Goal: Task Accomplishment & Management: Use online tool/utility

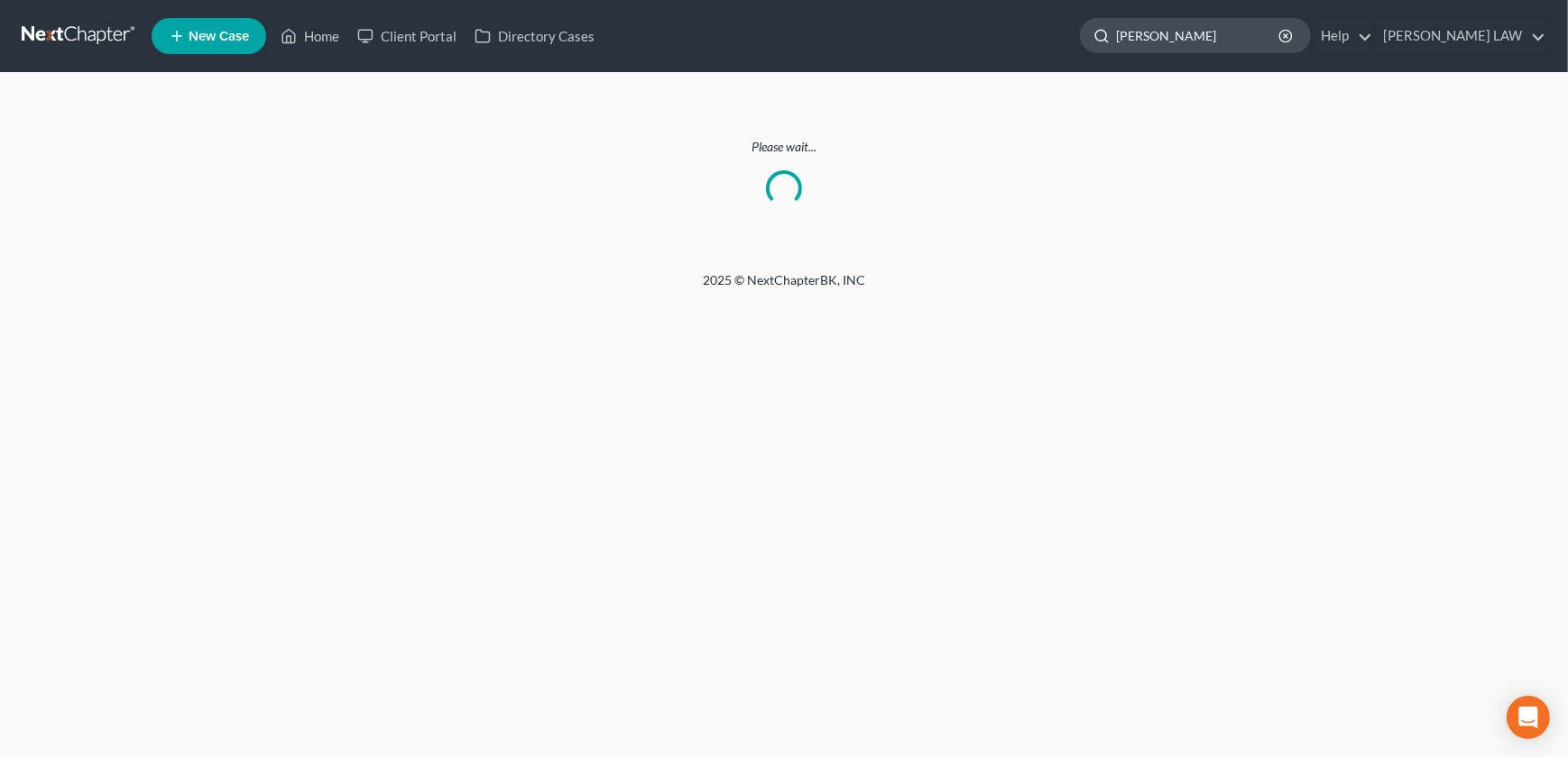
drag, startPoint x: 1224, startPoint y: 35, endPoint x: 1155, endPoint y: 30, distance: 69.2
click at [1155, 30] on div "[PERSON_NAME]" at bounding box center [1195, 36] width 231 height 35
type input "block"
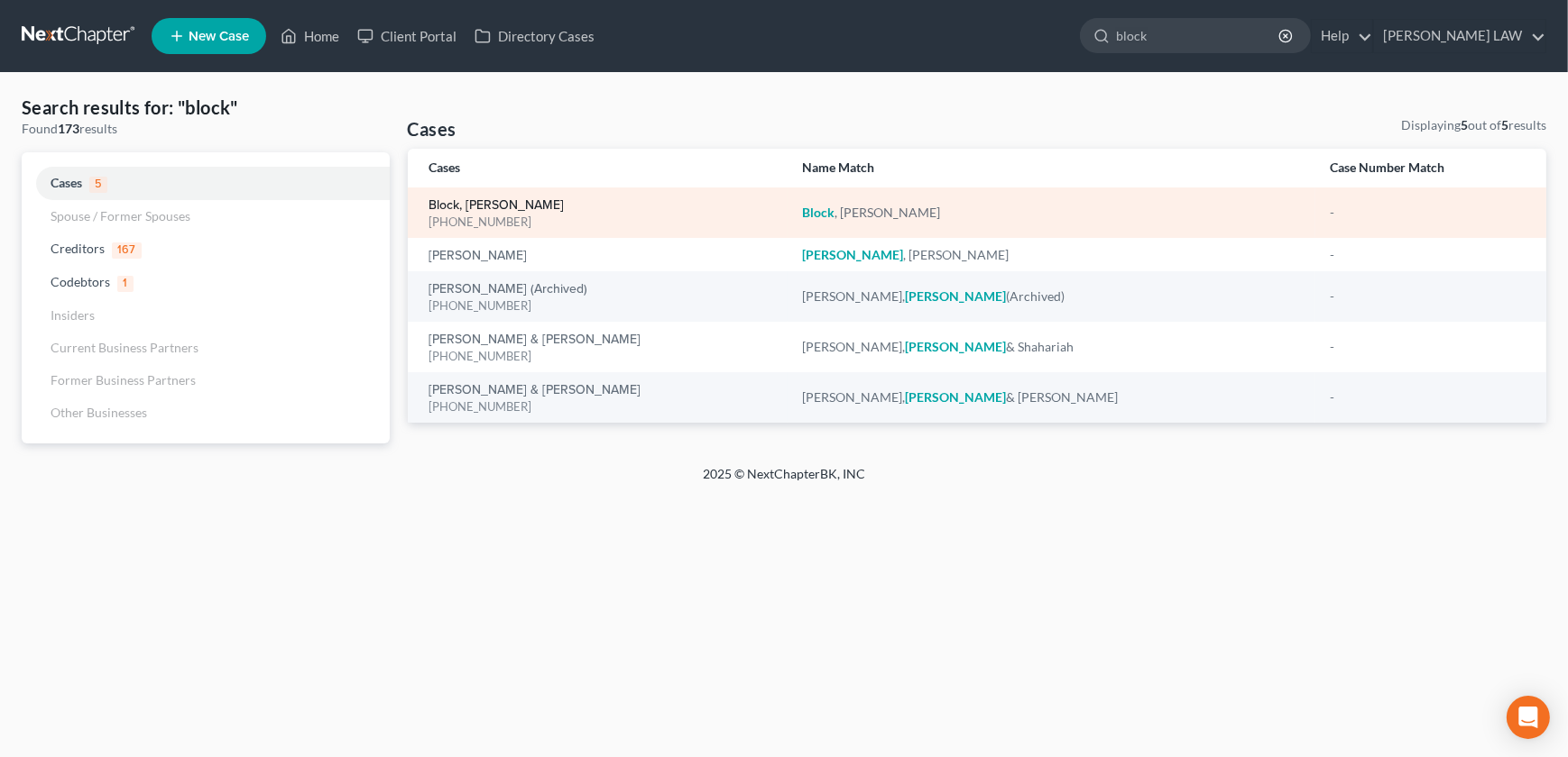
click at [459, 207] on link "Block, [PERSON_NAME]" at bounding box center [497, 205] width 135 height 13
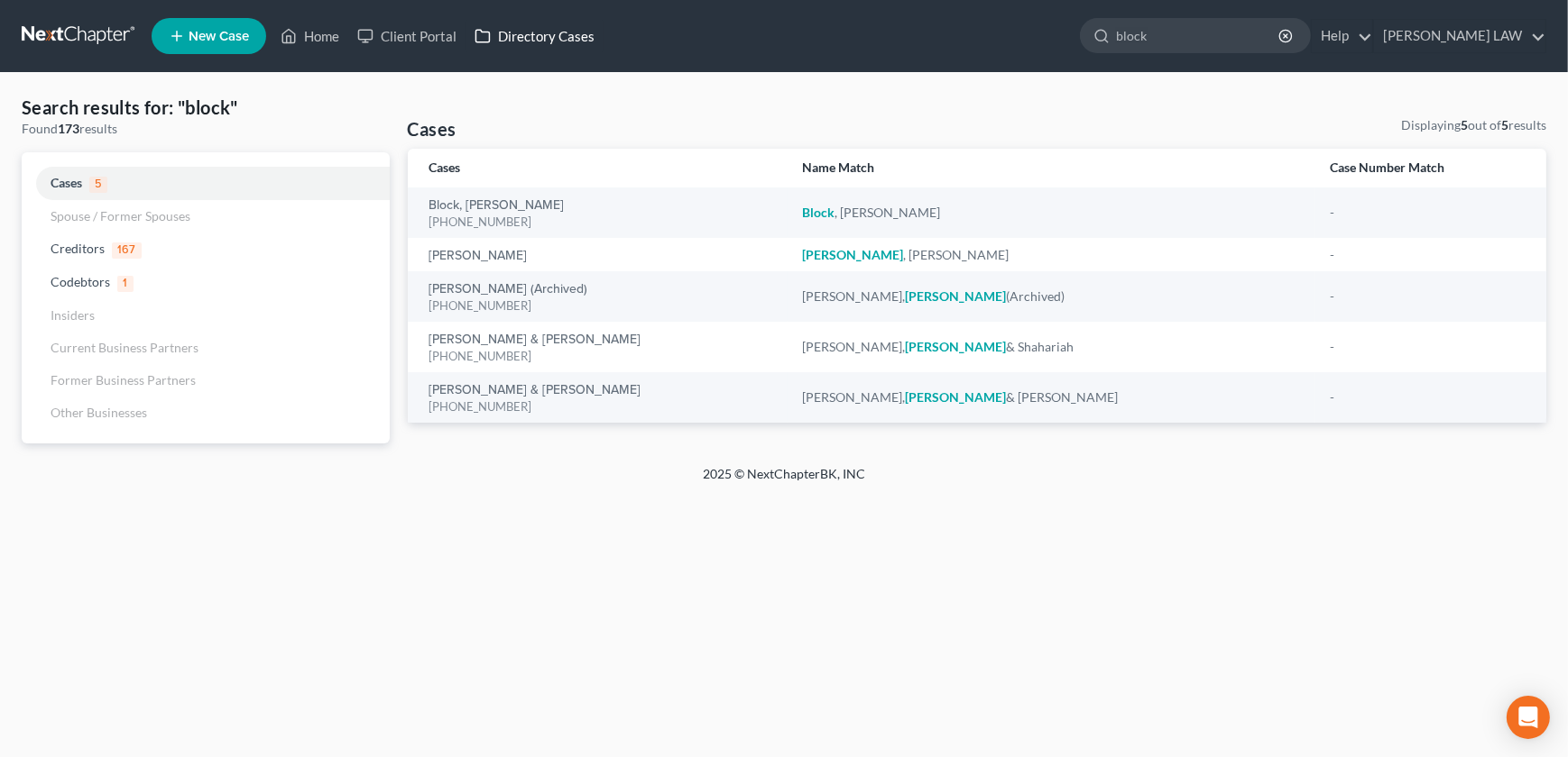
select select "0"
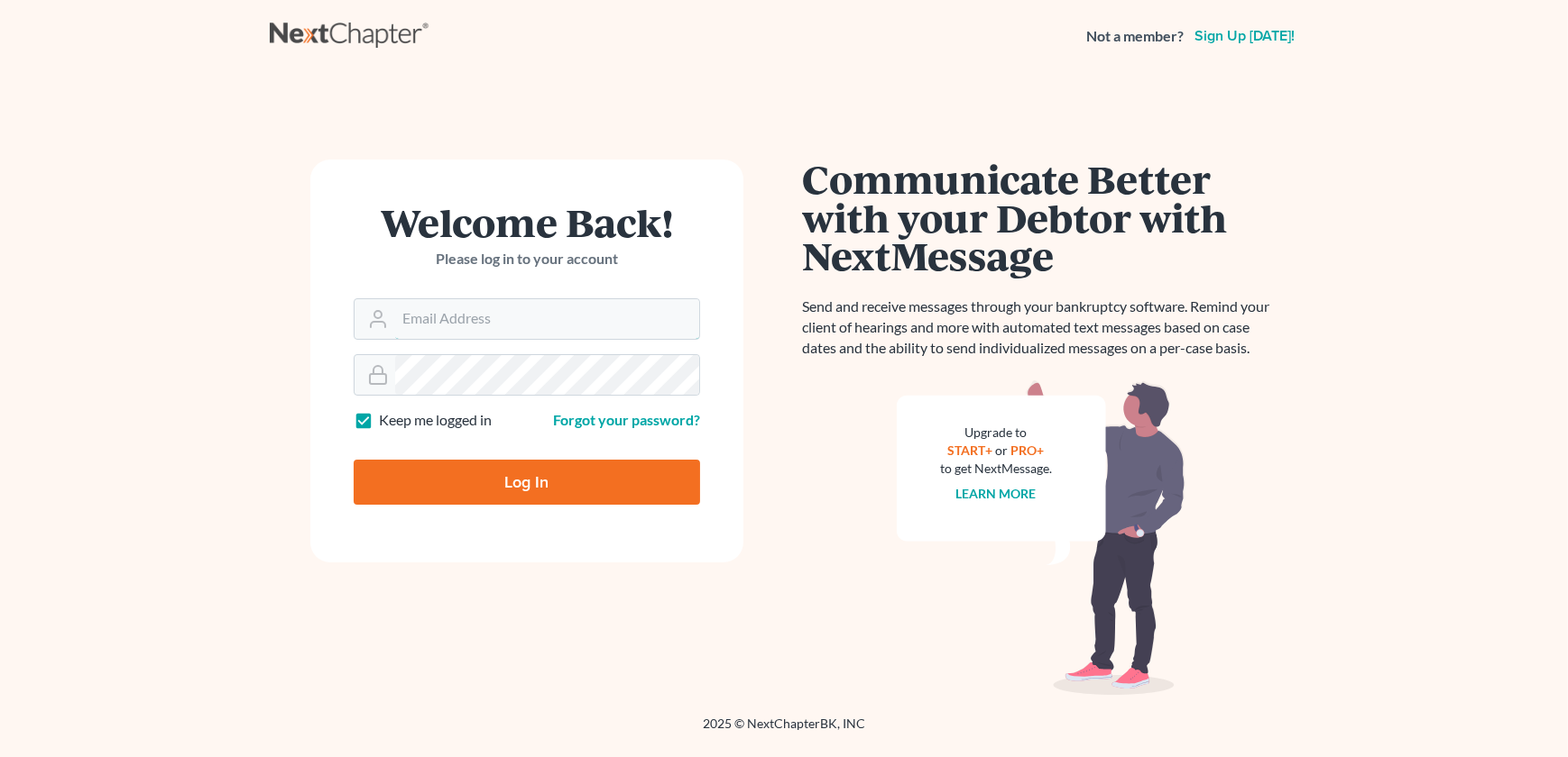
type input "[EMAIL_ADDRESS][DOMAIN_NAME]"
click at [518, 492] on input "Log In" at bounding box center [527, 482] width 346 height 45
type input "Thinking..."
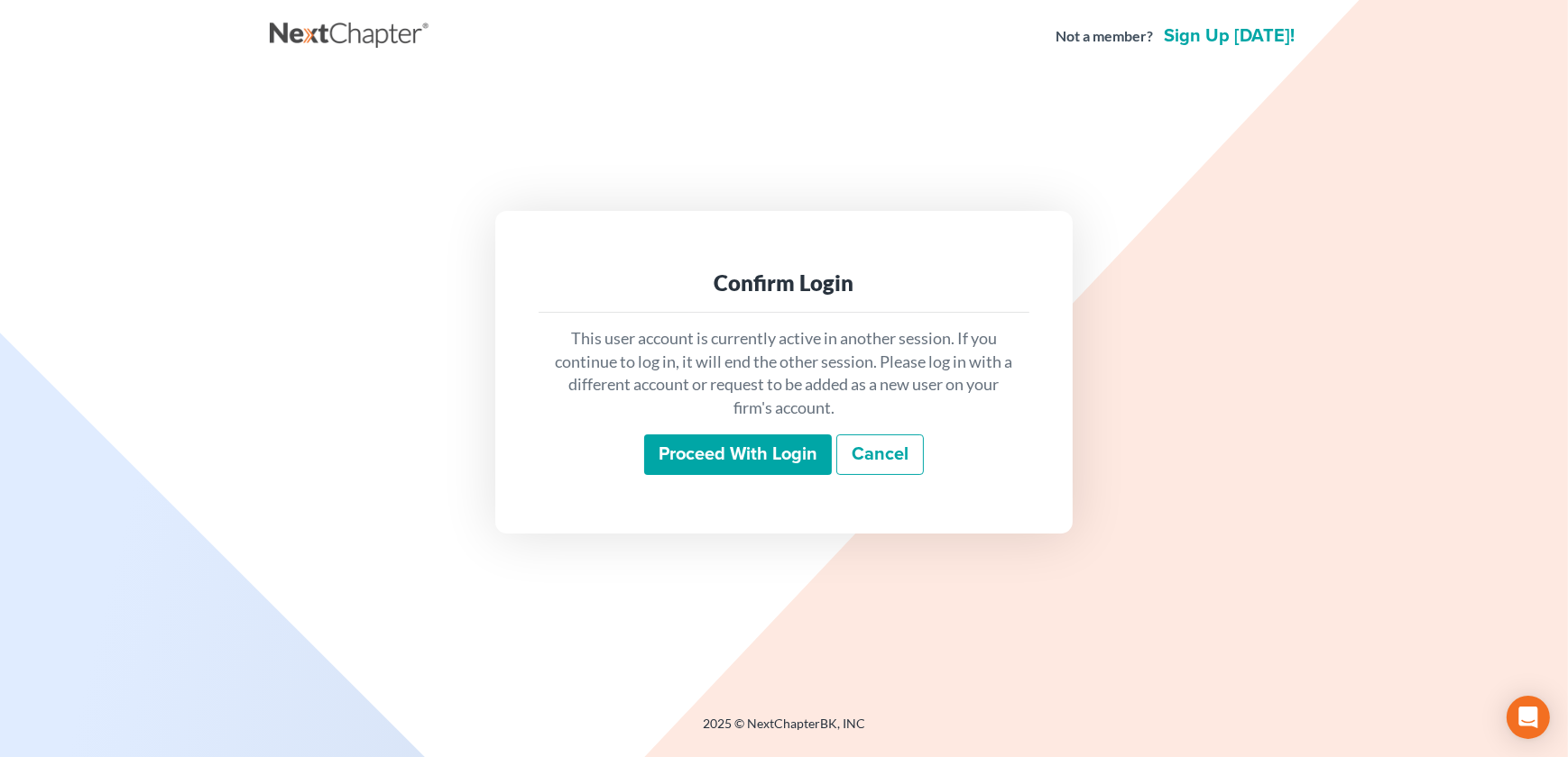
click at [697, 451] on input "Proceed with login" at bounding box center [738, 455] width 188 height 42
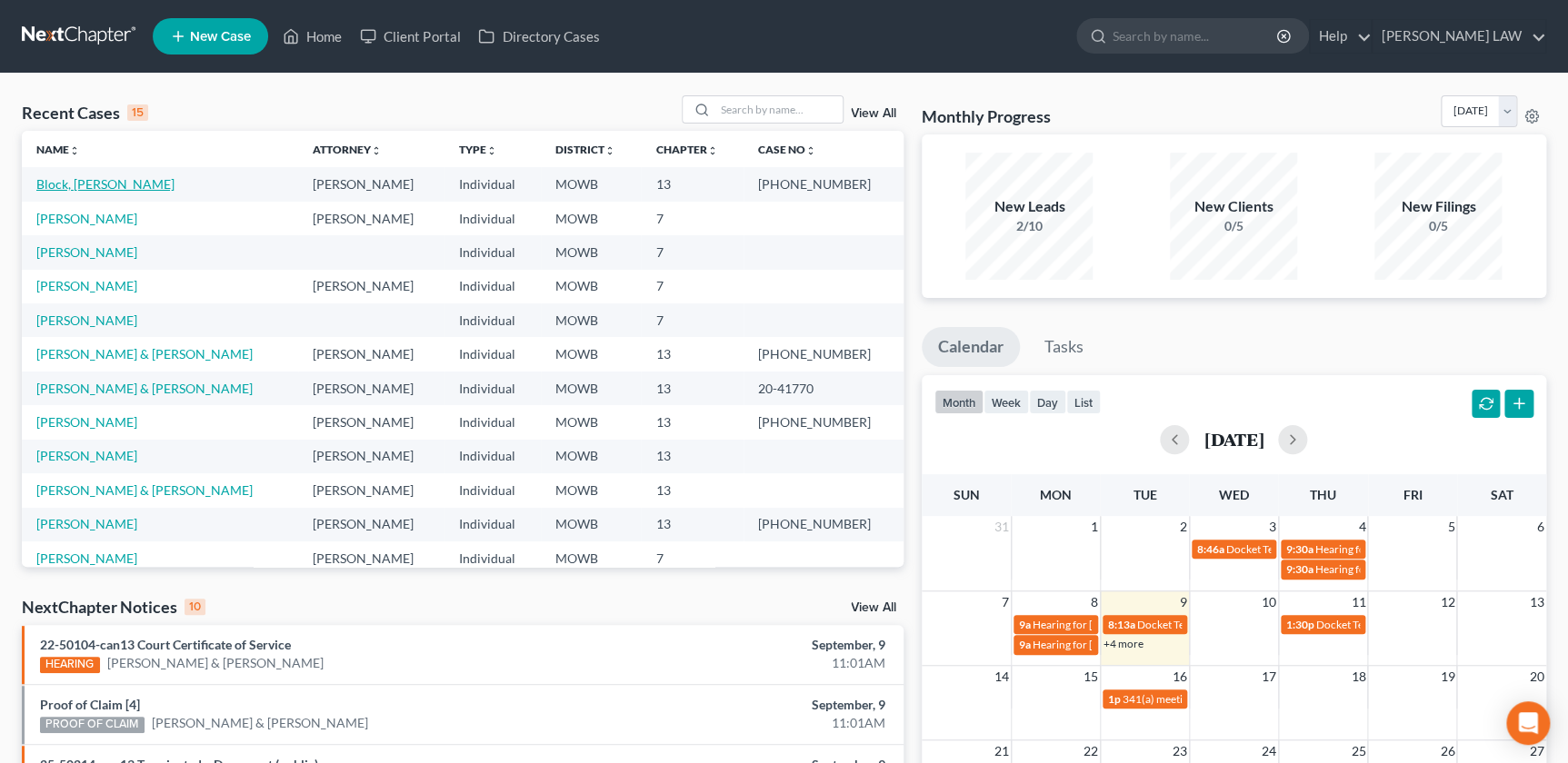
click at [75, 182] on link "Block, [PERSON_NAME]" at bounding box center [105, 184] width 138 height 16
select select "0"
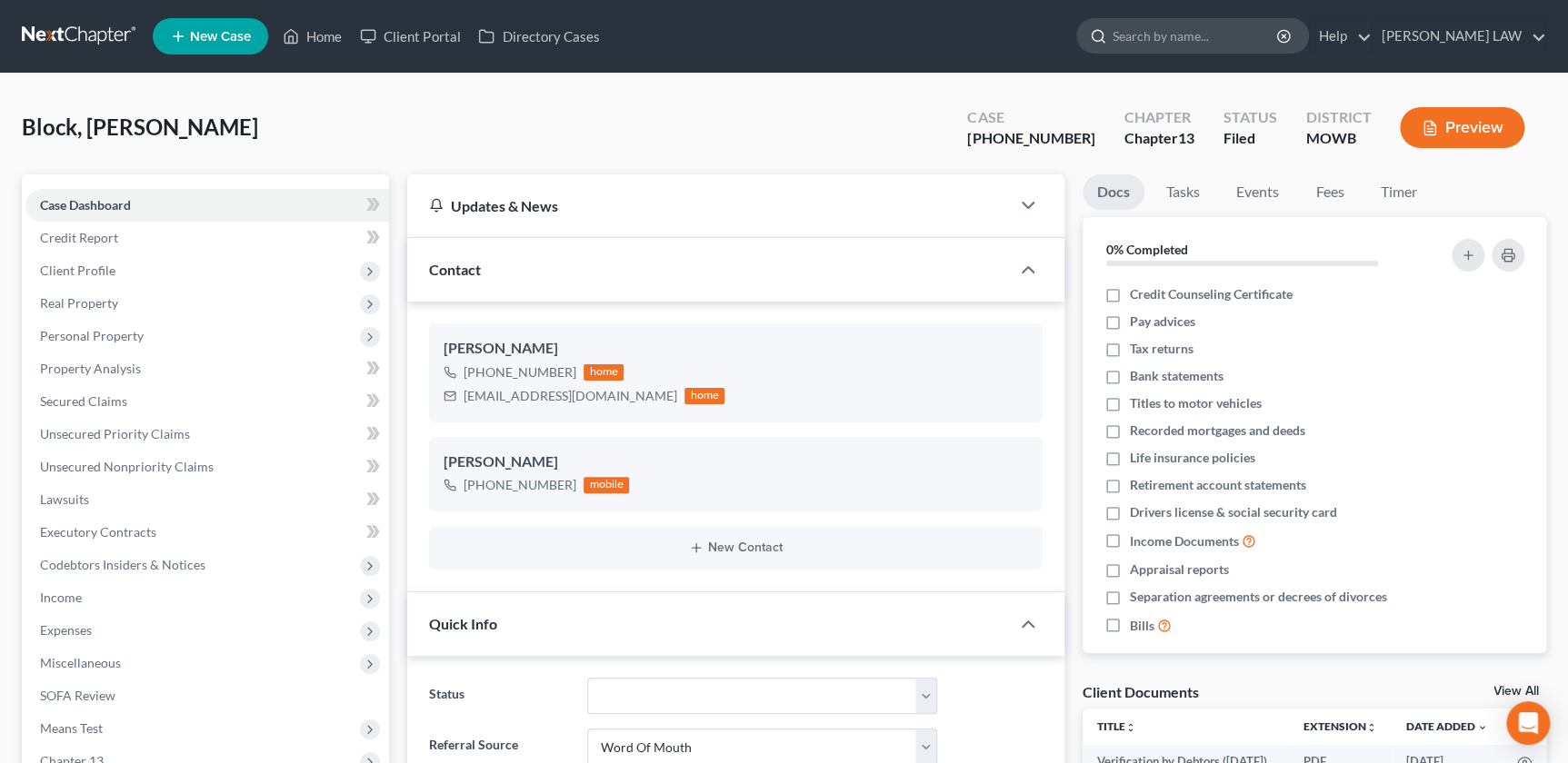
click at [1248, 26] on input "search" at bounding box center [1195, 36] width 167 height 34
type input "gilmore"
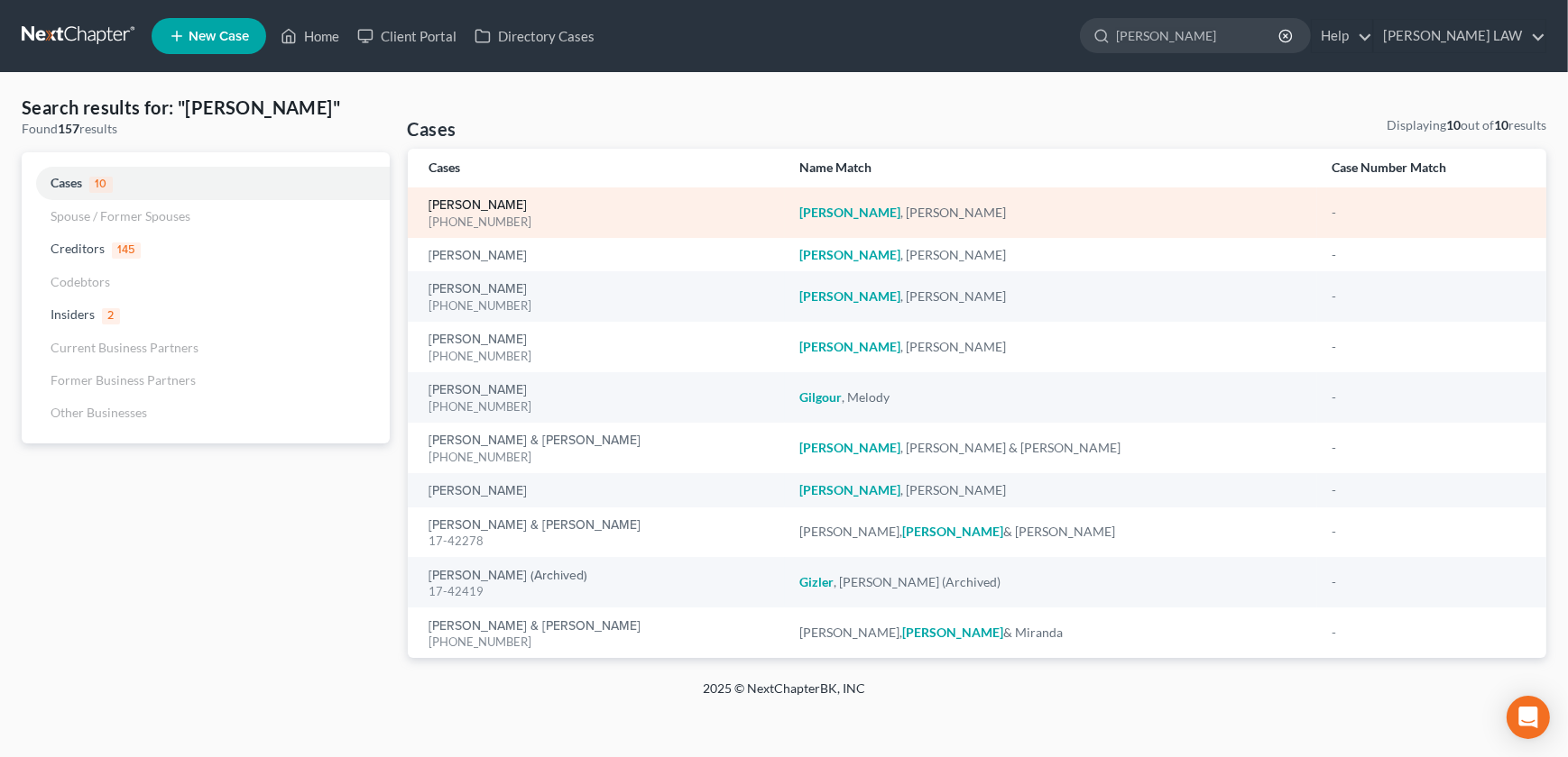
click at [475, 201] on link "Gilmore, Robert" at bounding box center [479, 205] width 99 height 13
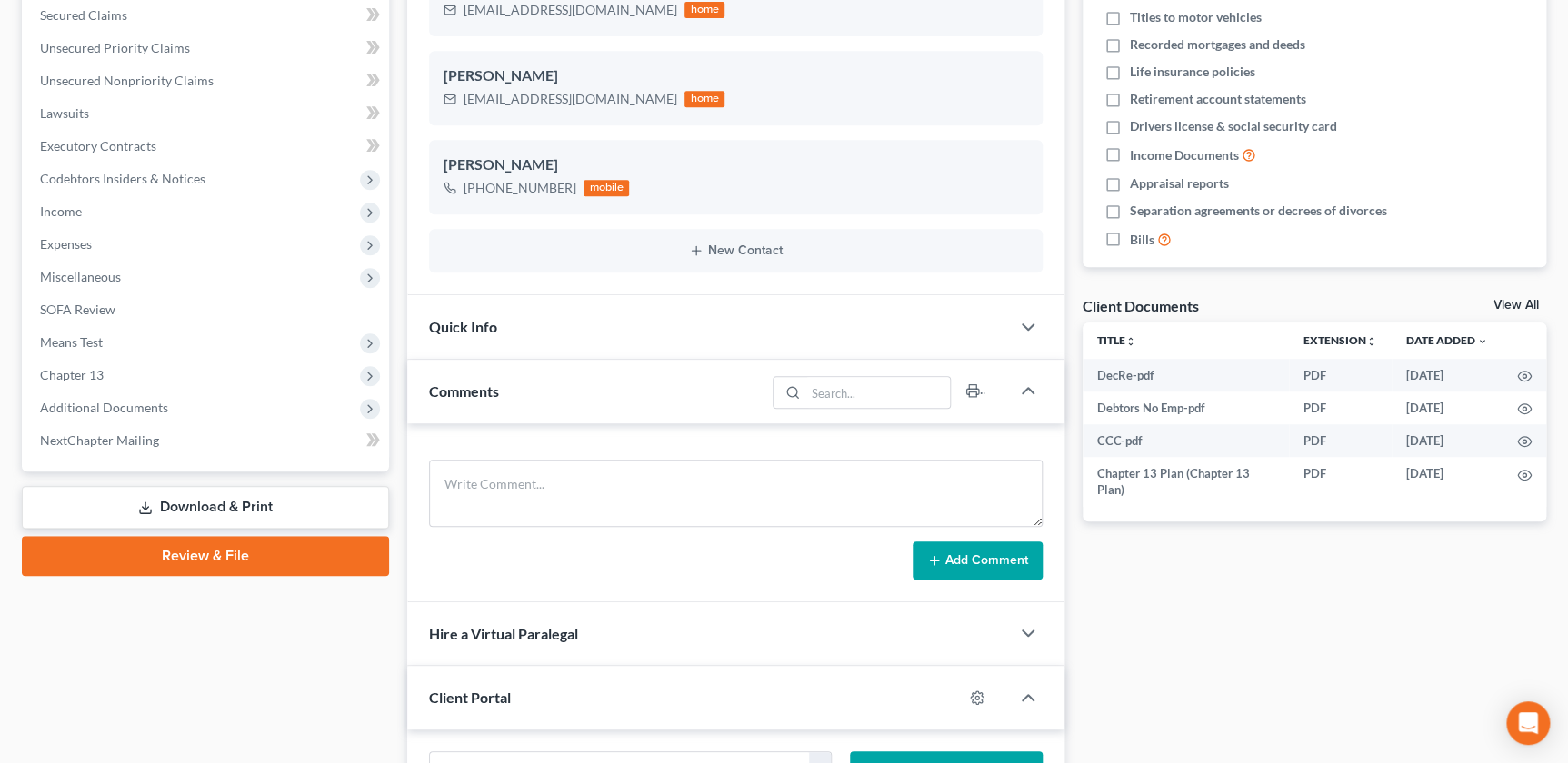
scroll to position [536, 0]
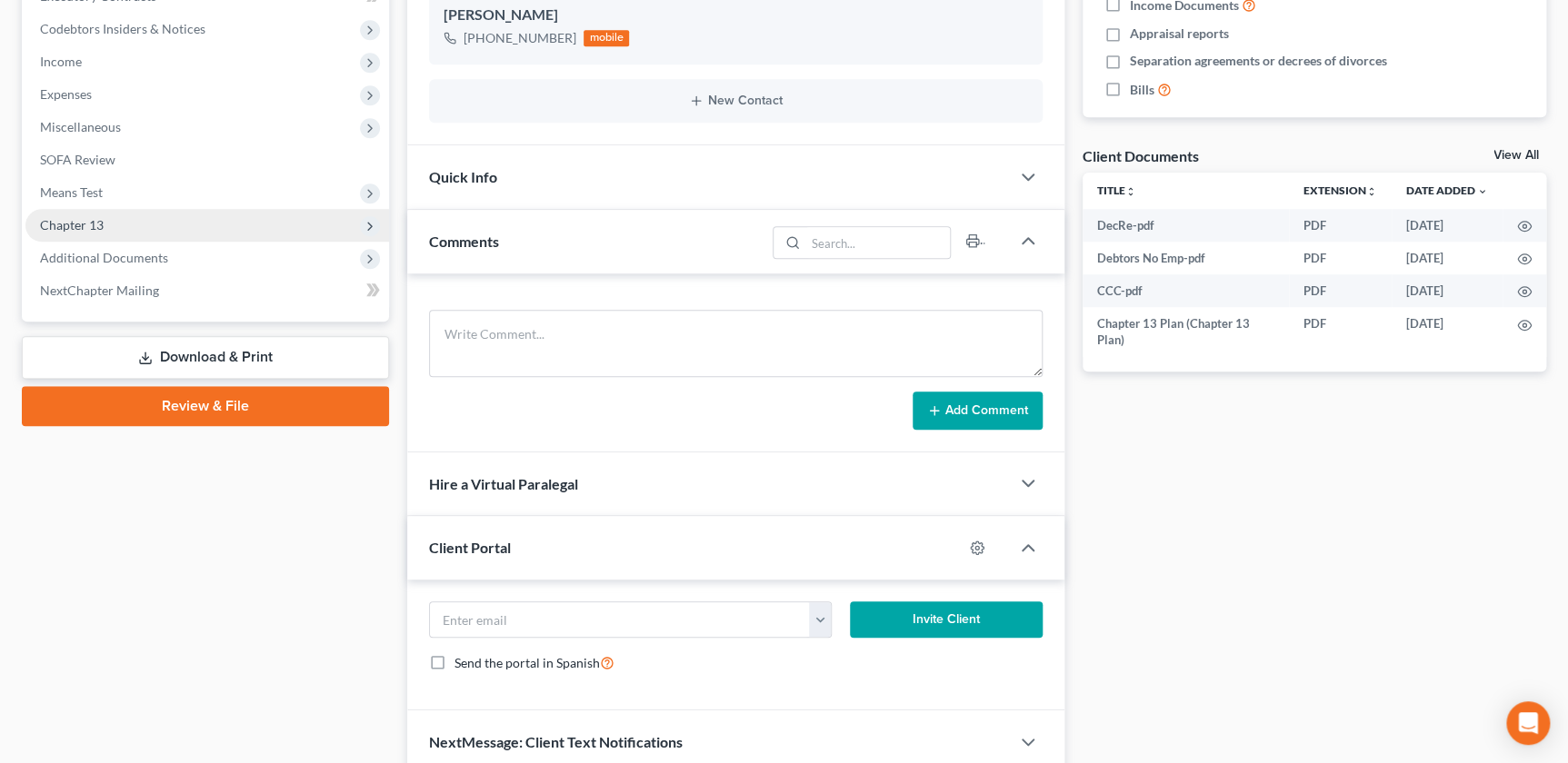
click at [81, 226] on span "Chapter 13" at bounding box center [71, 225] width 63 height 16
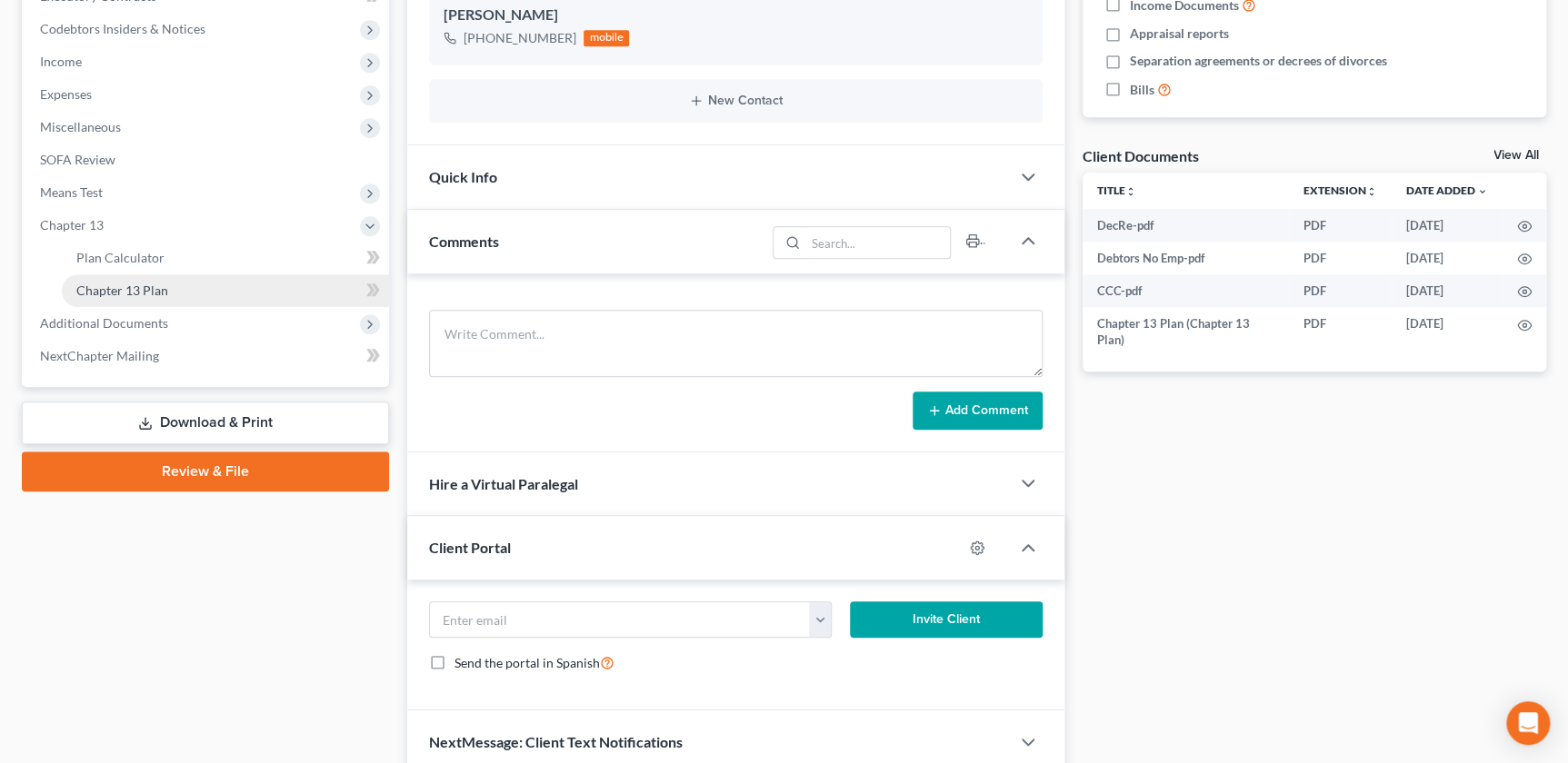
click at [128, 294] on span "Chapter 13 Plan" at bounding box center [122, 290] width 92 height 16
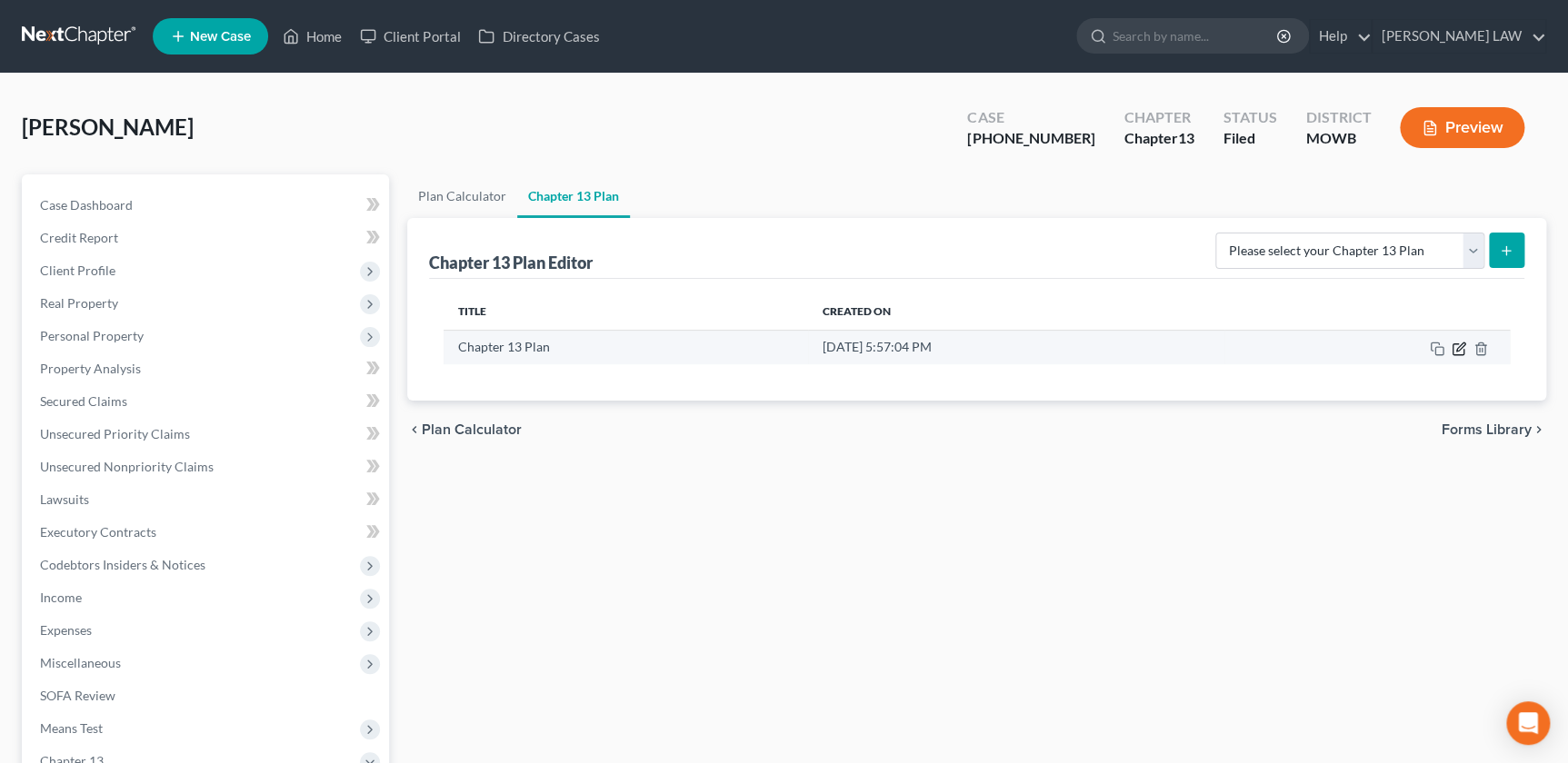
click at [1457, 344] on icon "button" at bounding box center [1457, 349] width 11 height 11
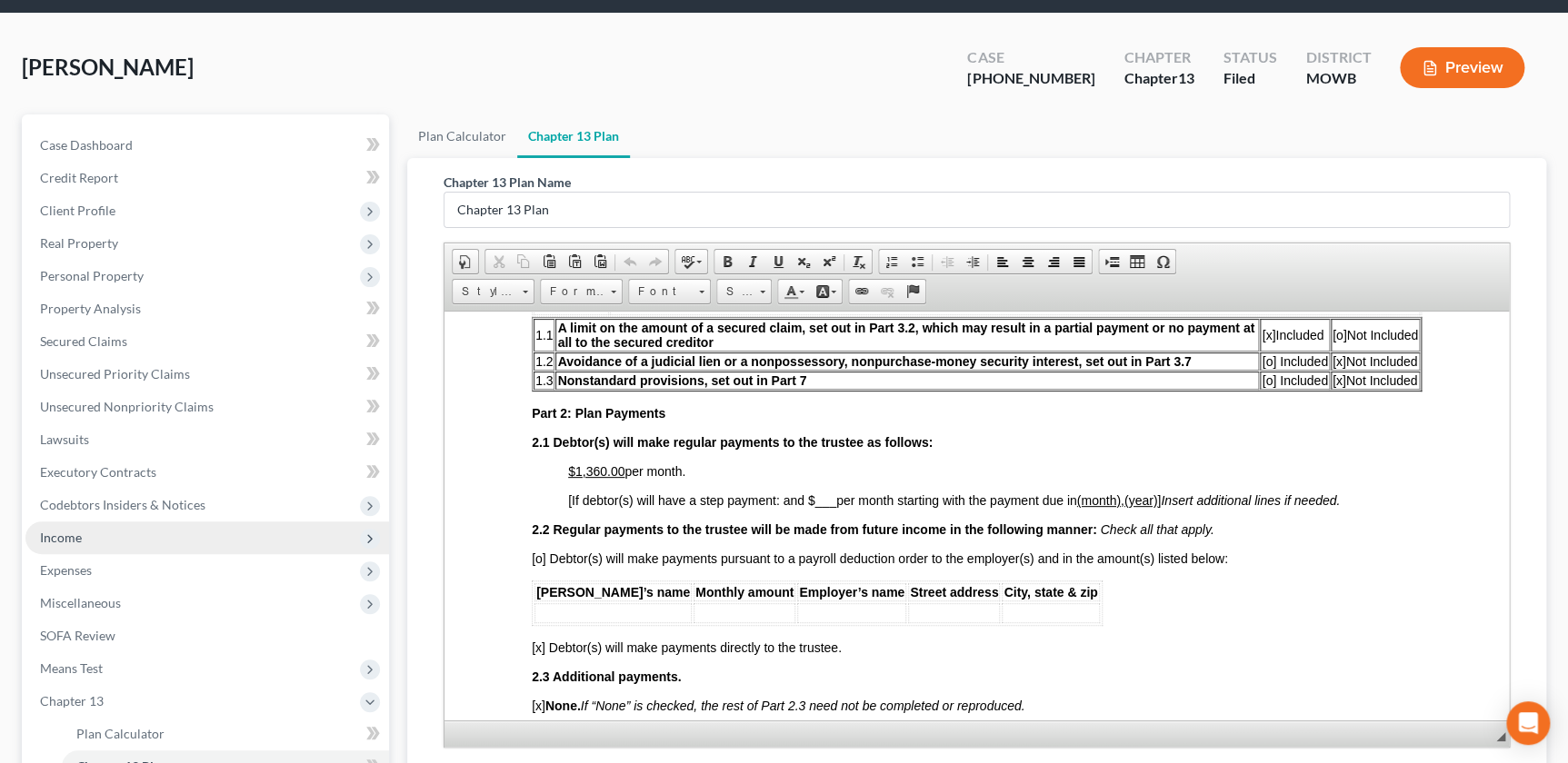
scroll to position [248, 0]
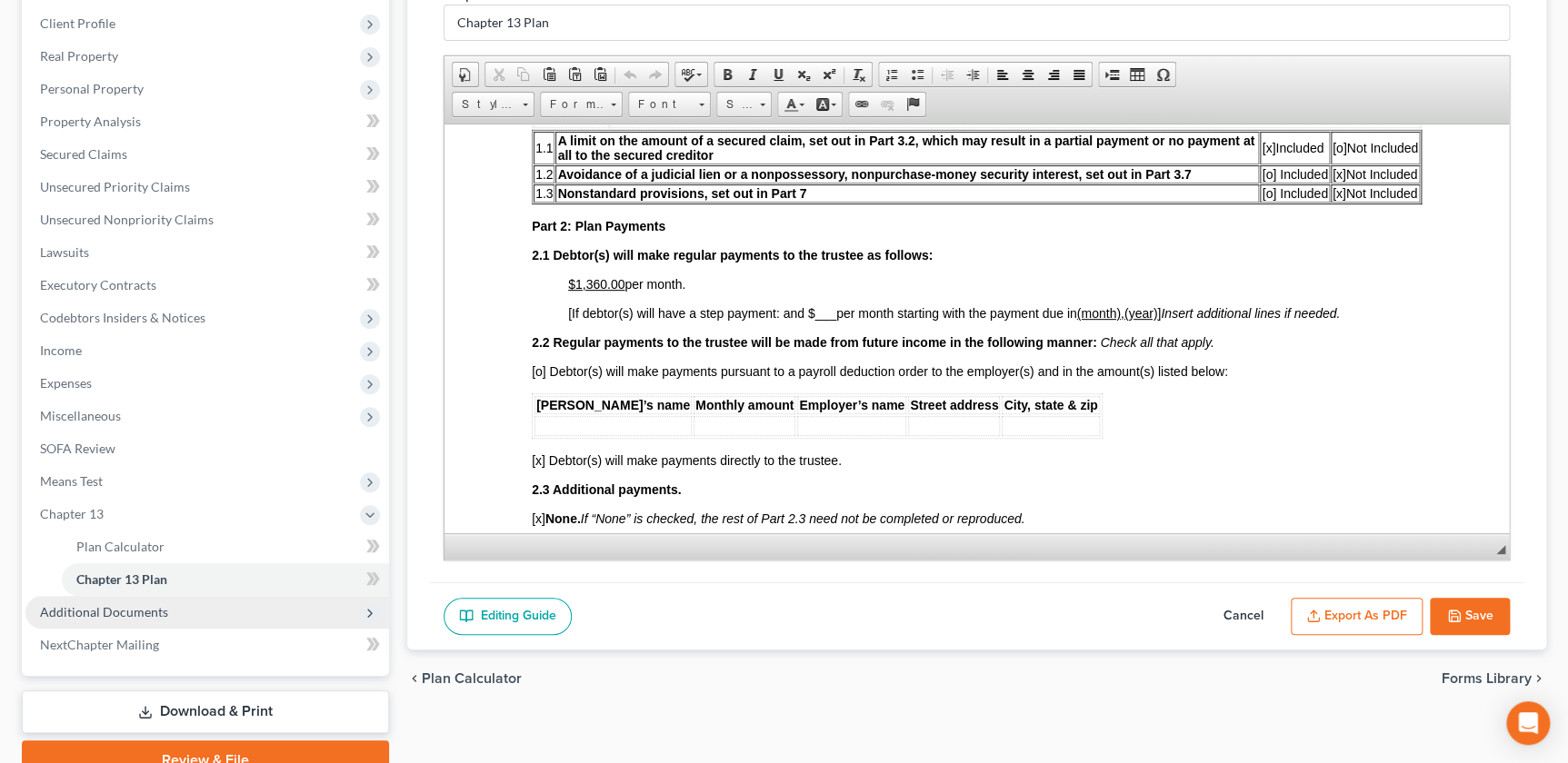
click at [114, 614] on span "Additional Documents" at bounding box center [103, 612] width 128 height 16
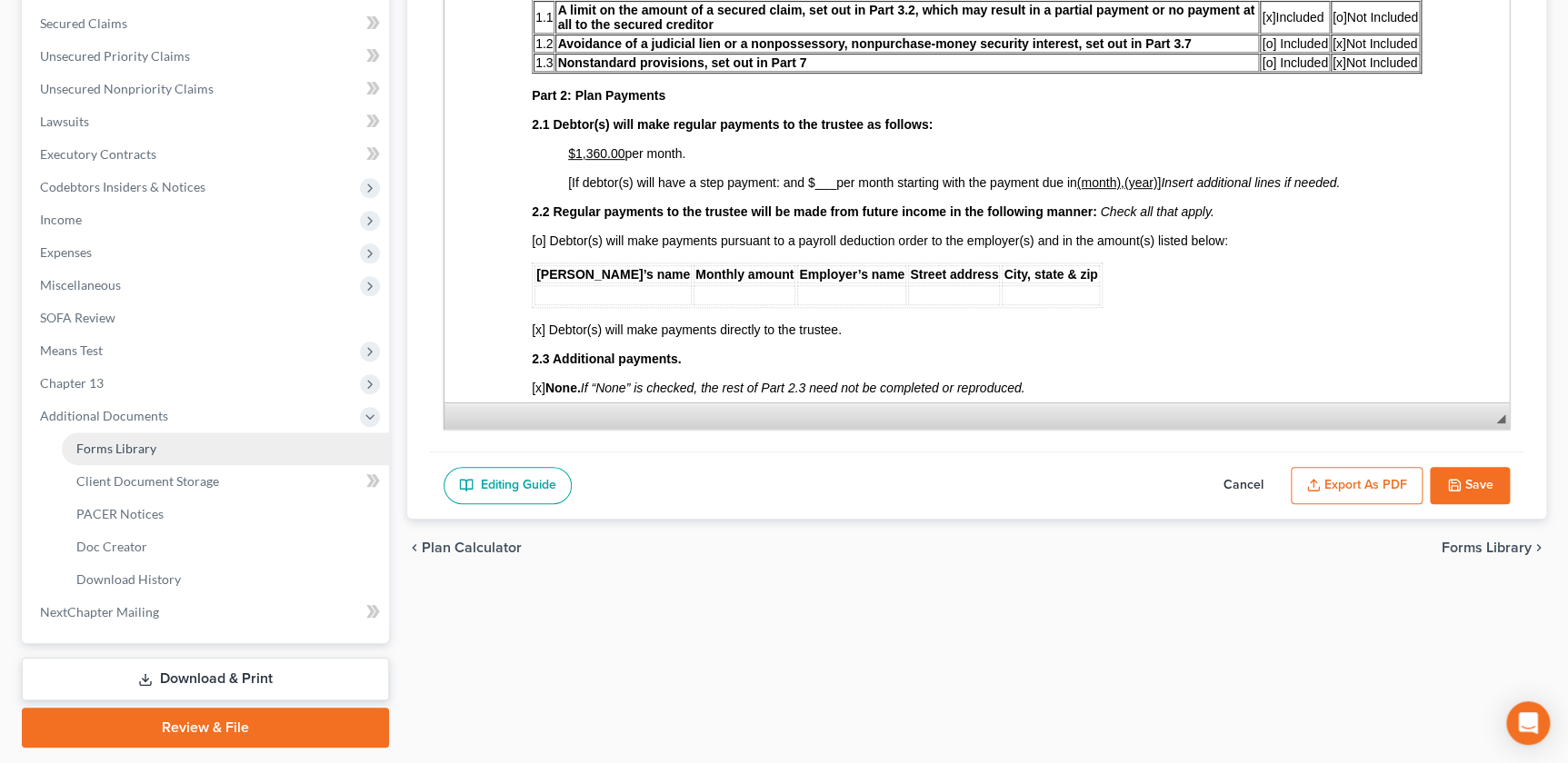
scroll to position [392, 0]
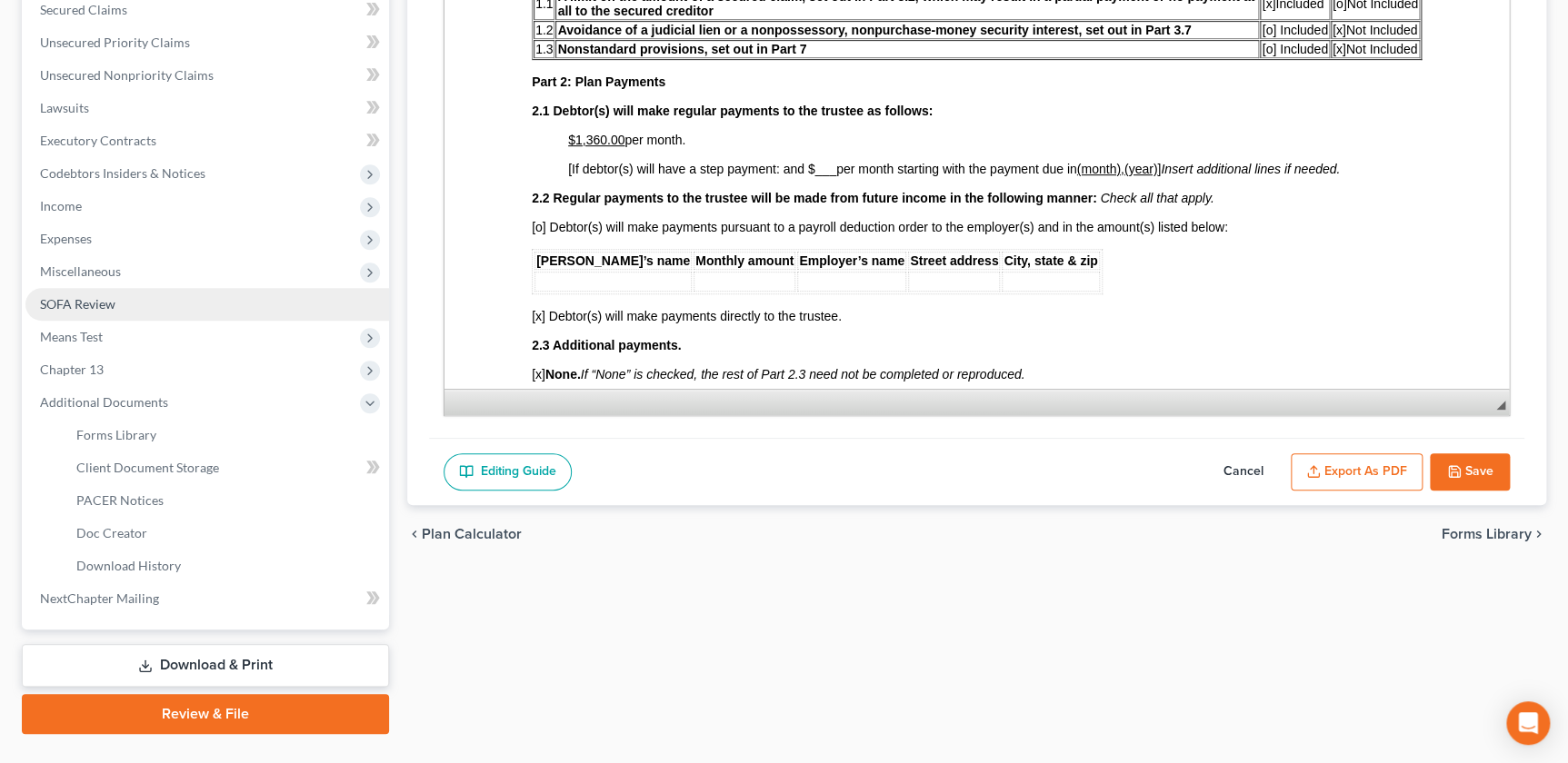
click at [72, 308] on span "SOFA Review" at bounding box center [77, 304] width 75 height 16
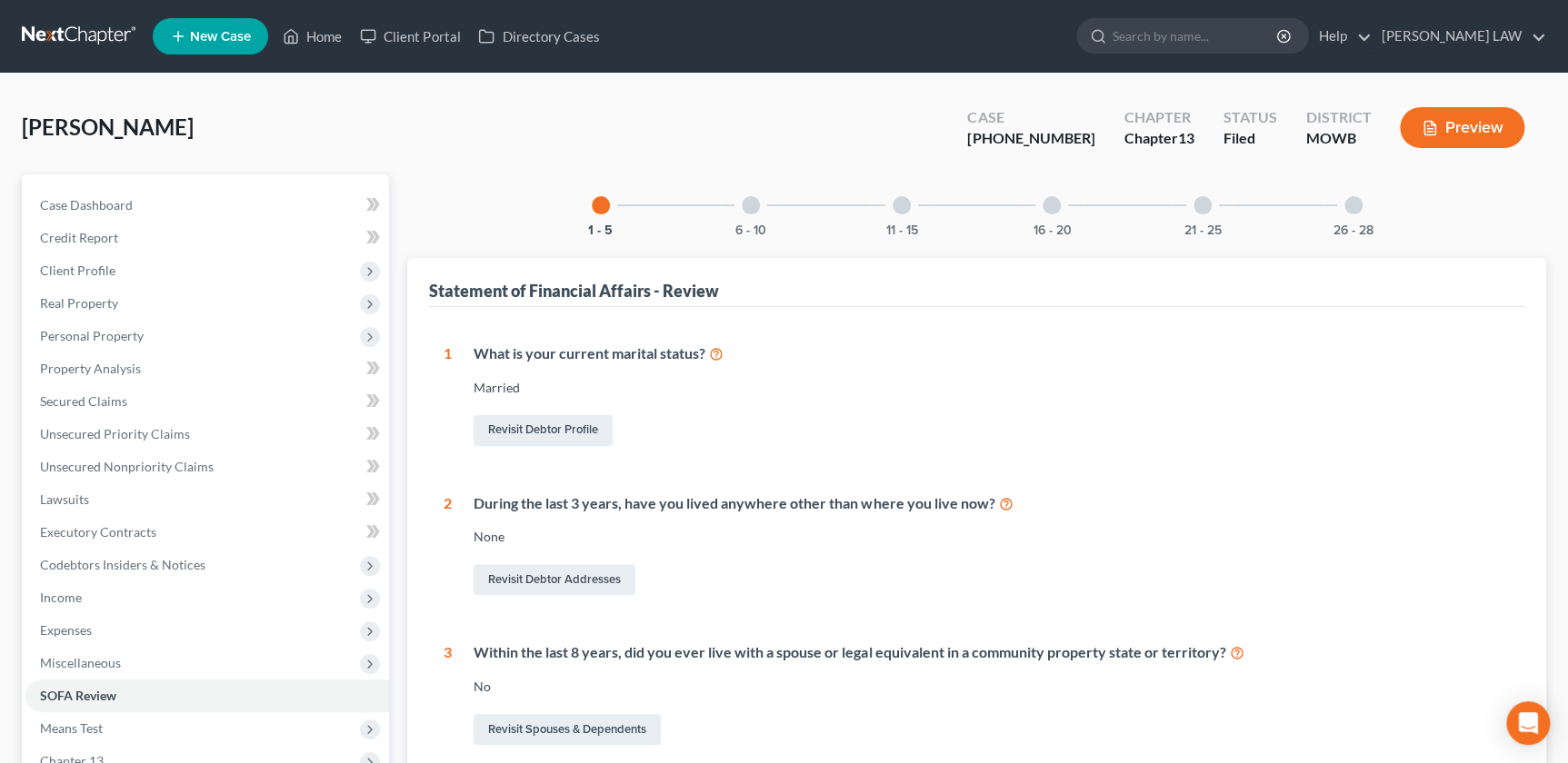
click at [758, 214] on div "6 - 10" at bounding box center [750, 205] width 61 height 61
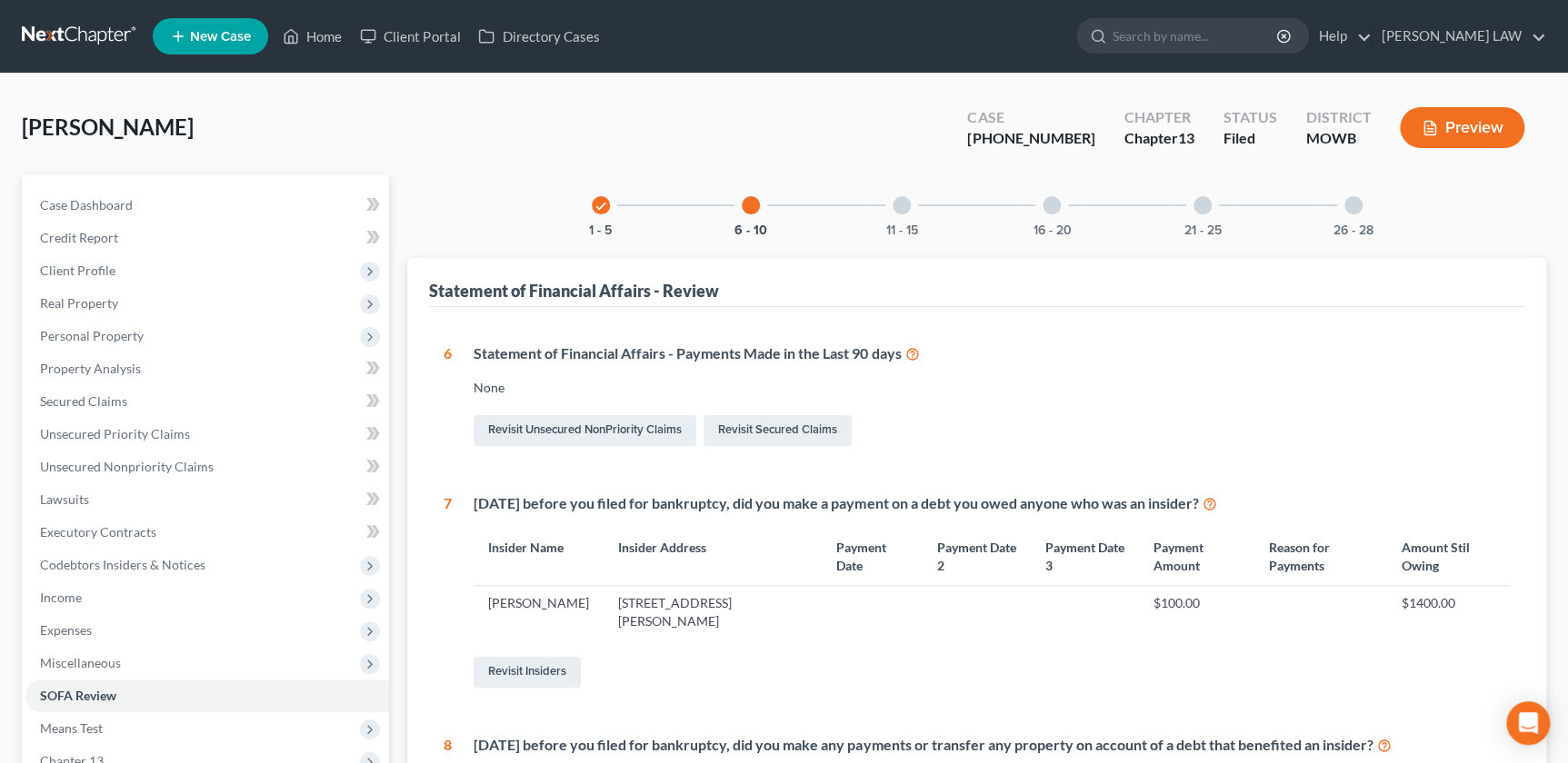
click at [907, 202] on div at bounding box center [901, 205] width 19 height 19
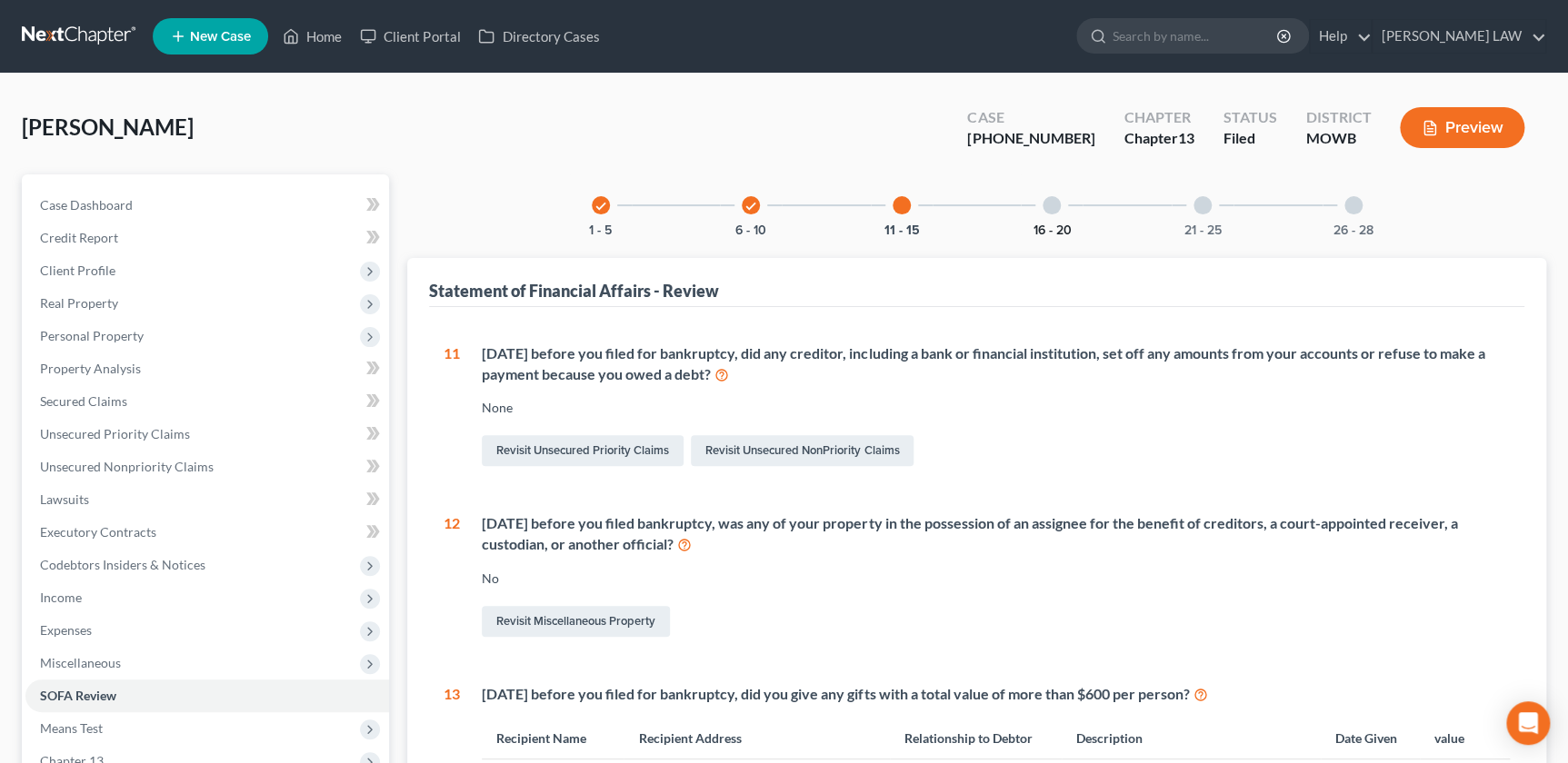
click at [1051, 224] on button "16 - 20" at bounding box center [1051, 230] width 38 height 13
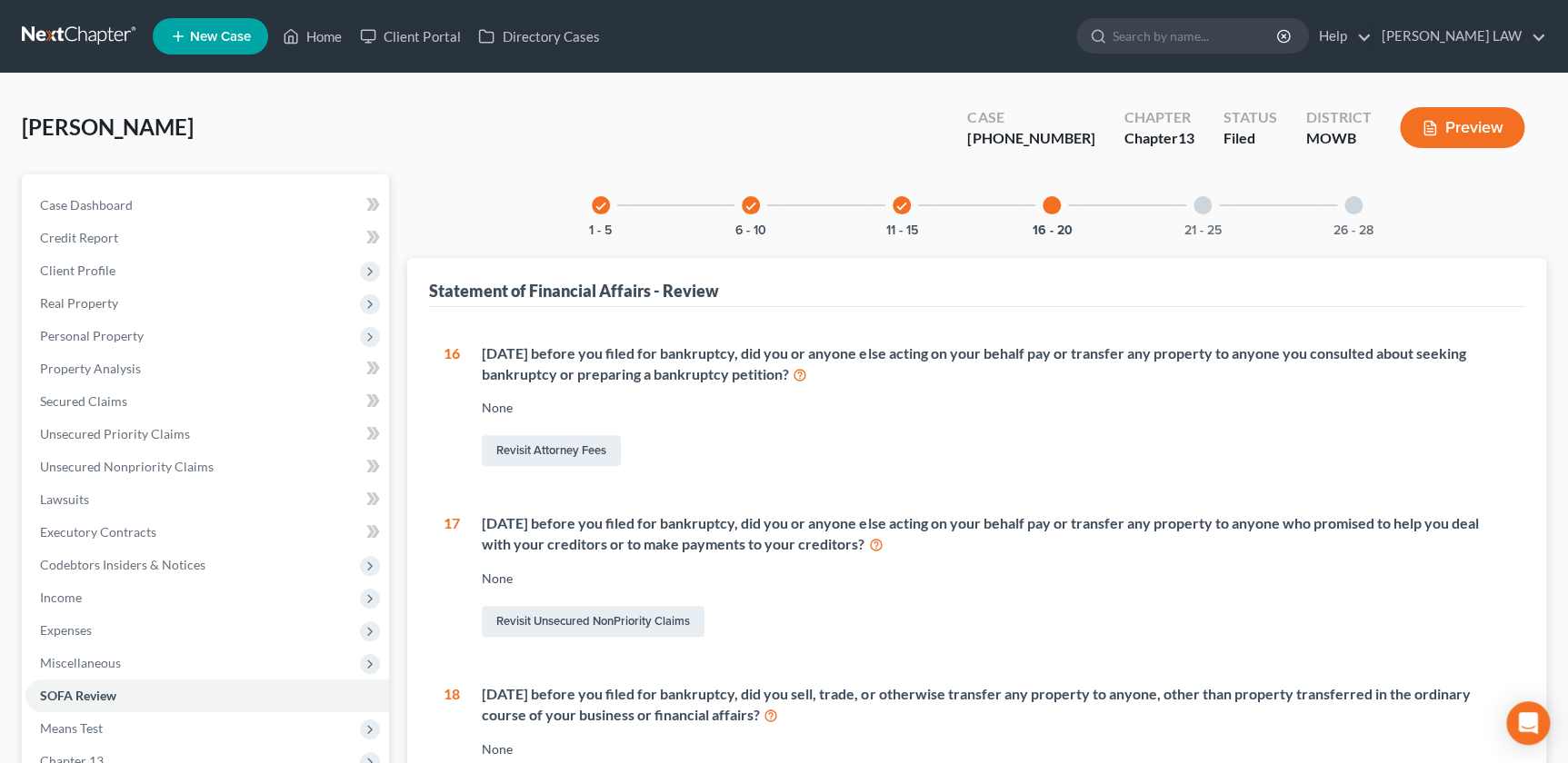
click at [1193, 209] on div "21 - 25" at bounding box center [1202, 205] width 61 height 61
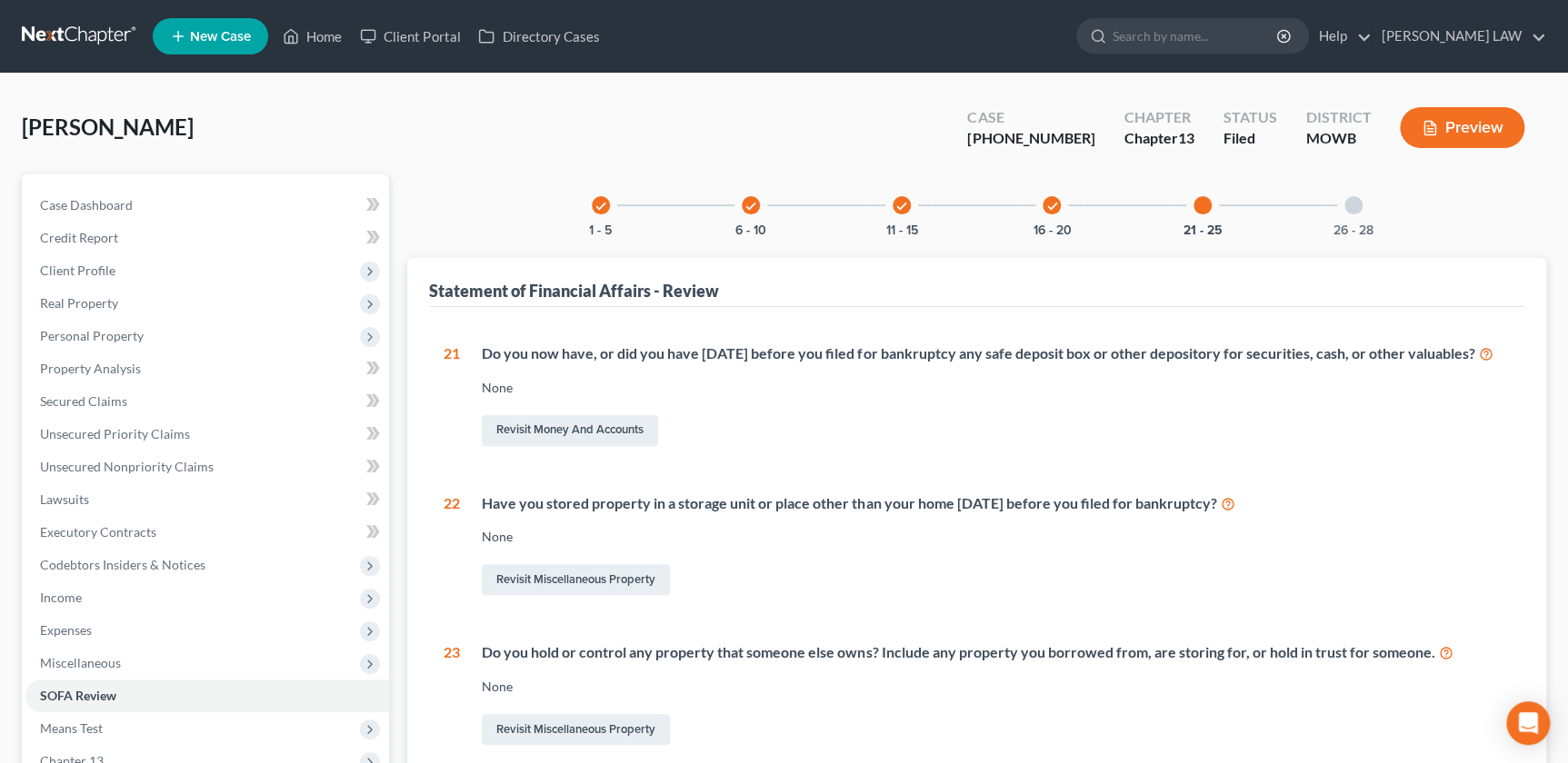
click at [1347, 218] on div "26 - 28" at bounding box center [1353, 205] width 61 height 61
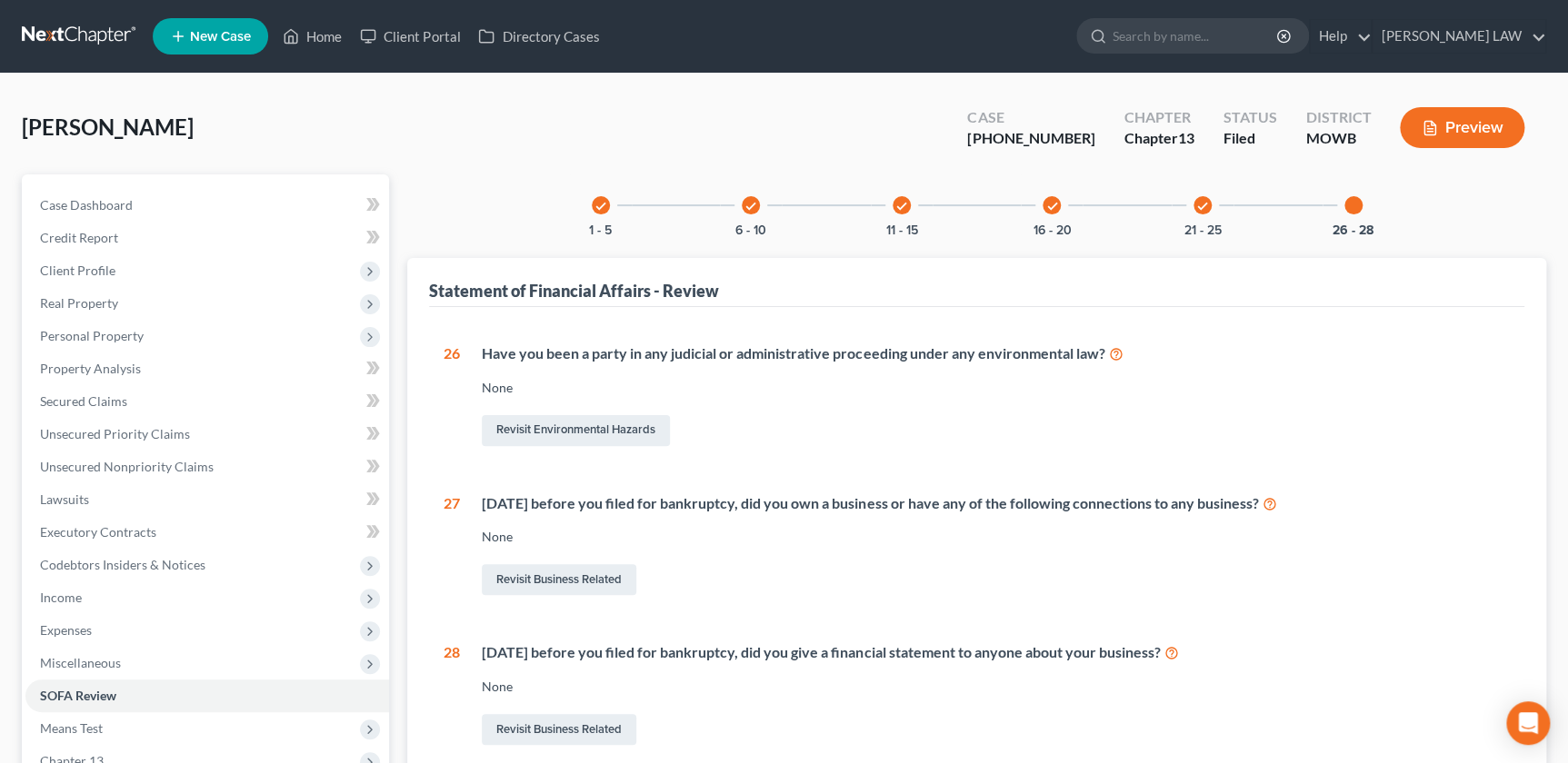
click at [1215, 210] on div "check 21 - 25" at bounding box center [1202, 205] width 61 height 61
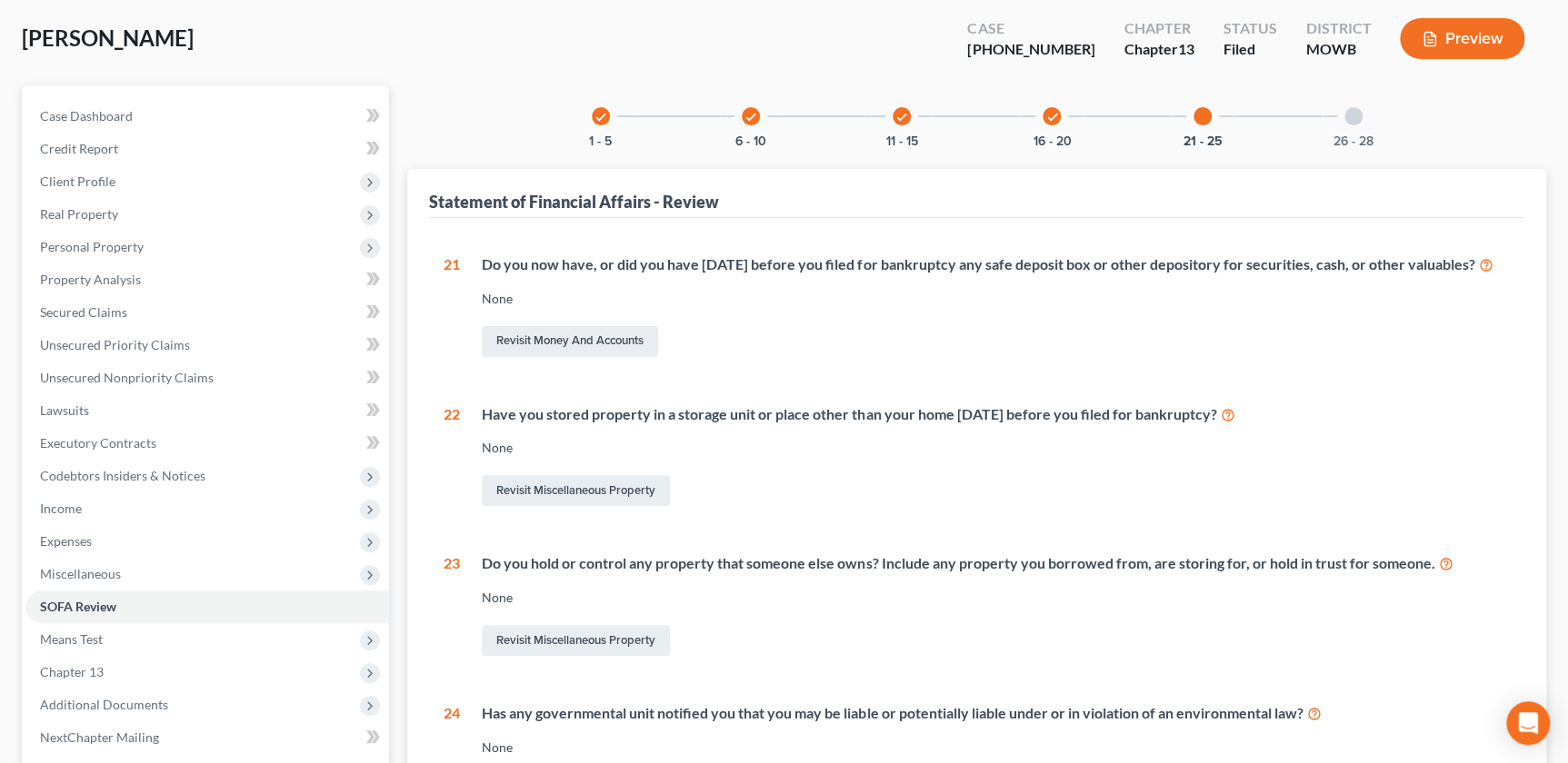
scroll to position [84, 0]
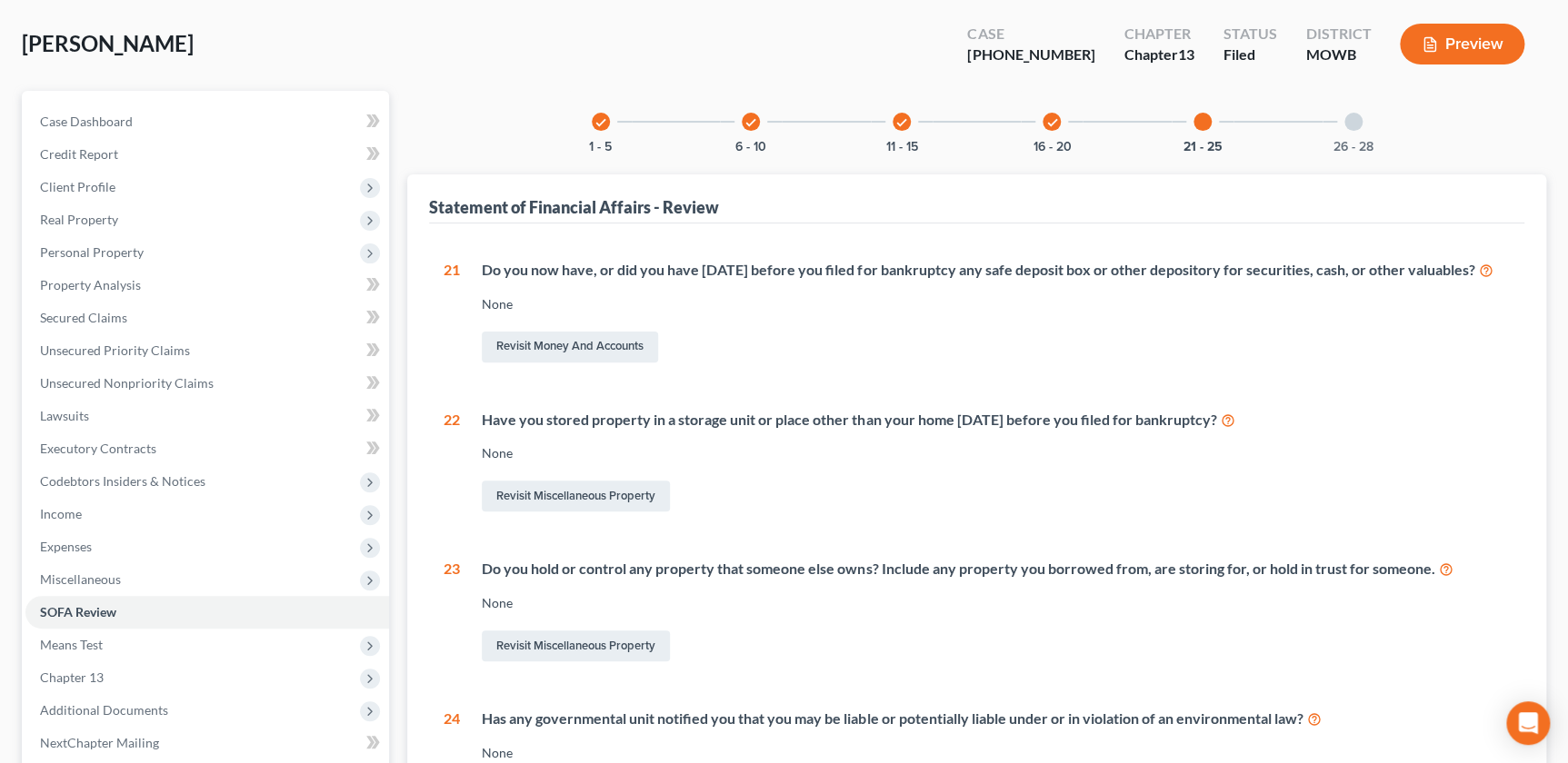
click at [898, 127] on icon "check" at bounding box center [901, 122] width 13 height 13
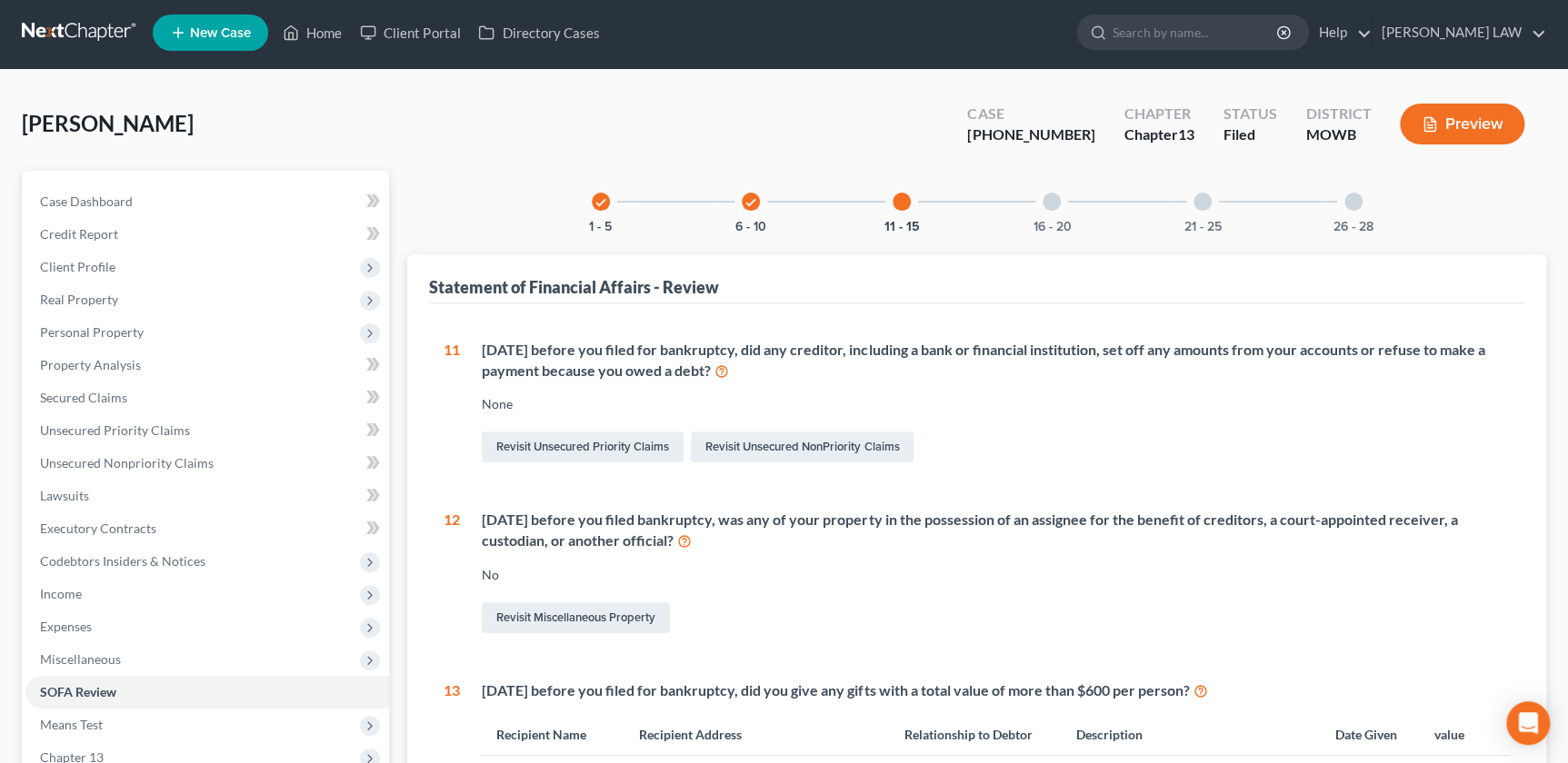
scroll to position [0, 0]
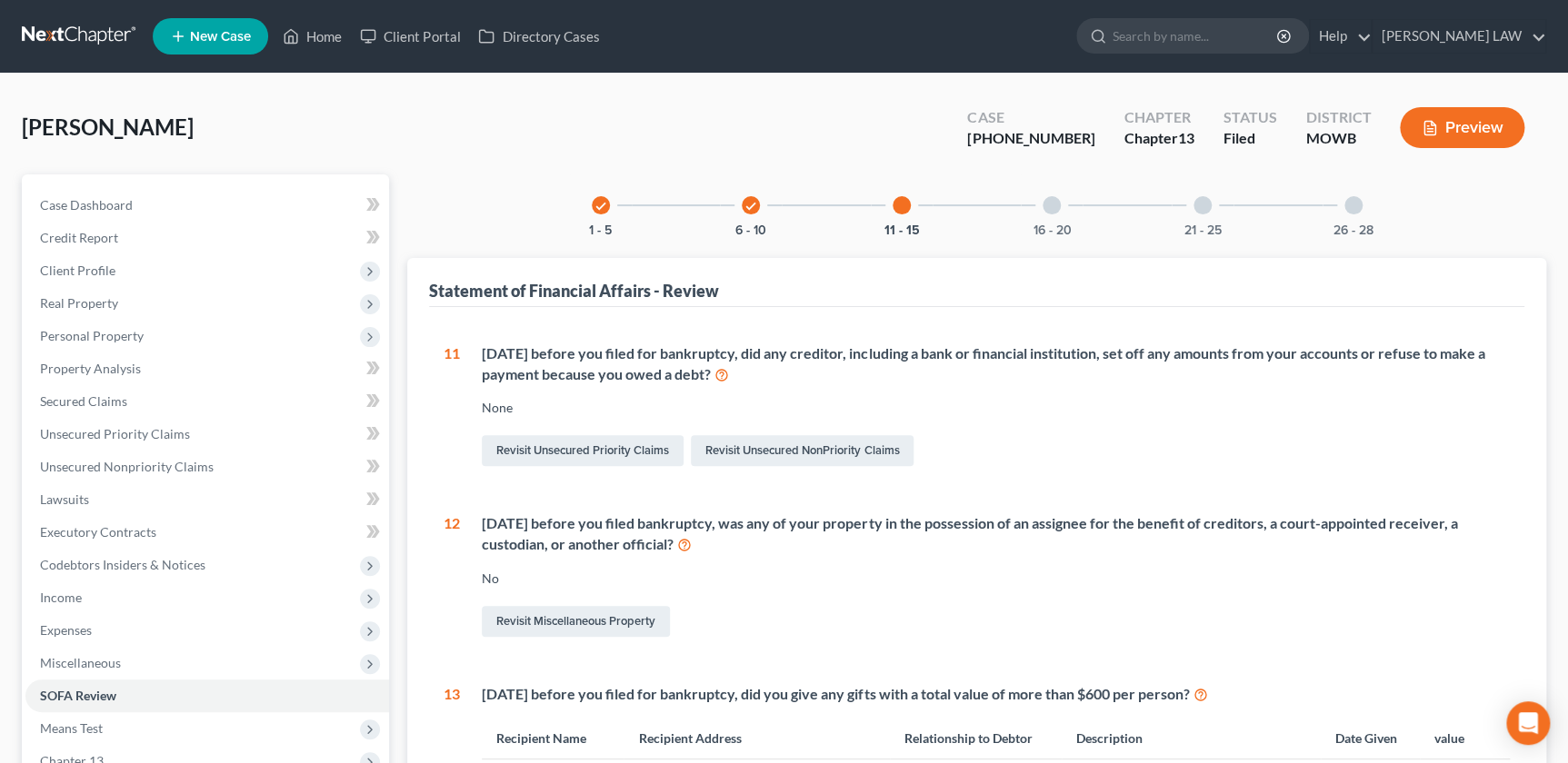
click at [893, 212] on div "11 - 15" at bounding box center [900, 205] width 61 height 61
click at [1048, 206] on div at bounding box center [1052, 205] width 19 height 19
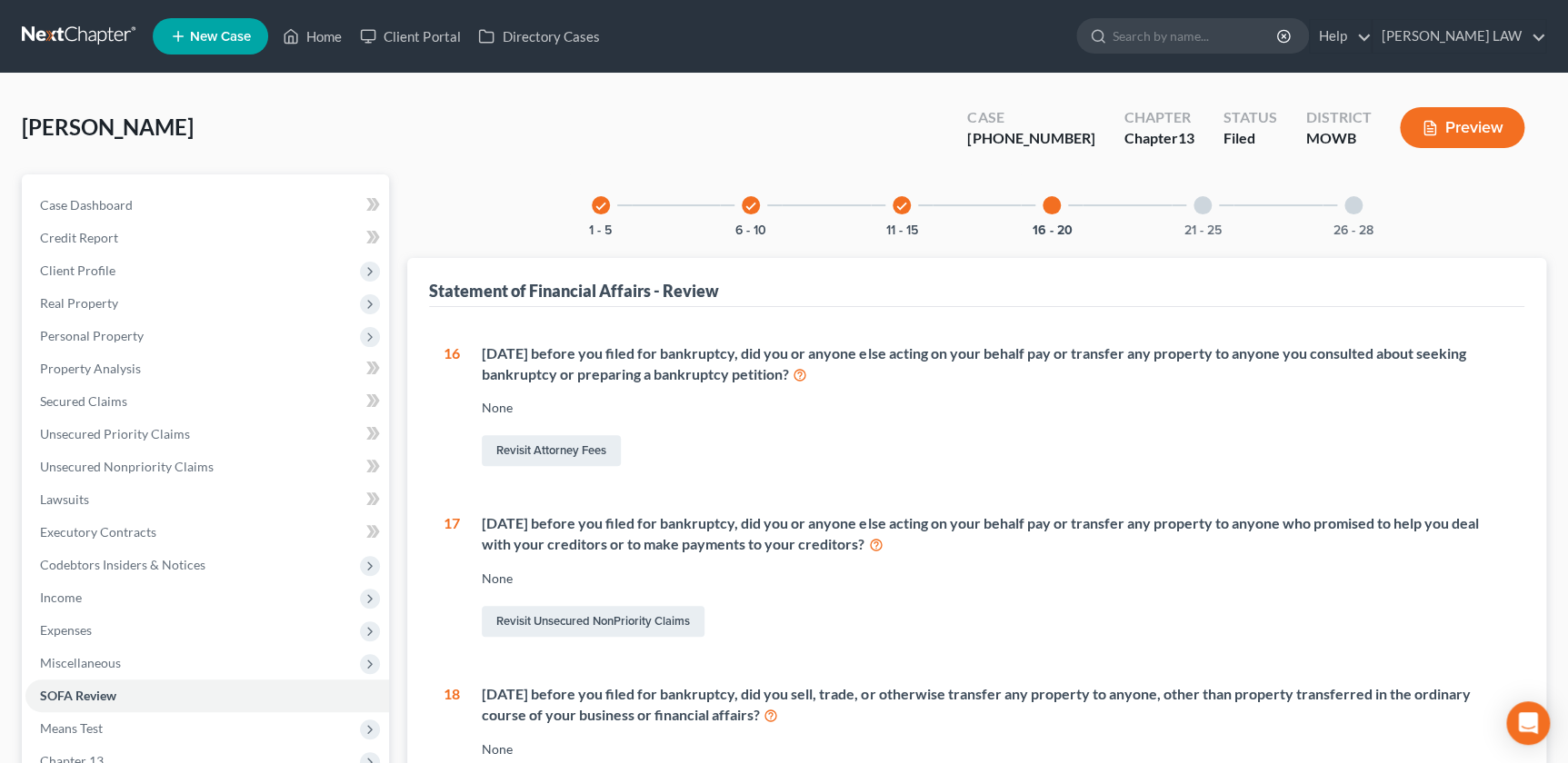
drag, startPoint x: 1031, startPoint y: 199, endPoint x: 1058, endPoint y: 205, distance: 27.7
click at [1031, 199] on div "16 - 20" at bounding box center [1051, 205] width 61 height 61
click at [1054, 209] on div at bounding box center [1052, 205] width 19 height 19
click at [892, 209] on div "check 11 - 15" at bounding box center [900, 205] width 61 height 61
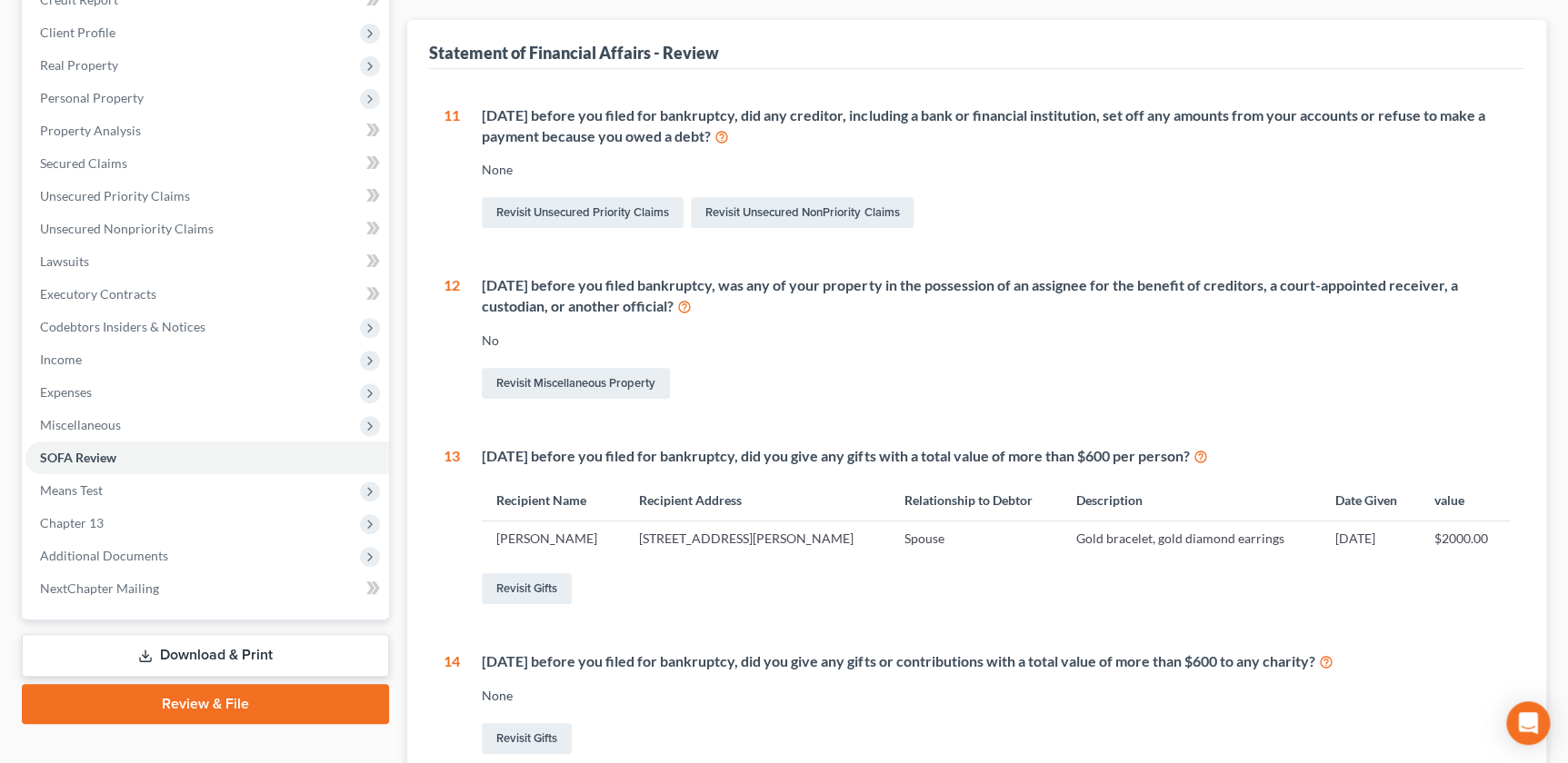
scroll to position [144, 0]
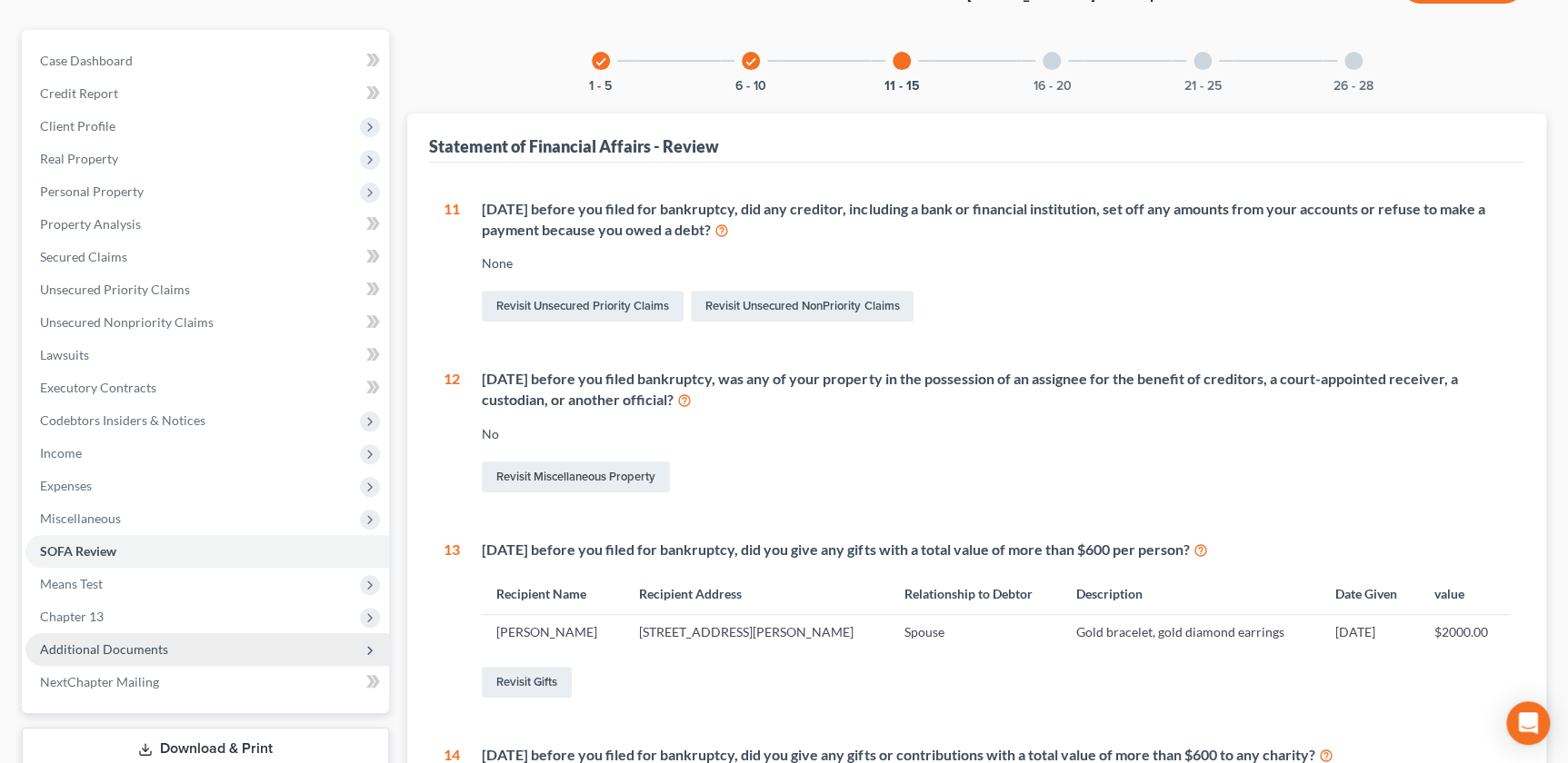
click at [101, 648] on span "Additional Documents" at bounding box center [103, 649] width 128 height 16
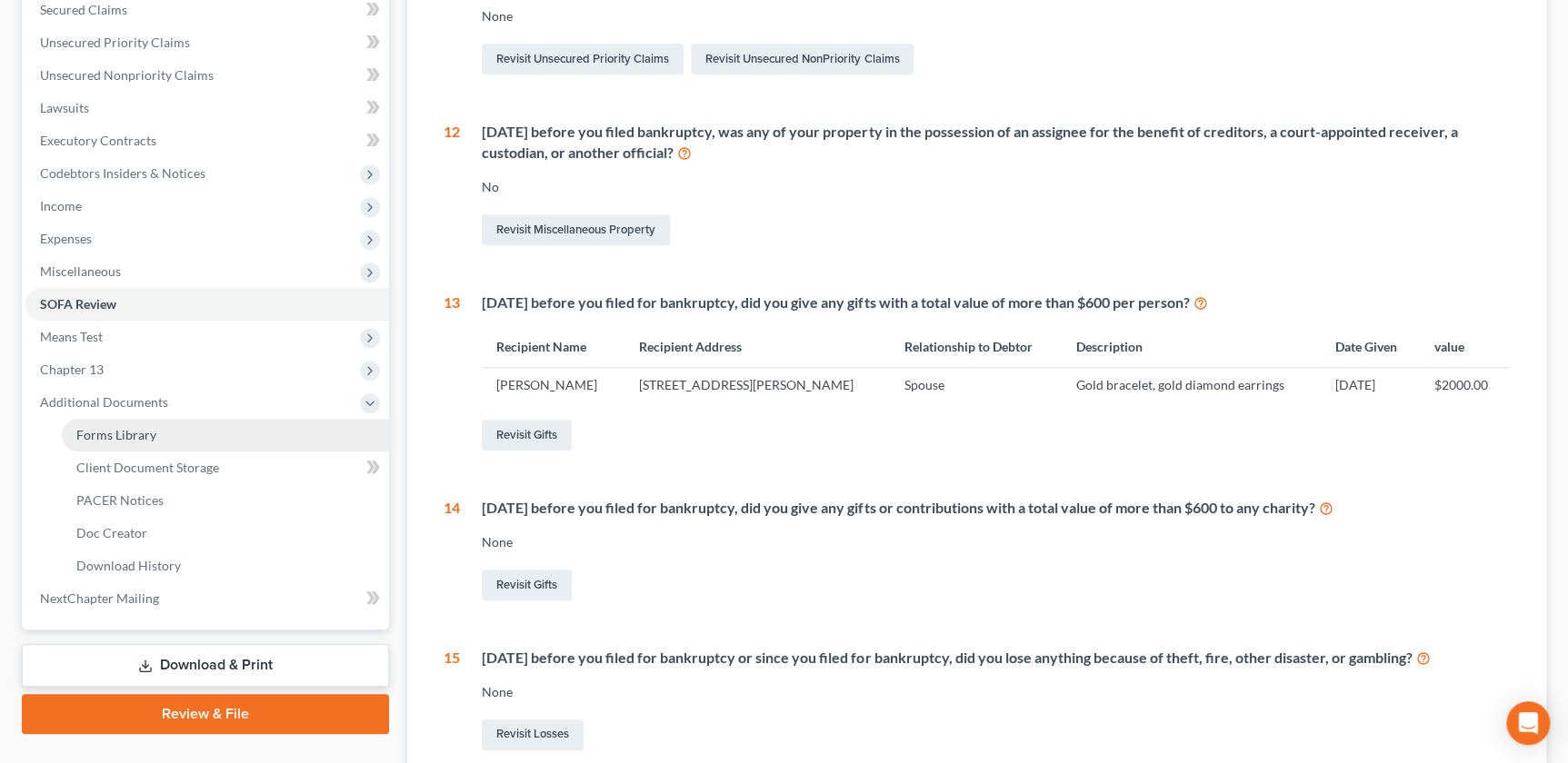
click at [136, 427] on span "Forms Library" at bounding box center [116, 435] width 80 height 16
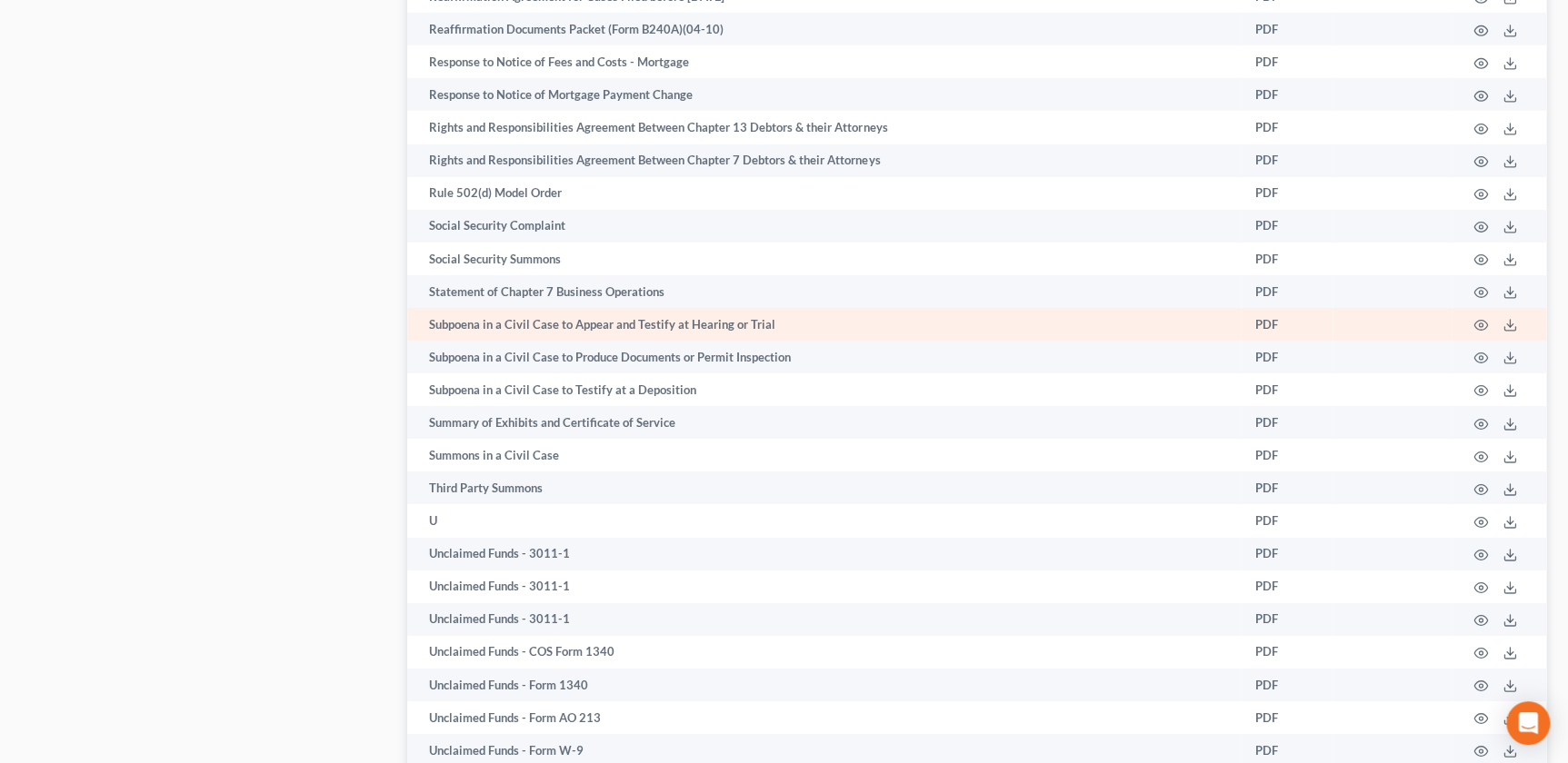
scroll to position [3197, 0]
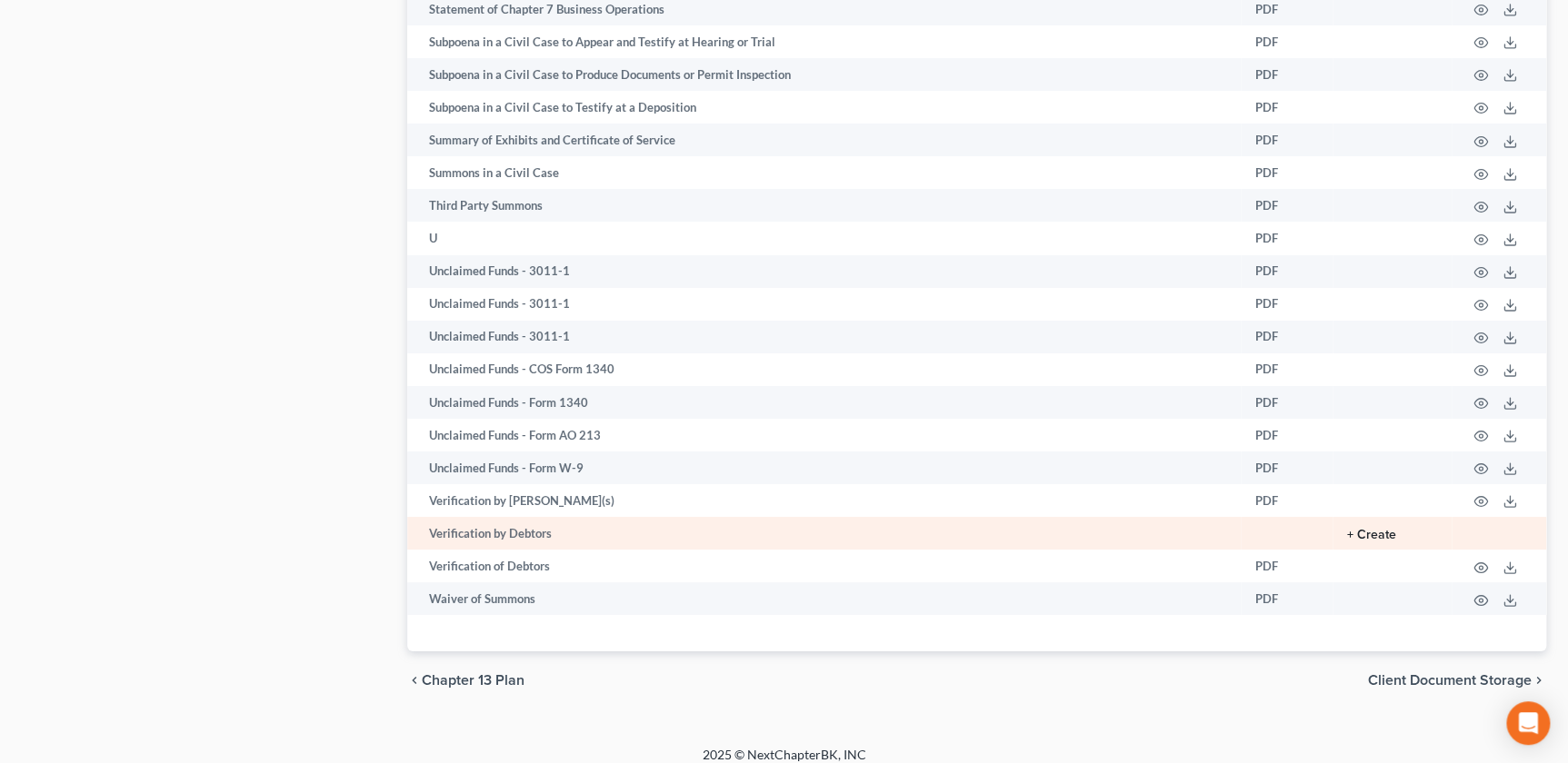
click at [1365, 529] on button "+ Create" at bounding box center [1371, 535] width 49 height 13
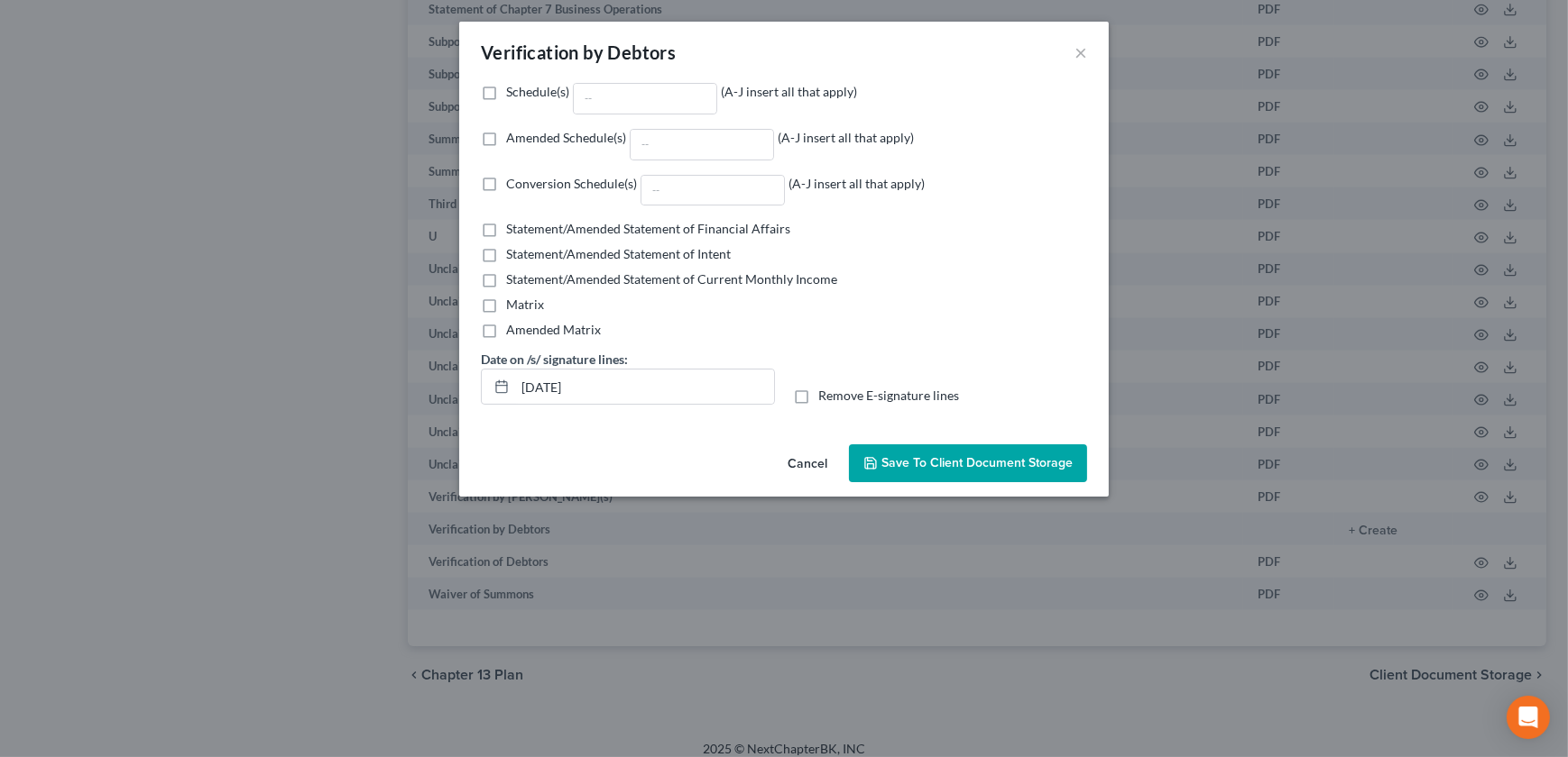
click at [818, 396] on label "Remove E-signature lines" at bounding box center [888, 395] width 140 height 18
click at [825, 396] on input "Remove E-signature lines" at bounding box center [831, 393] width 12 height 12
checkbox input "true"
click at [926, 461] on span "Save to Client Document Storage" at bounding box center [977, 463] width 192 height 15
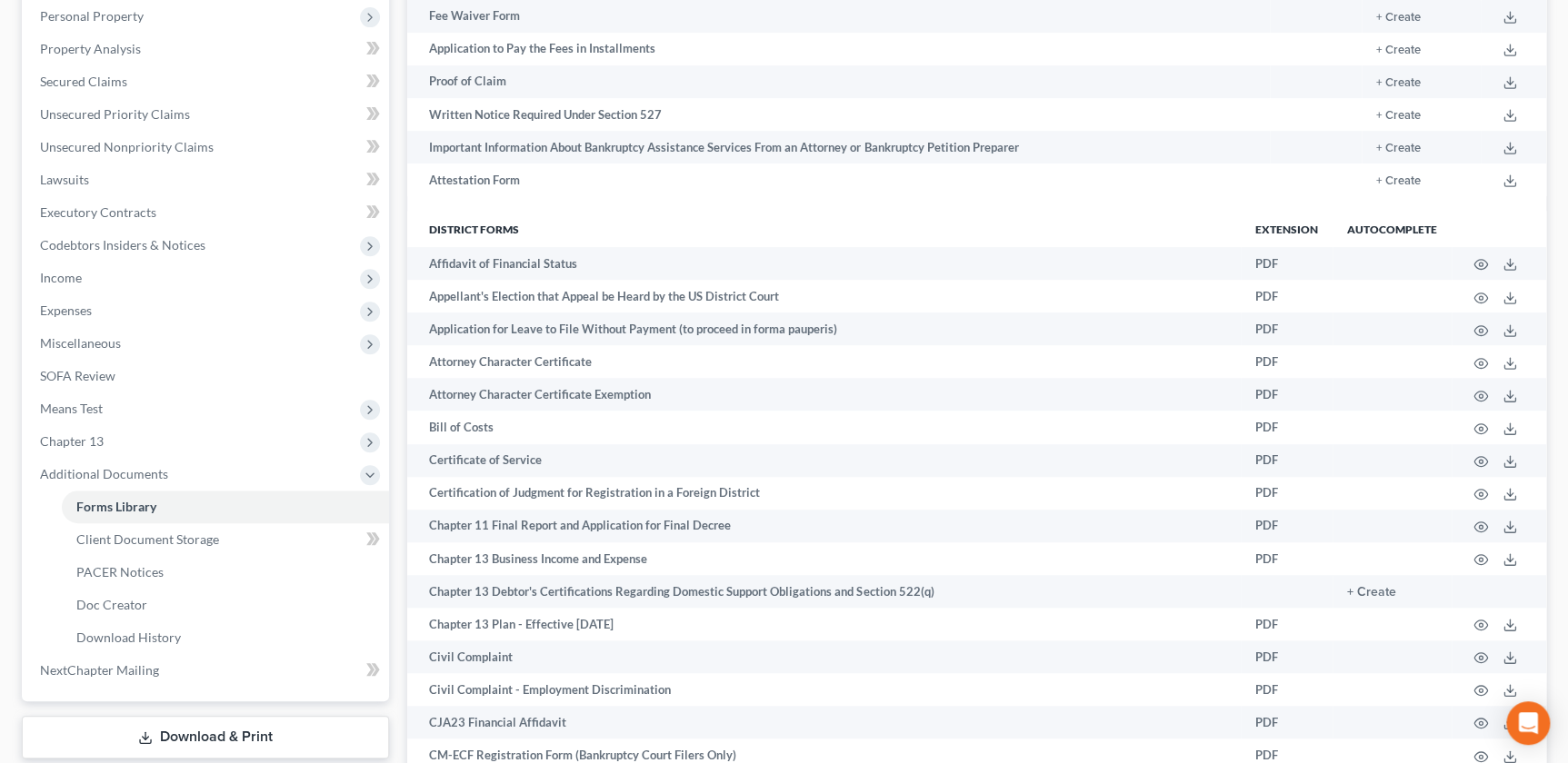
scroll to position [285, 0]
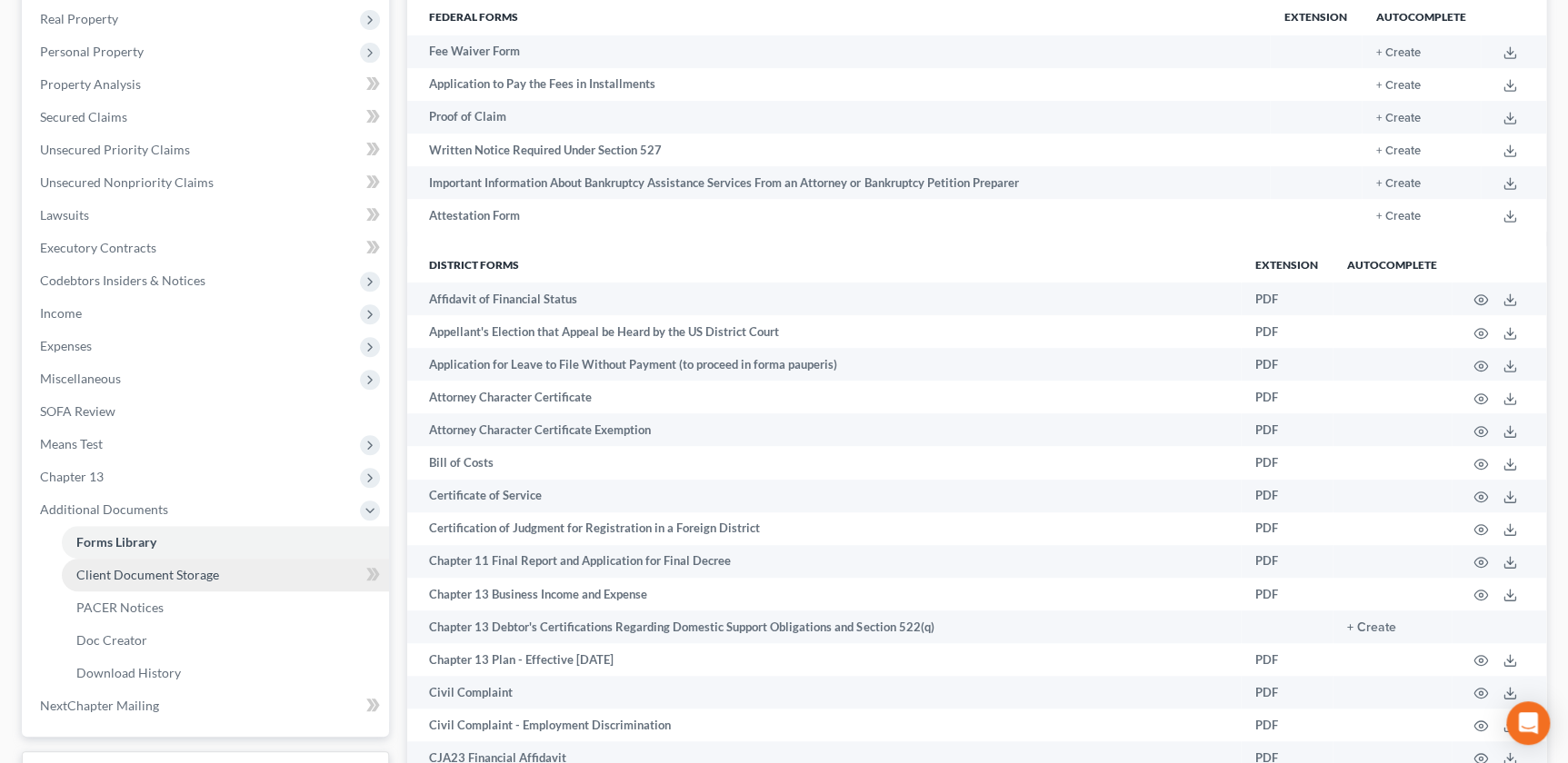
click at [161, 567] on span "Client Document Storage" at bounding box center [147, 575] width 142 height 16
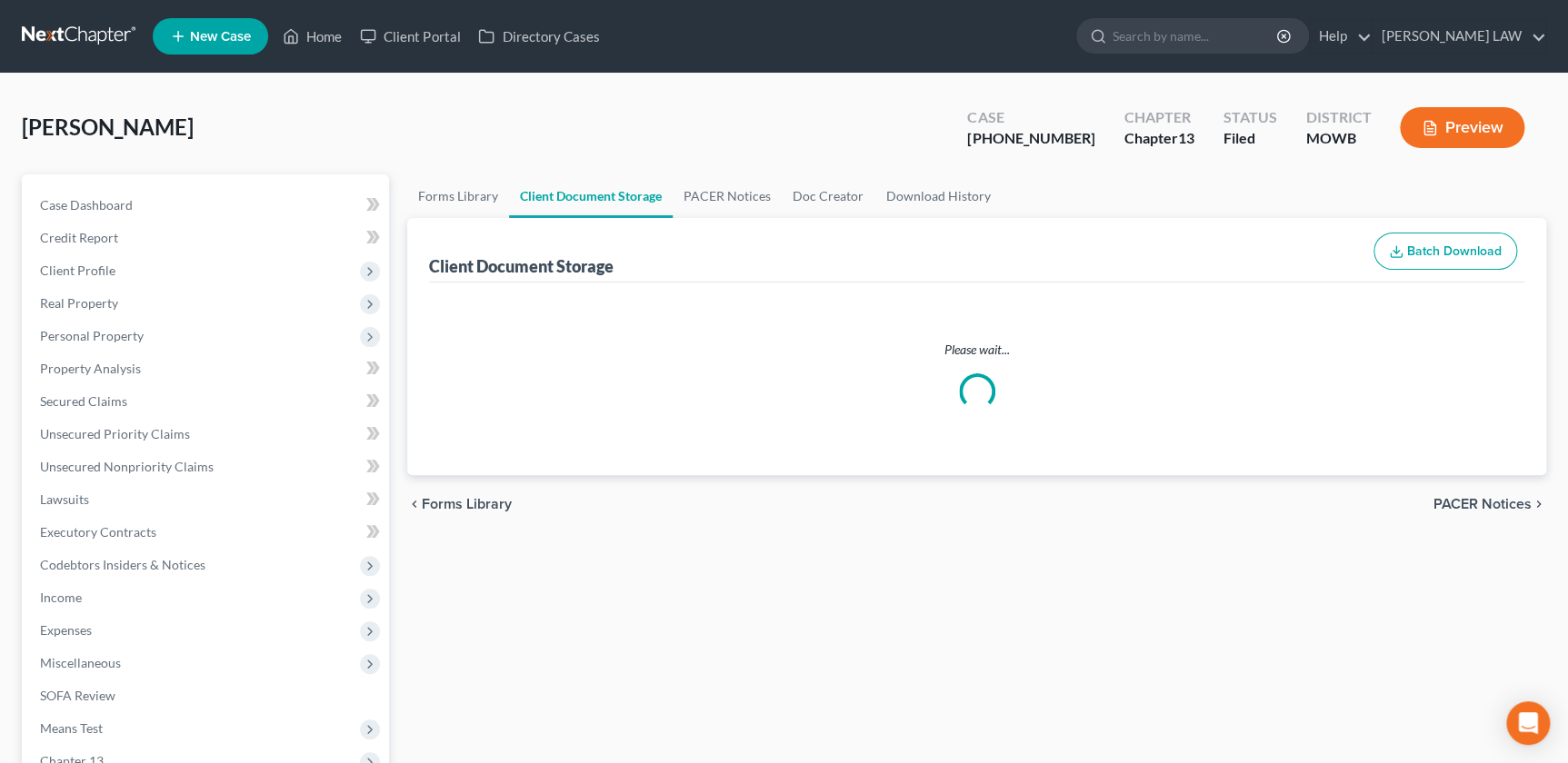
select select "18"
select select "5"
select select "22"
select select "24"
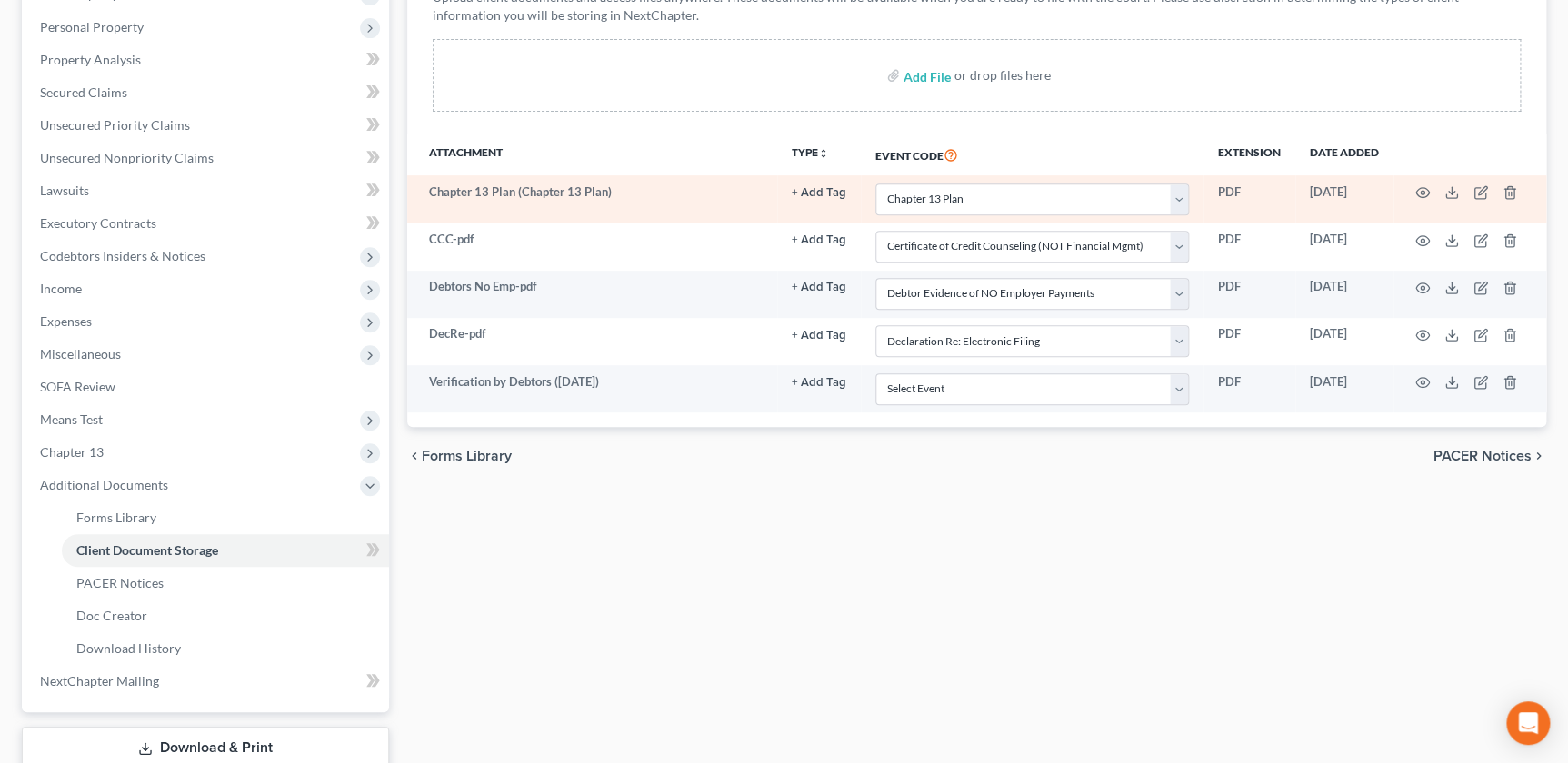
scroll to position [351, 0]
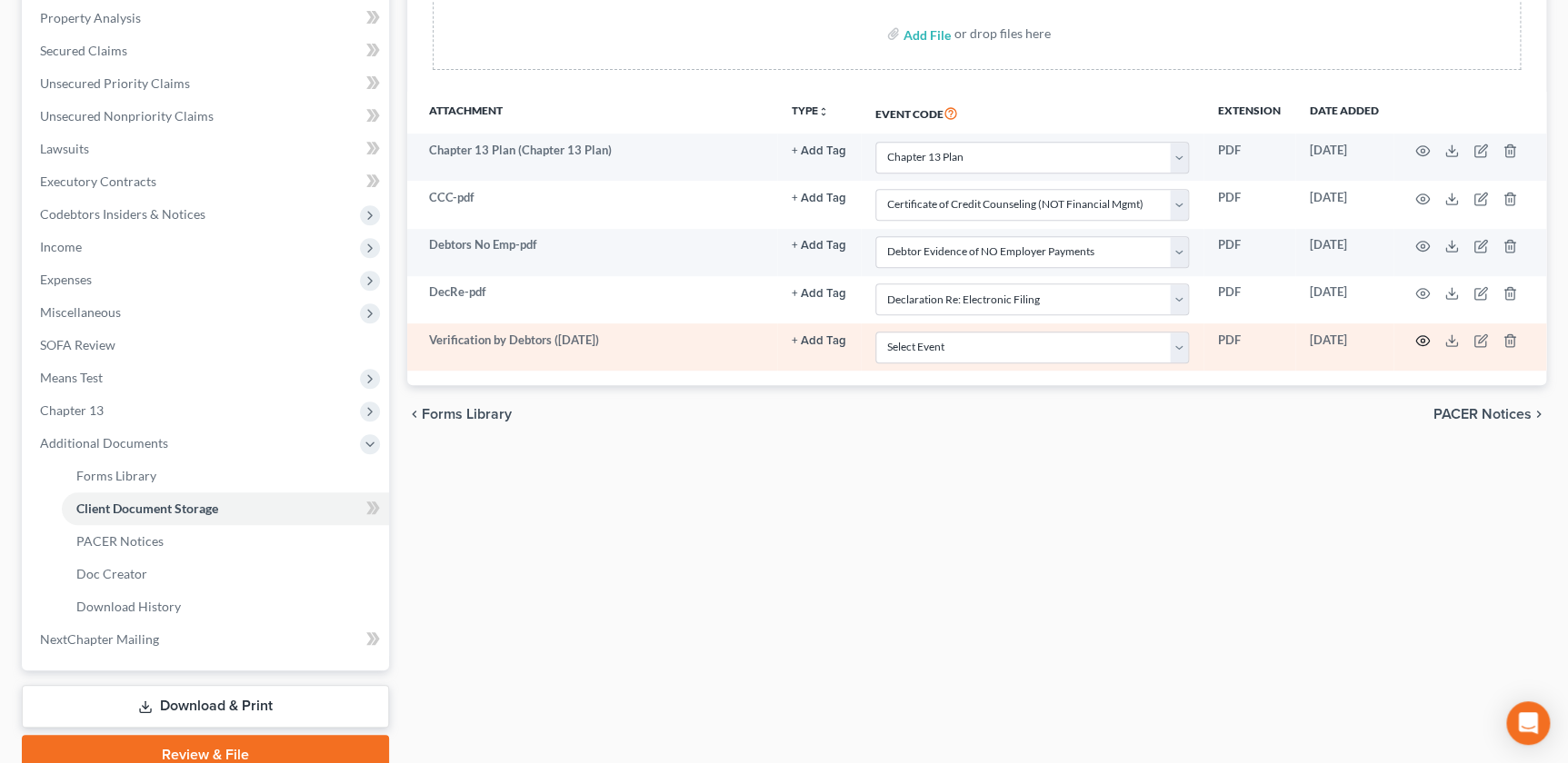
click at [1419, 341] on icon "button" at bounding box center [1422, 340] width 15 height 15
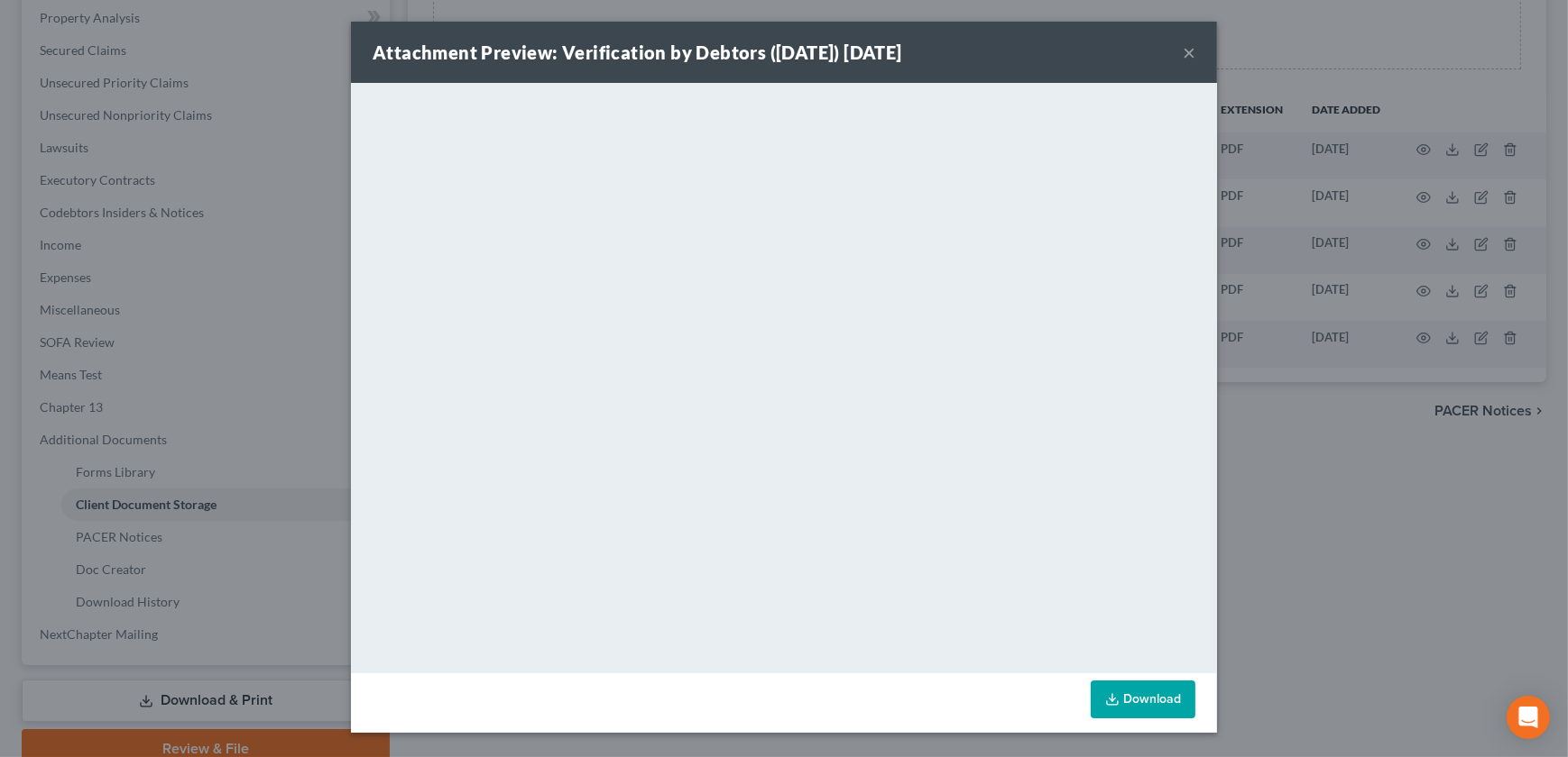
click at [1187, 54] on button "×" at bounding box center [1189, 52] width 13 height 21
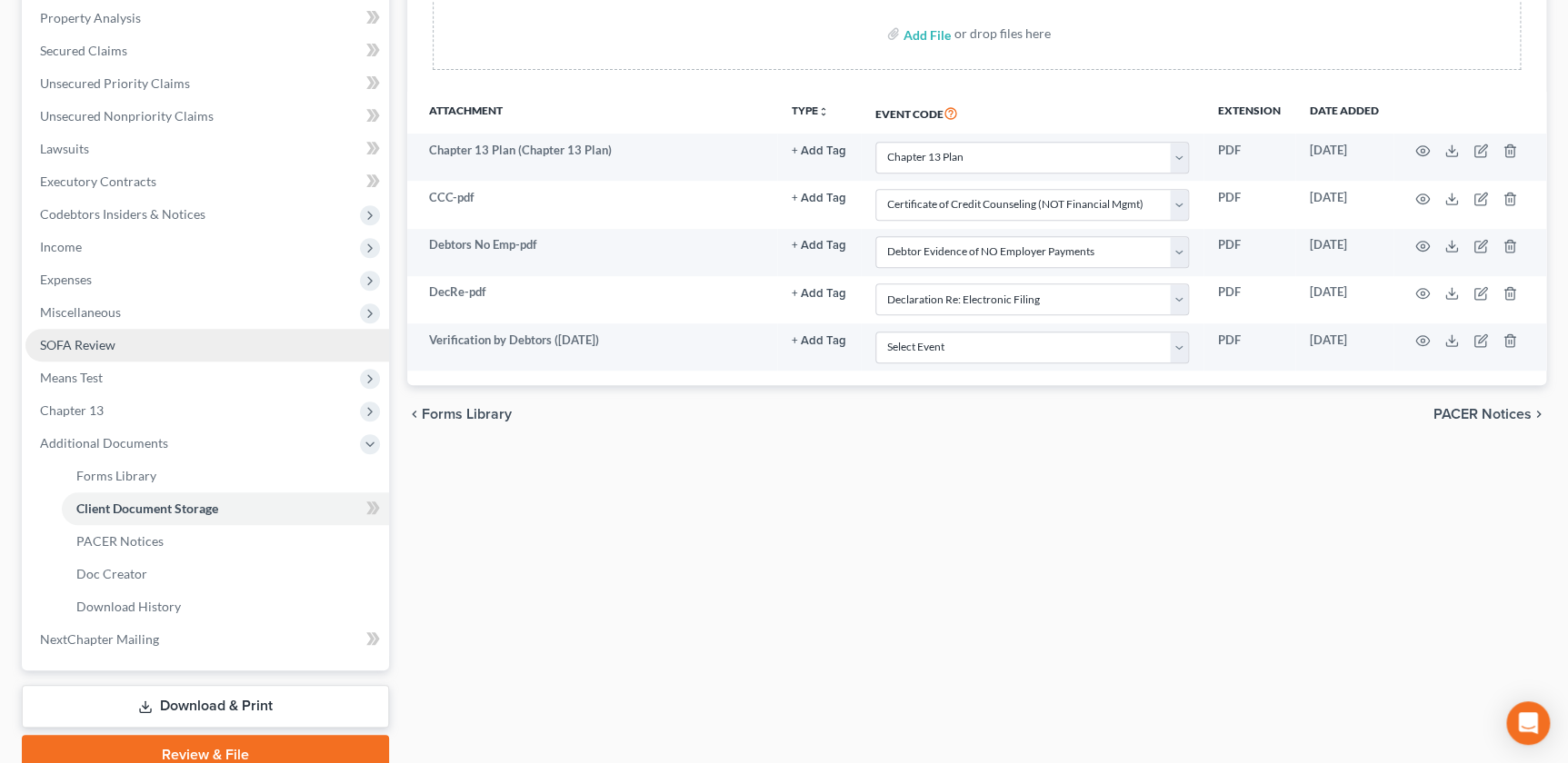
click at [64, 337] on span "SOFA Review" at bounding box center [77, 345] width 75 height 16
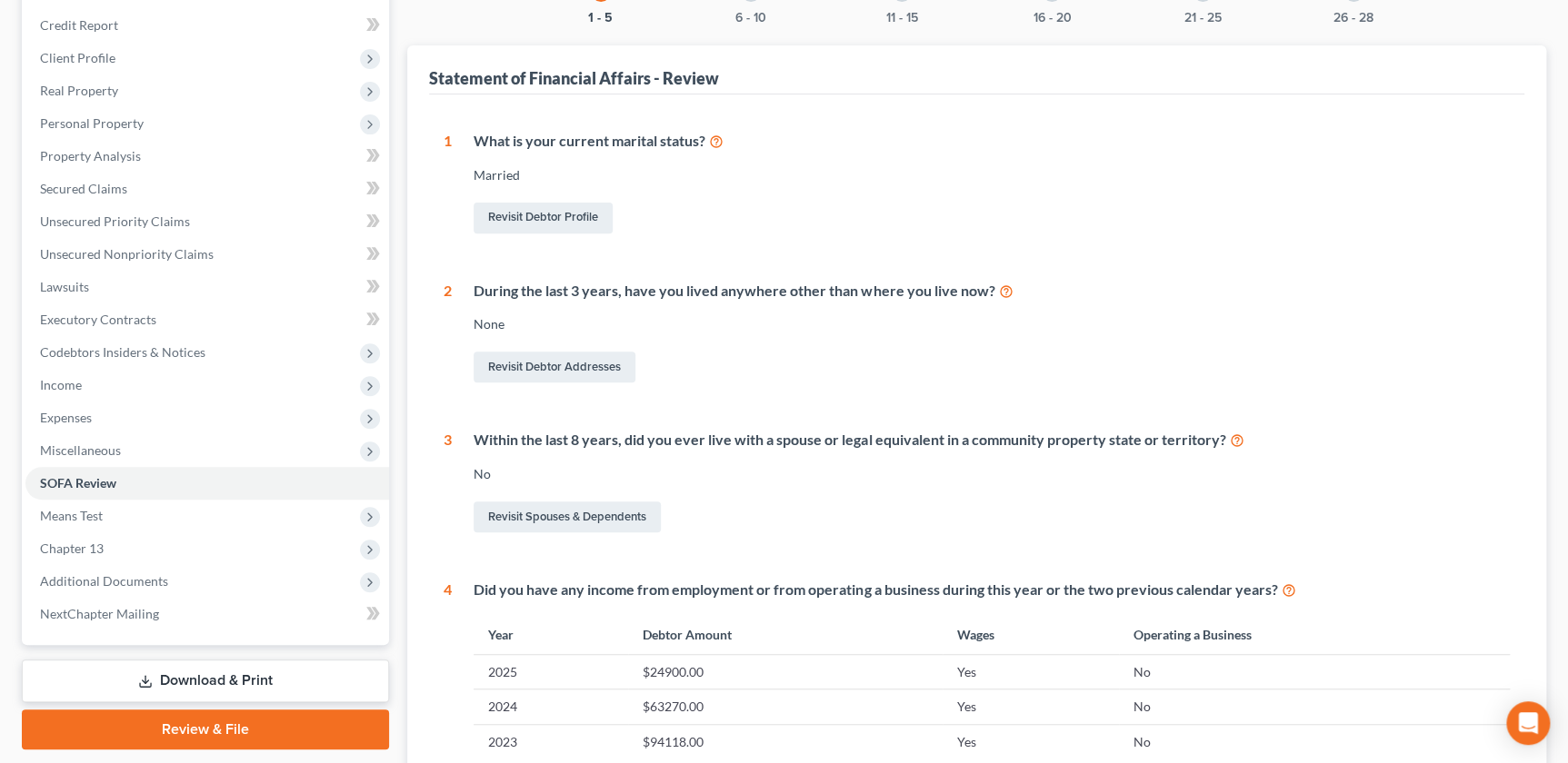
scroll to position [185, 0]
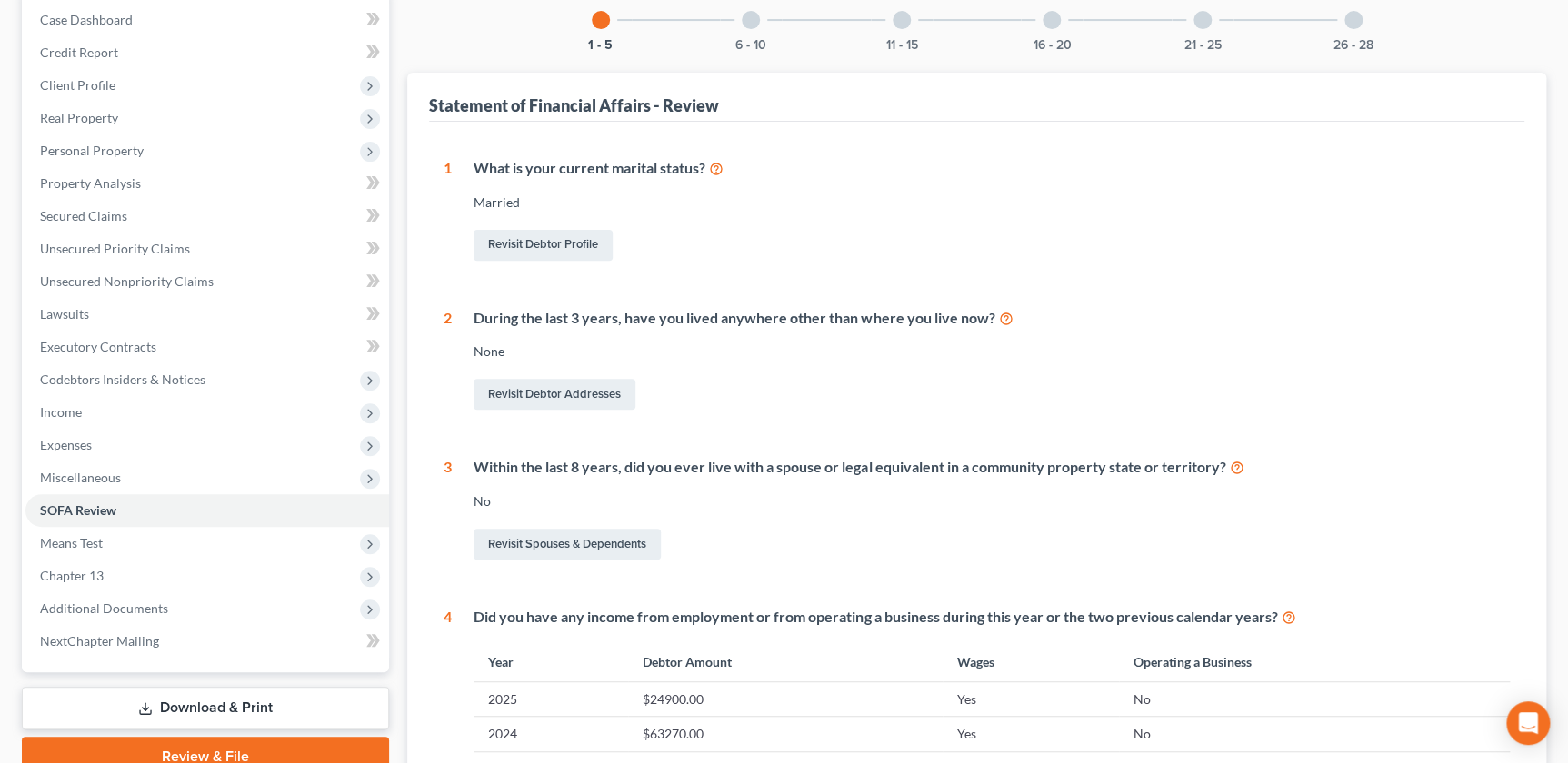
click at [752, 19] on div at bounding box center [750, 19] width 19 height 19
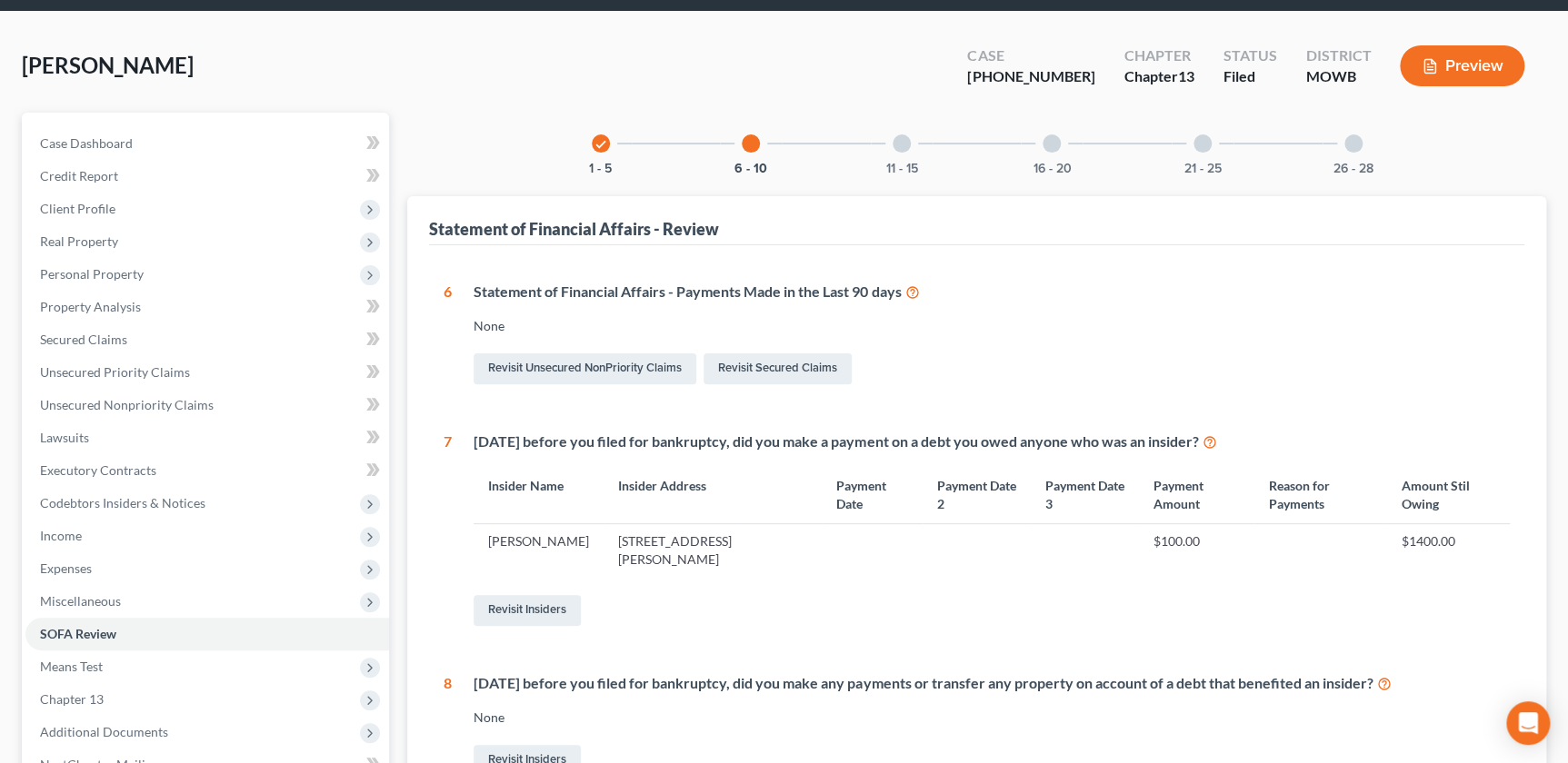
scroll to position [82, 0]
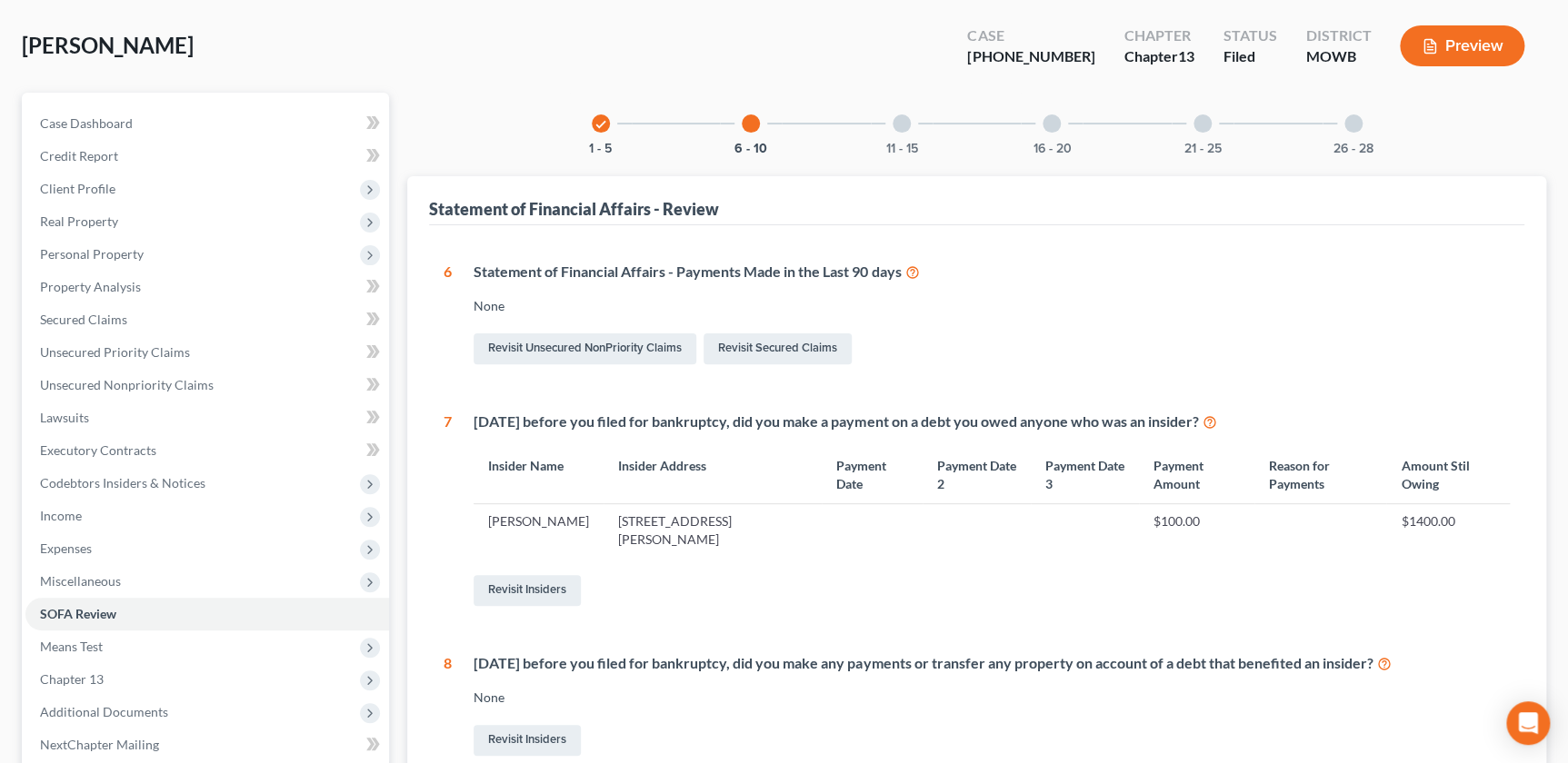
click at [898, 128] on div at bounding box center [901, 124] width 19 height 19
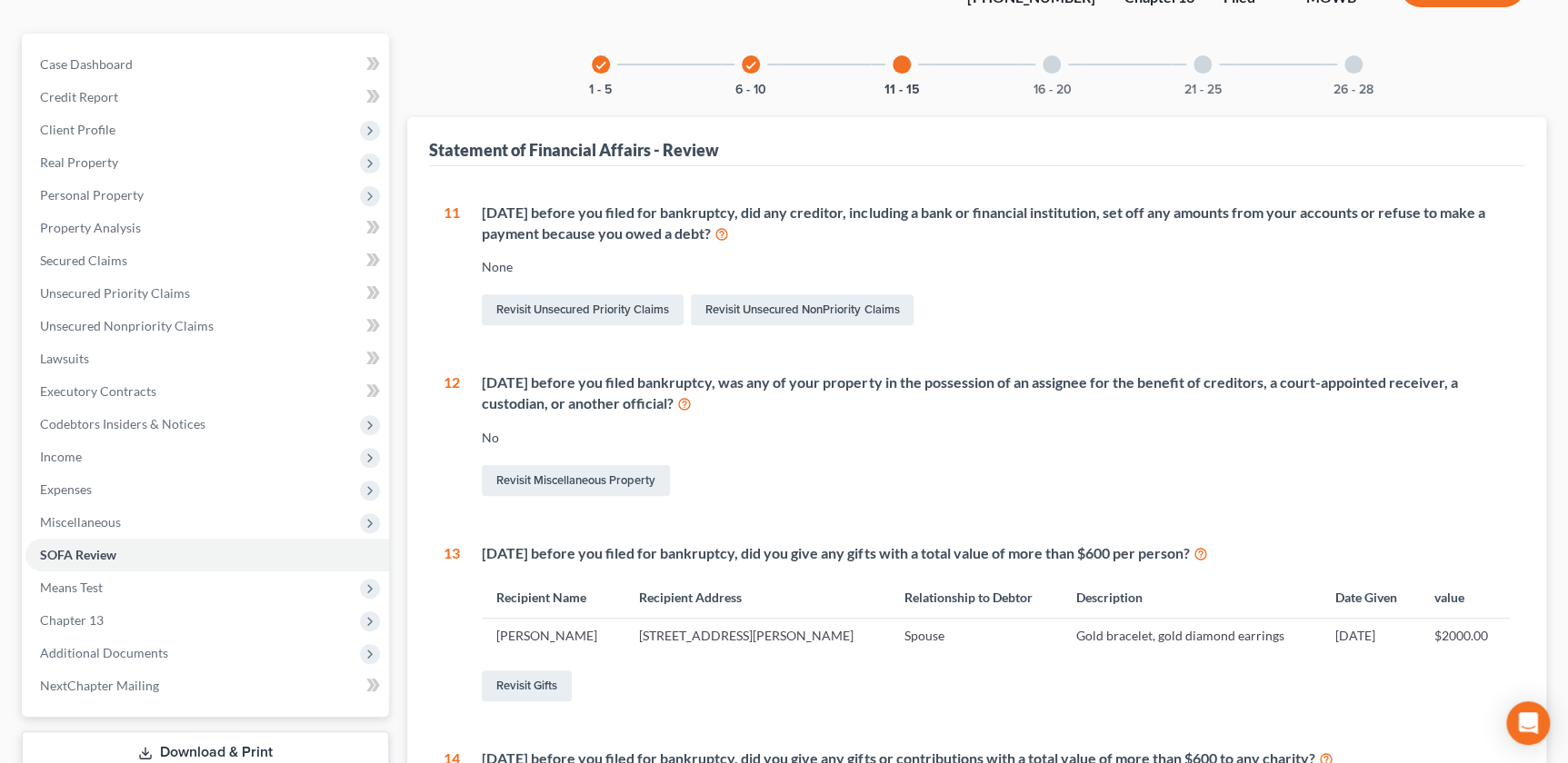
scroll to position [0, 0]
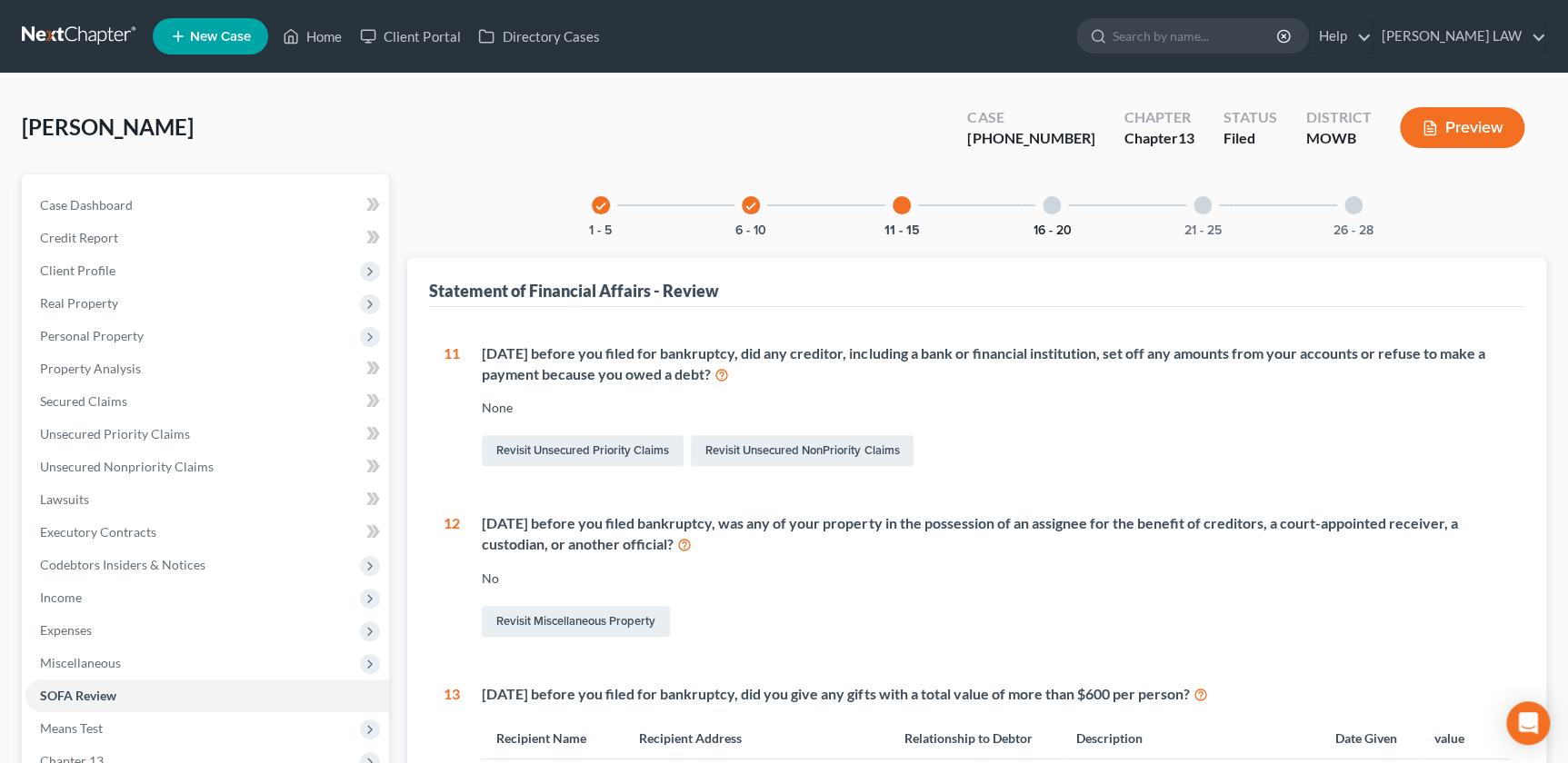
click at [1061, 224] on button "16 - 20" at bounding box center [1051, 230] width 38 height 13
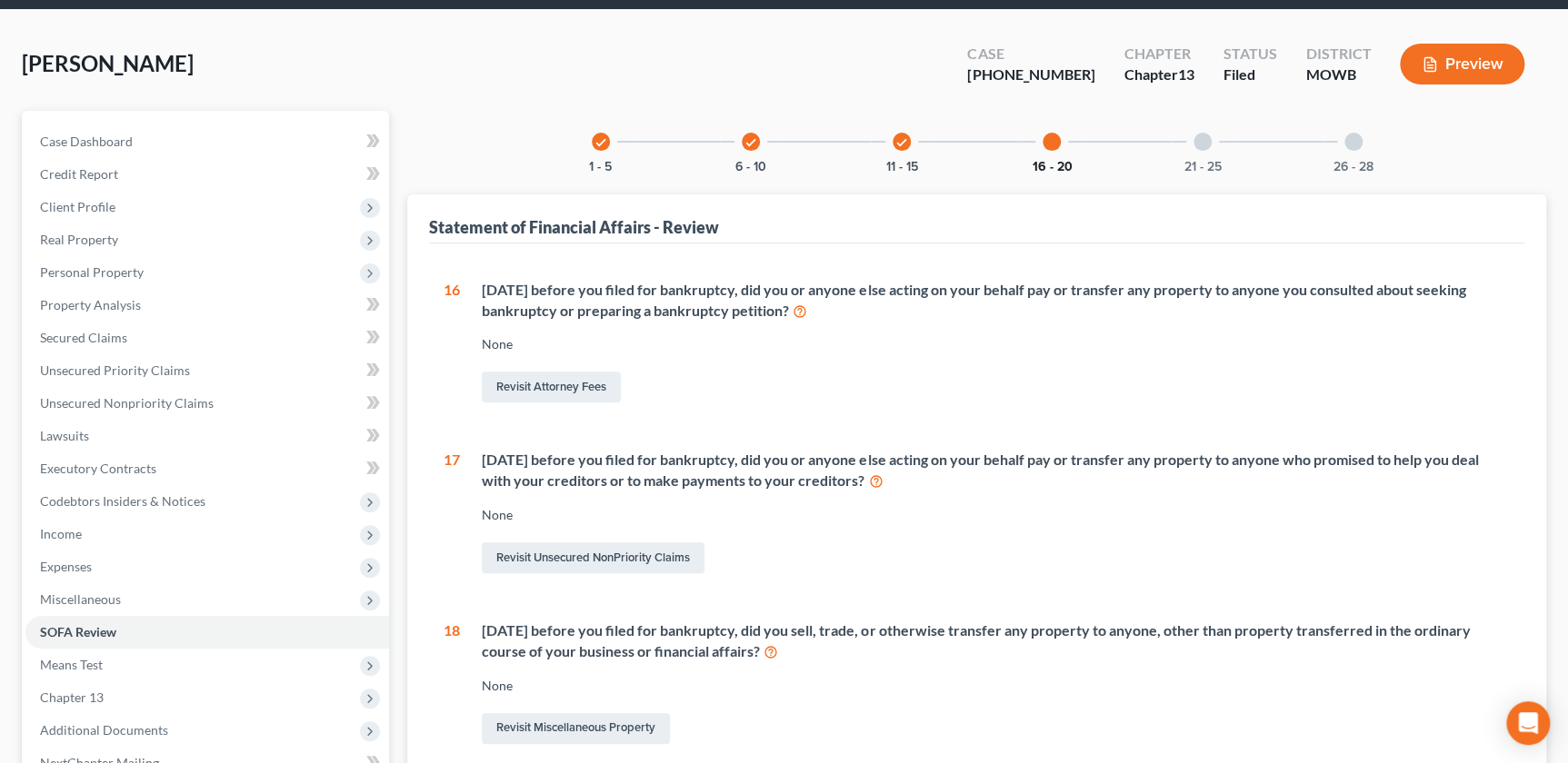
scroll to position [20, 0]
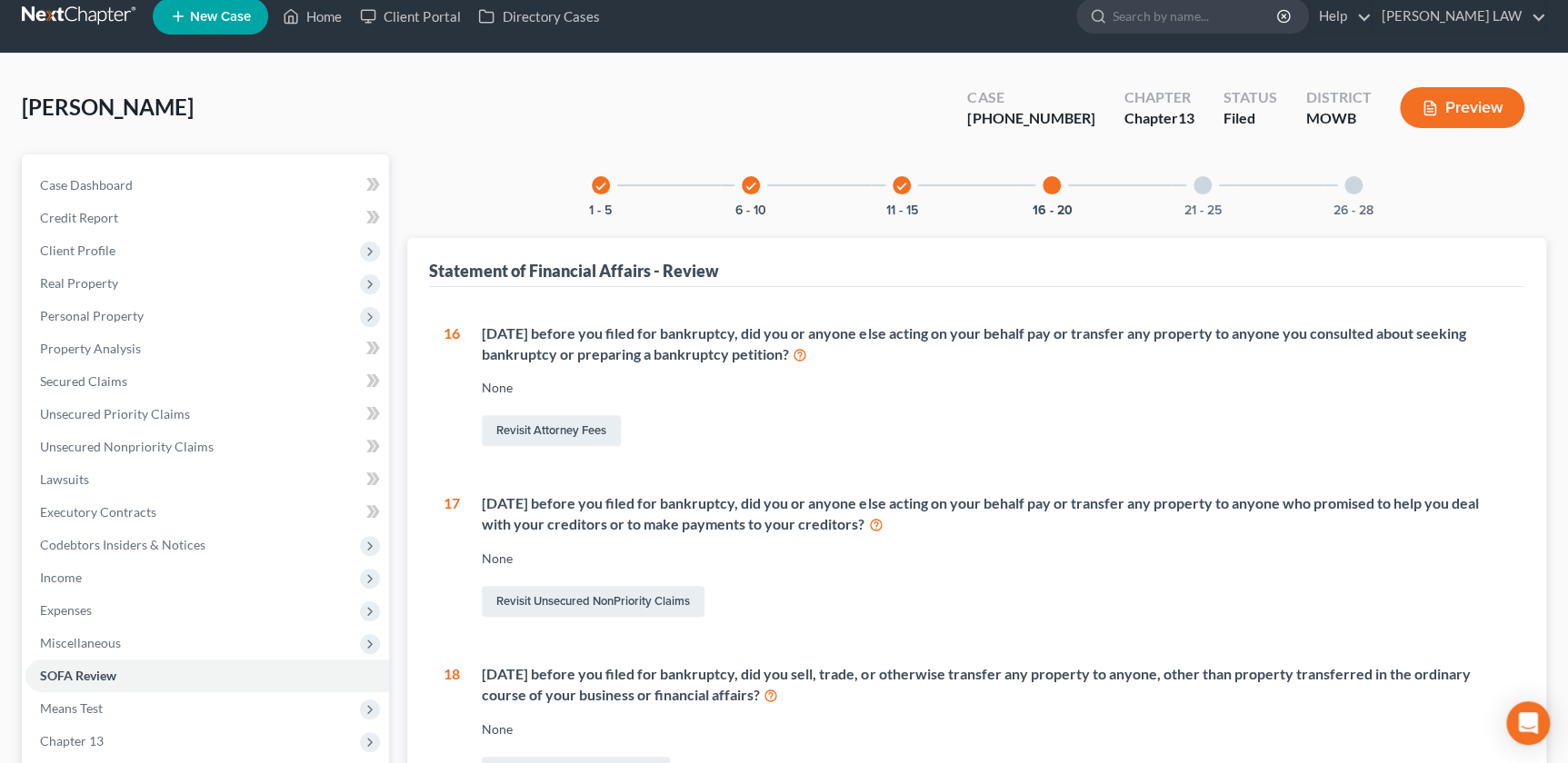
click at [1220, 198] on div "21 - 25" at bounding box center [1202, 185] width 61 height 61
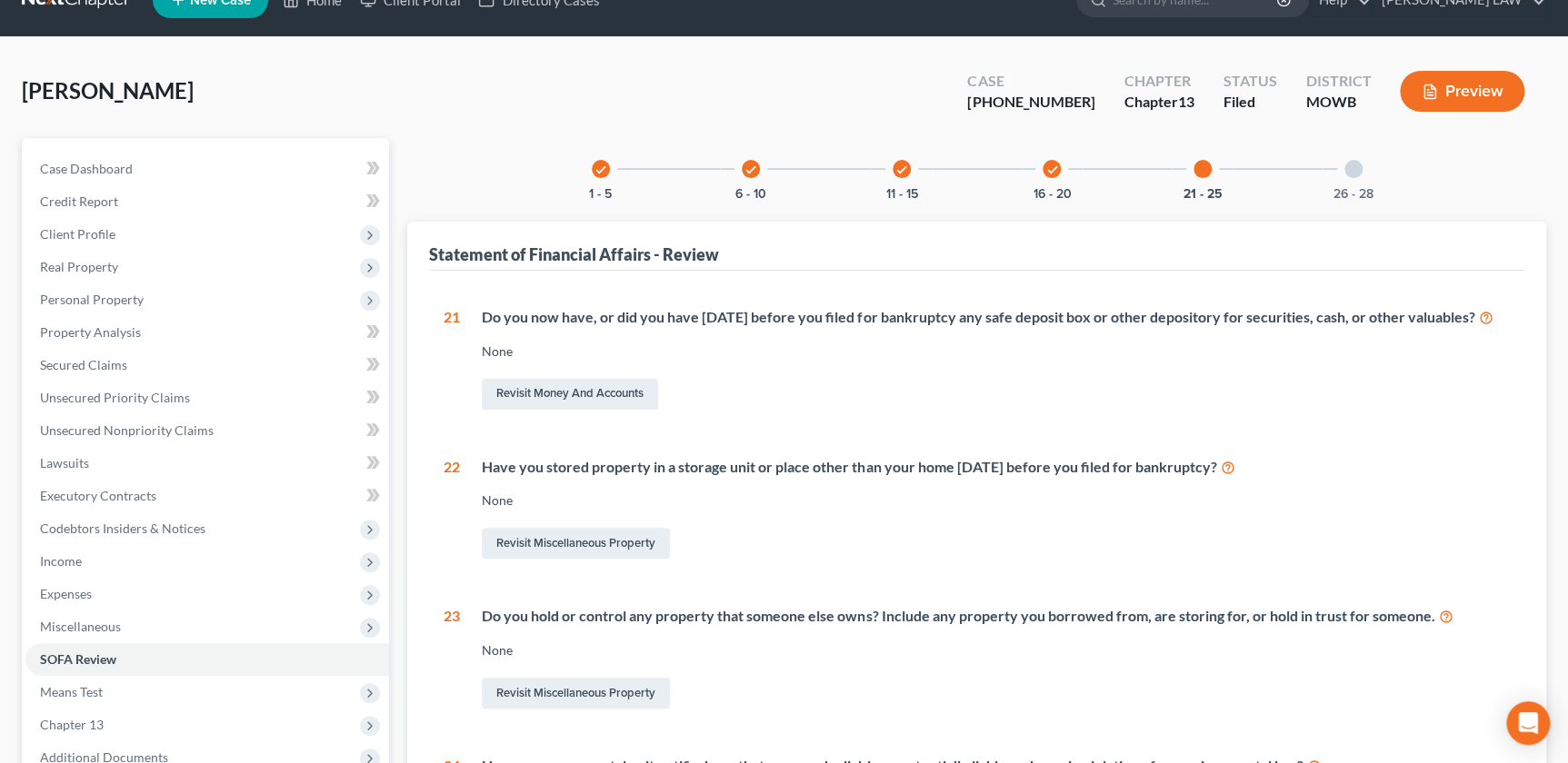
scroll to position [41, 0]
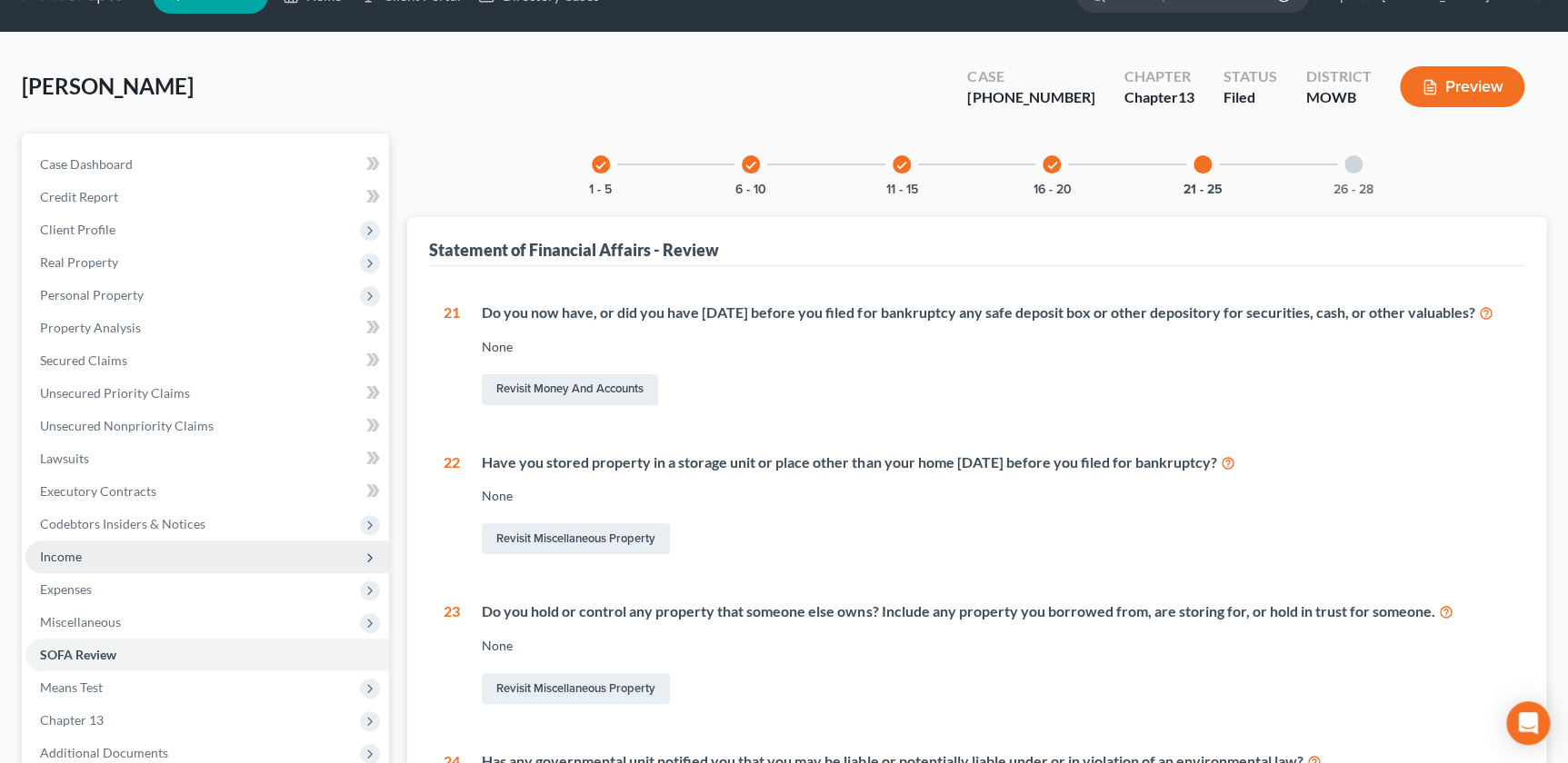
click at [79, 570] on span "Income" at bounding box center [207, 557] width 363 height 33
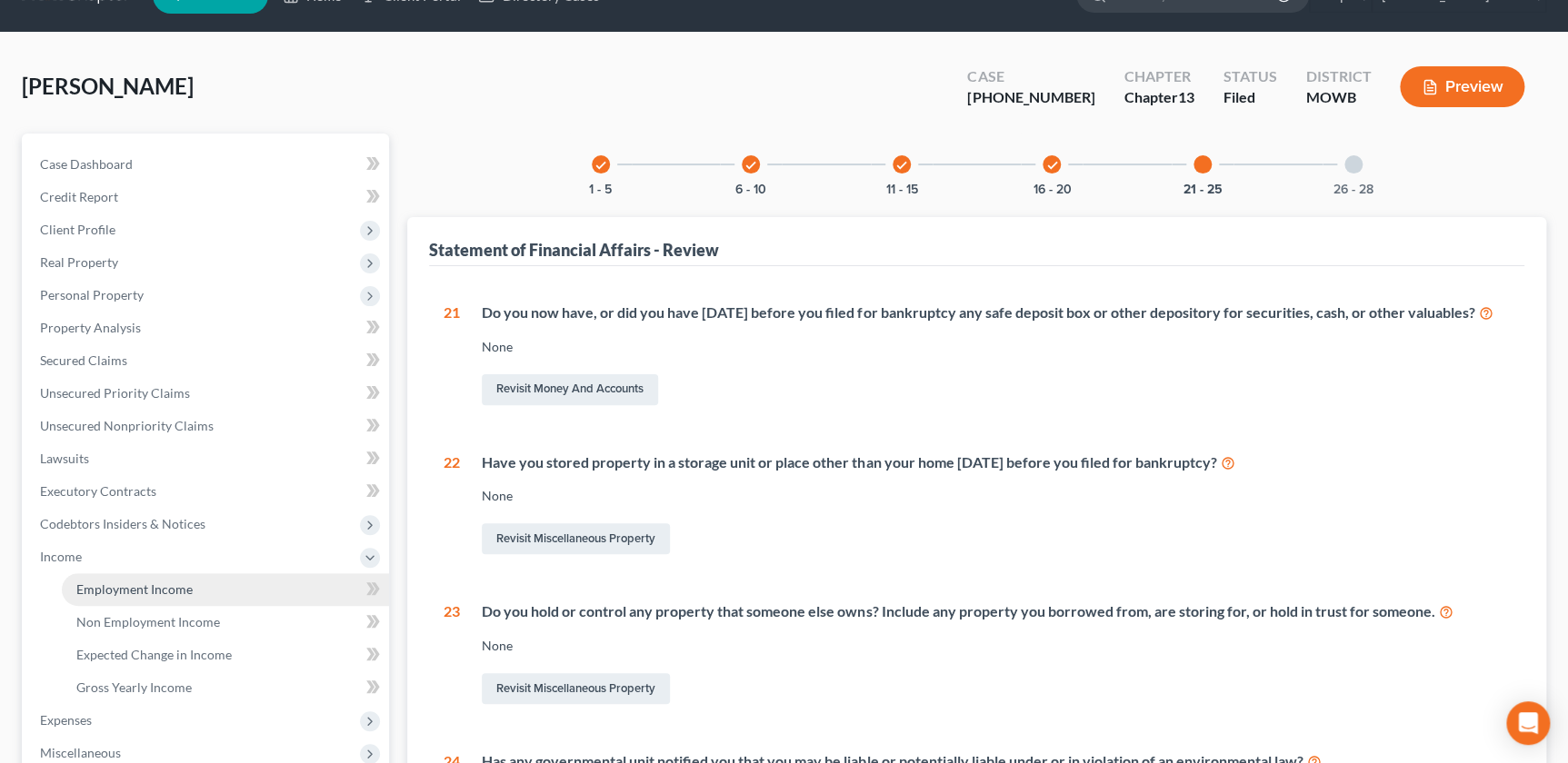
click at [141, 588] on span "Employment Income" at bounding box center [134, 590] width 116 height 16
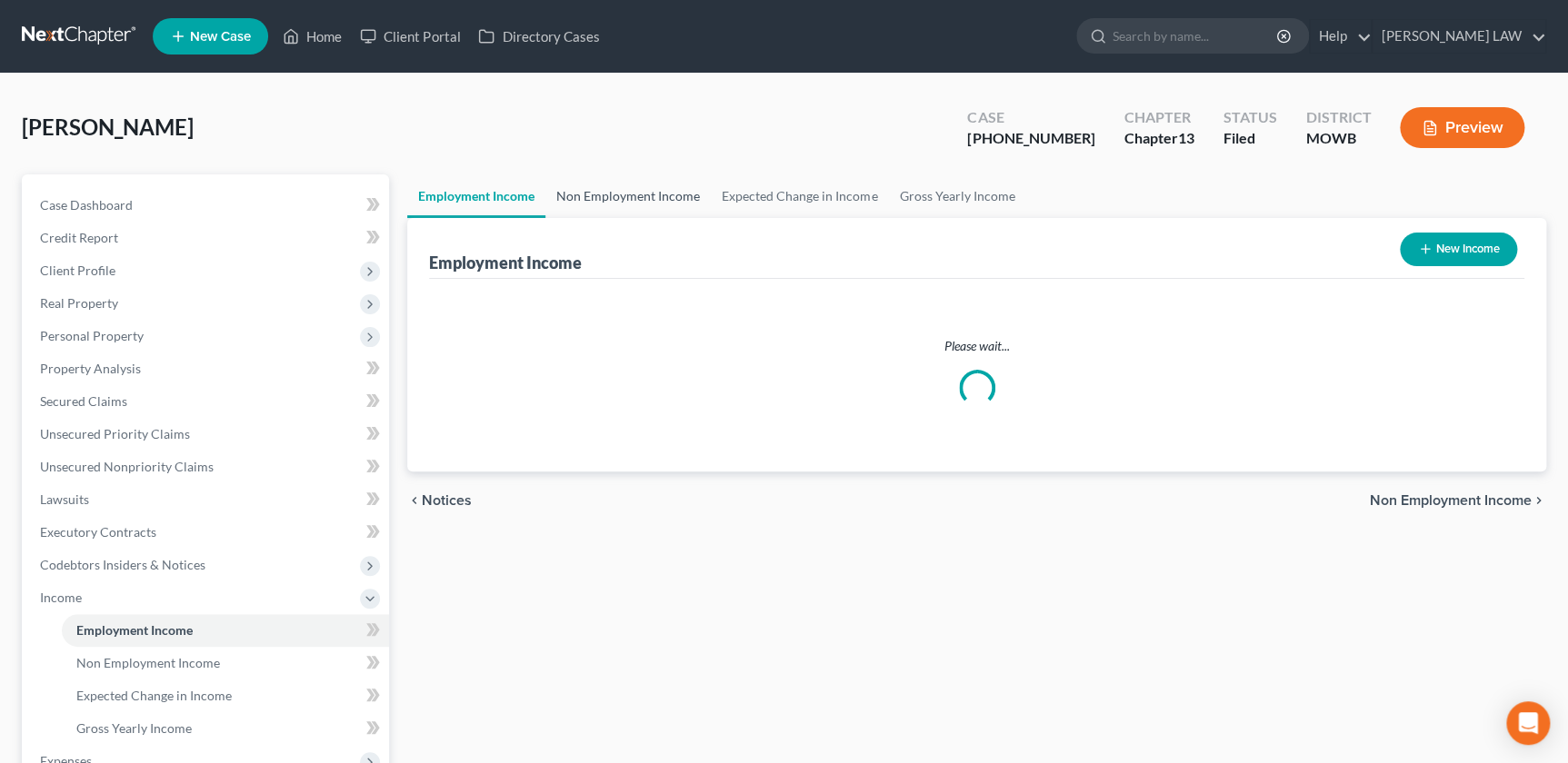
click at [627, 199] on link "Non Employment Income" at bounding box center [629, 196] width 166 height 44
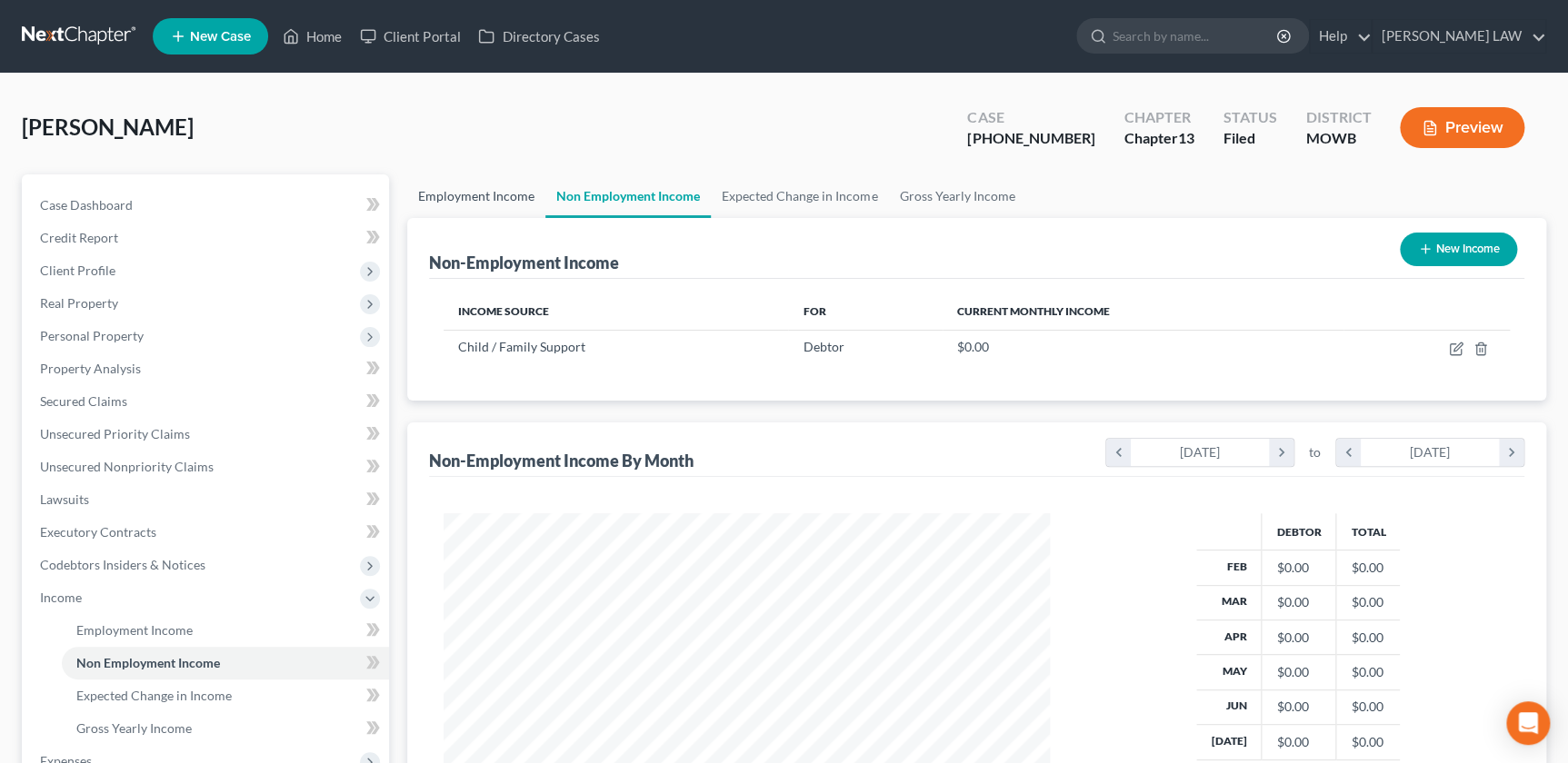
scroll to position [325, 642]
click at [480, 182] on link "Employment Income" at bounding box center [477, 196] width 138 height 44
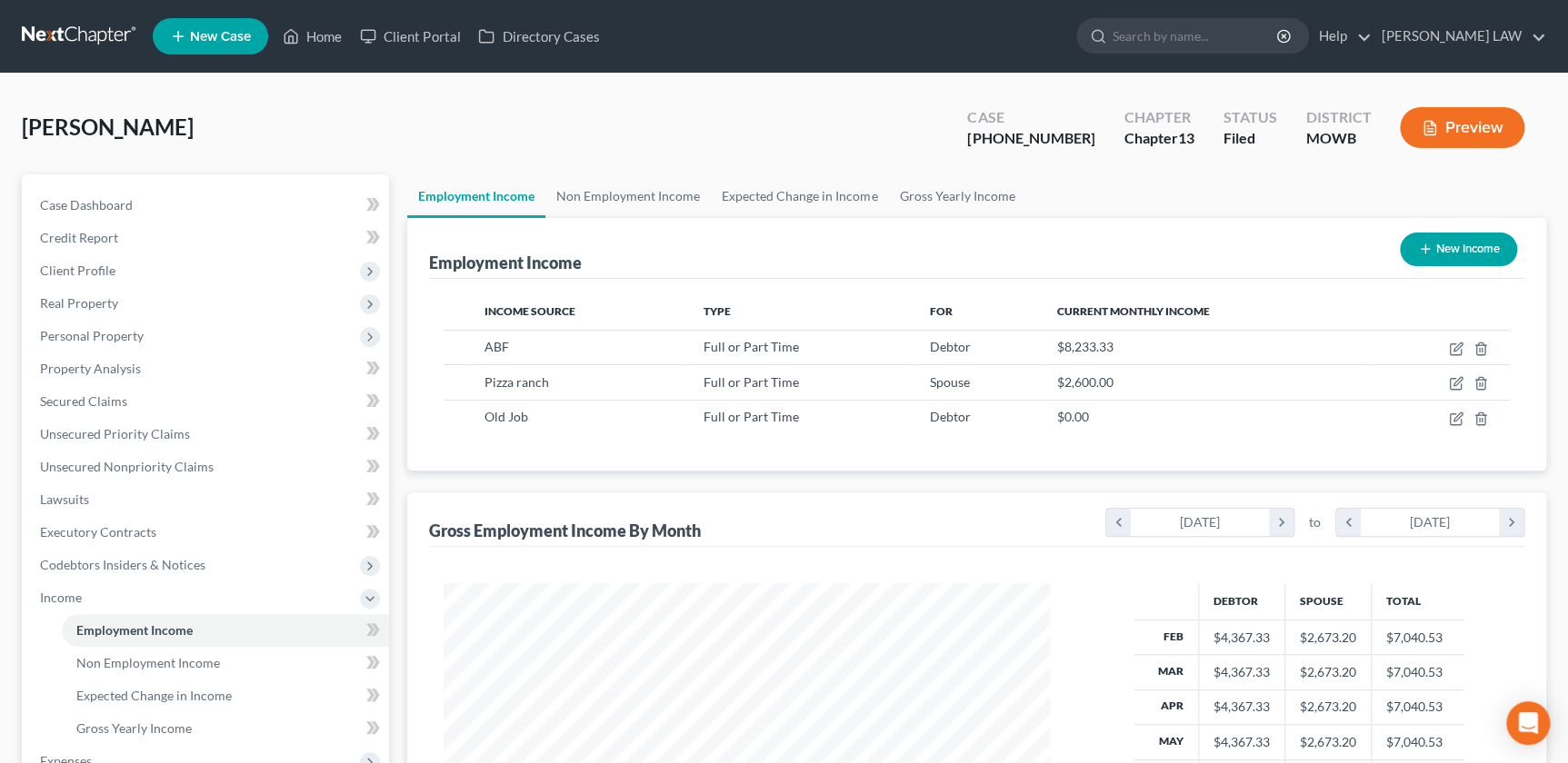
scroll to position [325, 642]
click at [1208, 43] on input "search" at bounding box center [1195, 36] width 167 height 34
type input "biggerstaff"
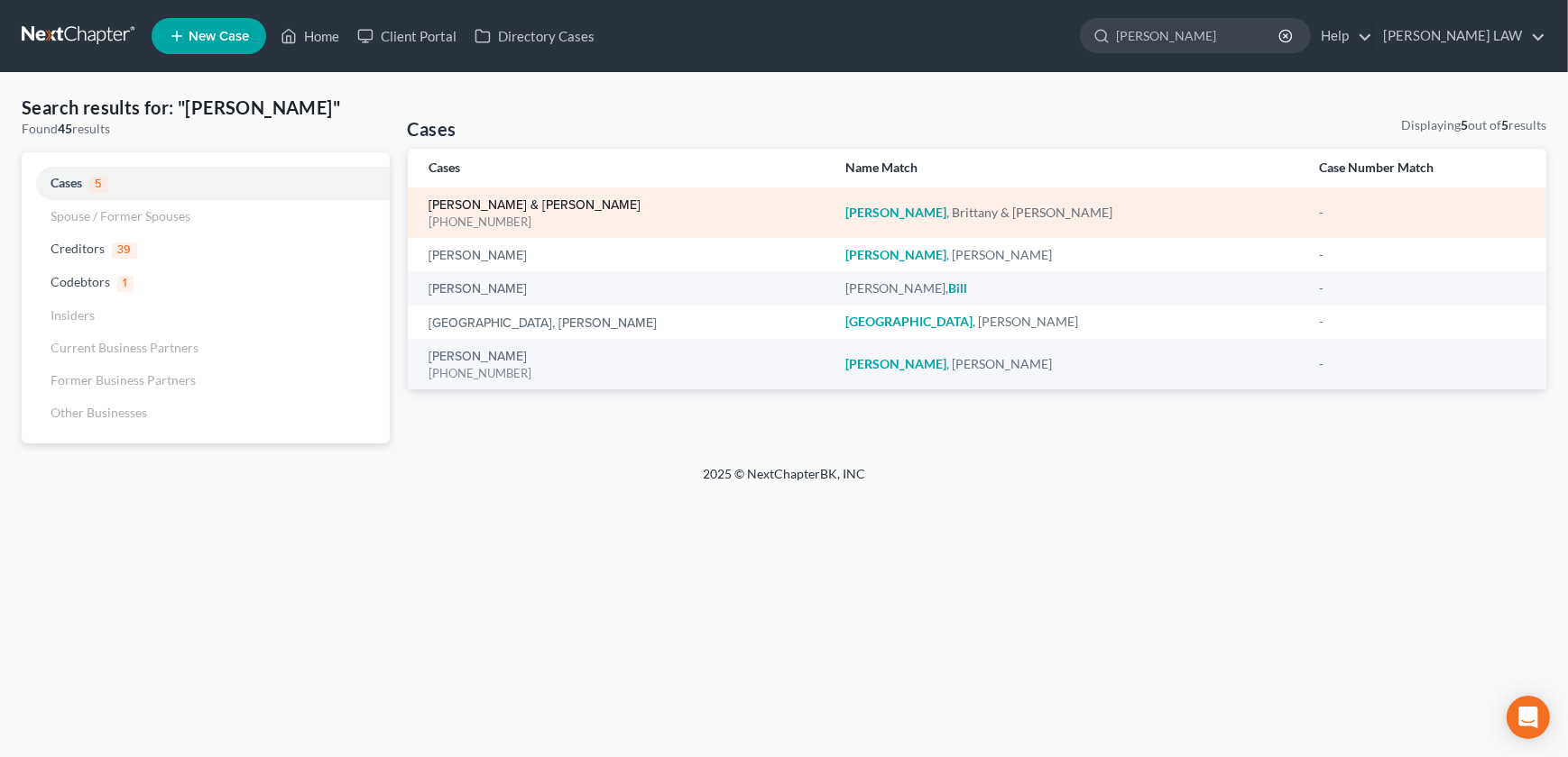
click at [541, 207] on link "Biggerstaff, Brittany & Joseph" at bounding box center [535, 205] width 212 height 13
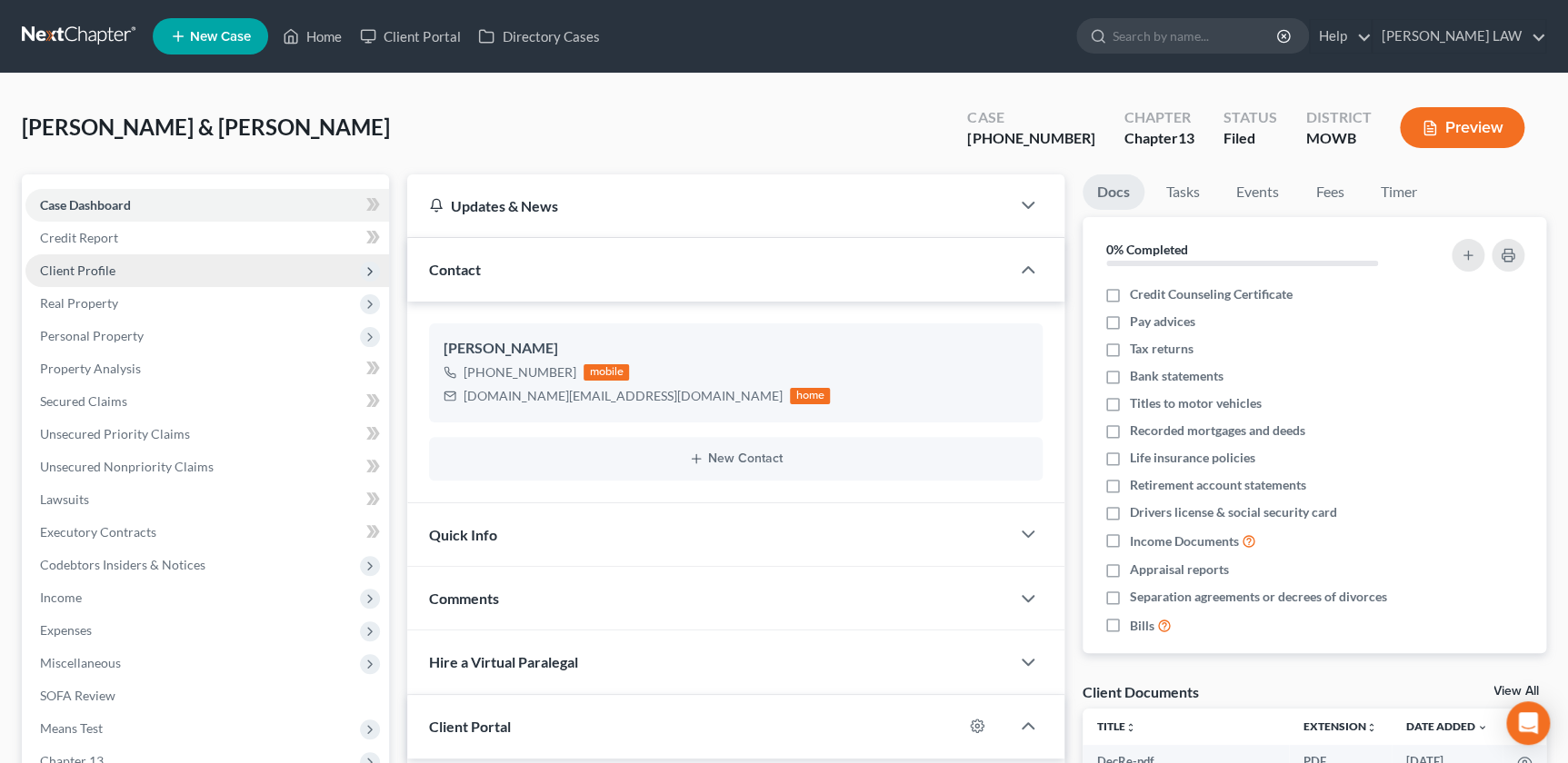
click at [75, 270] on span "Client Profile" at bounding box center [77, 271] width 75 height 16
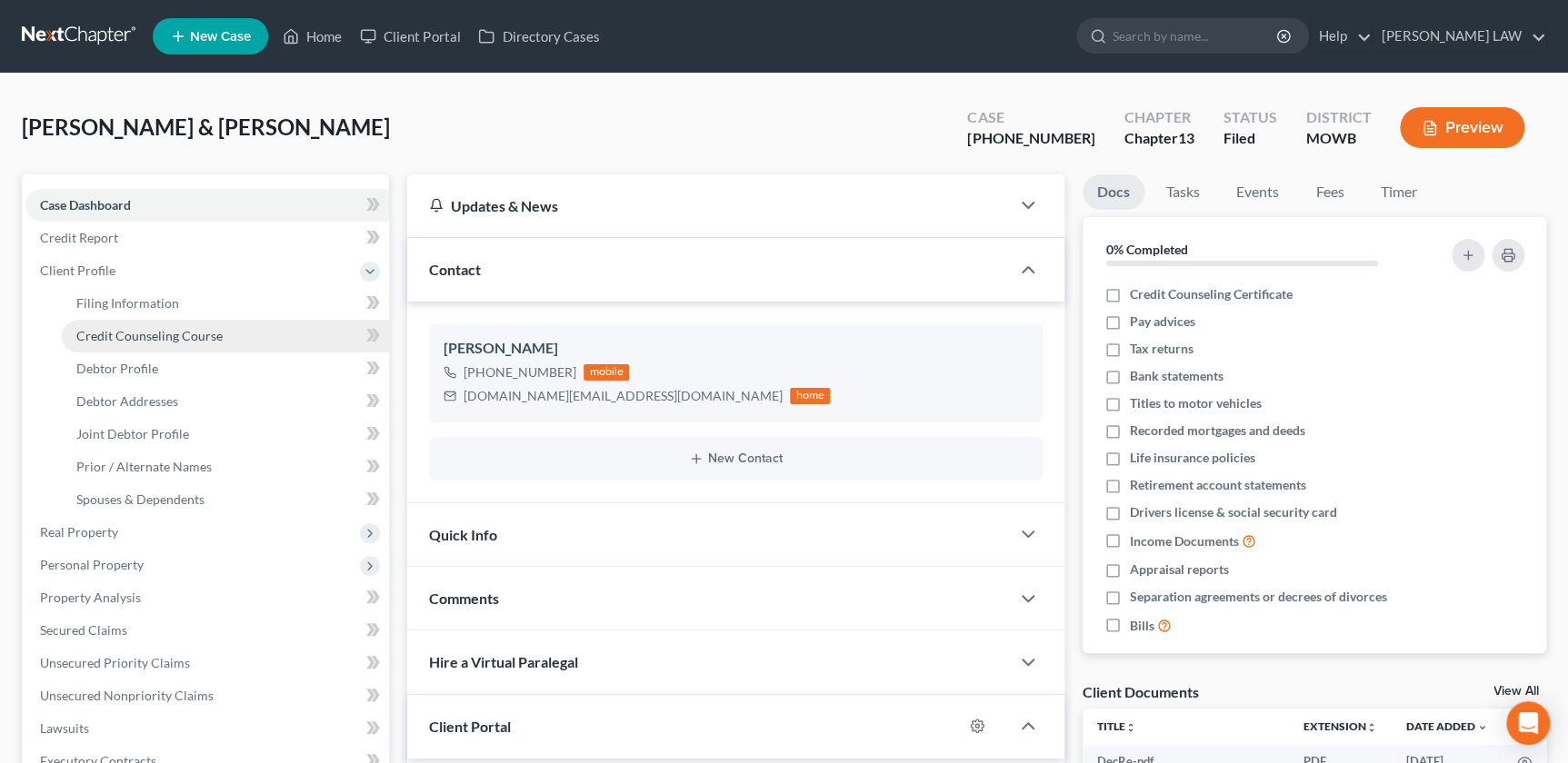
click at [120, 340] on span "Credit Counseling Course" at bounding box center [149, 336] width 146 height 16
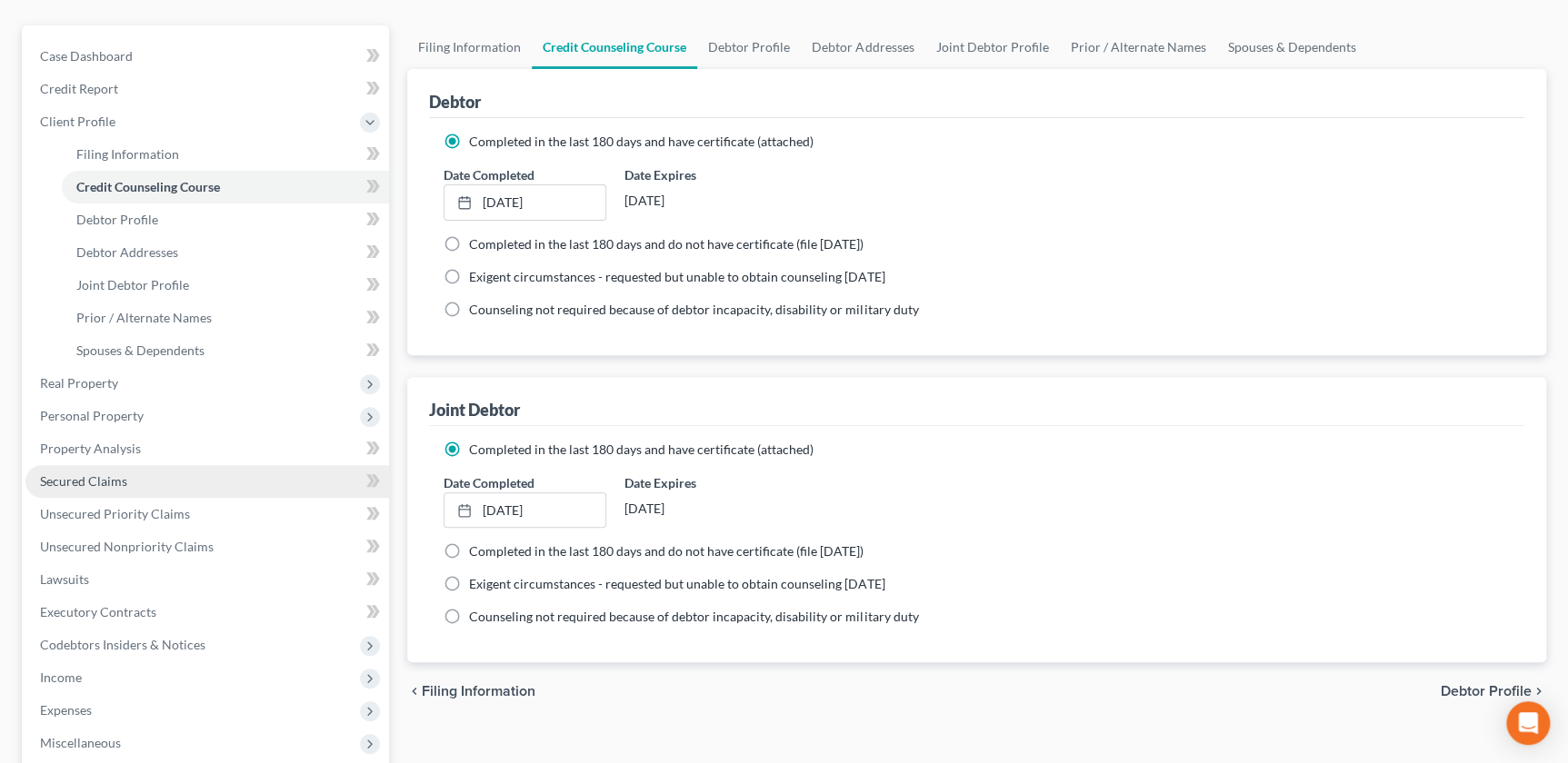
scroll to position [207, 0]
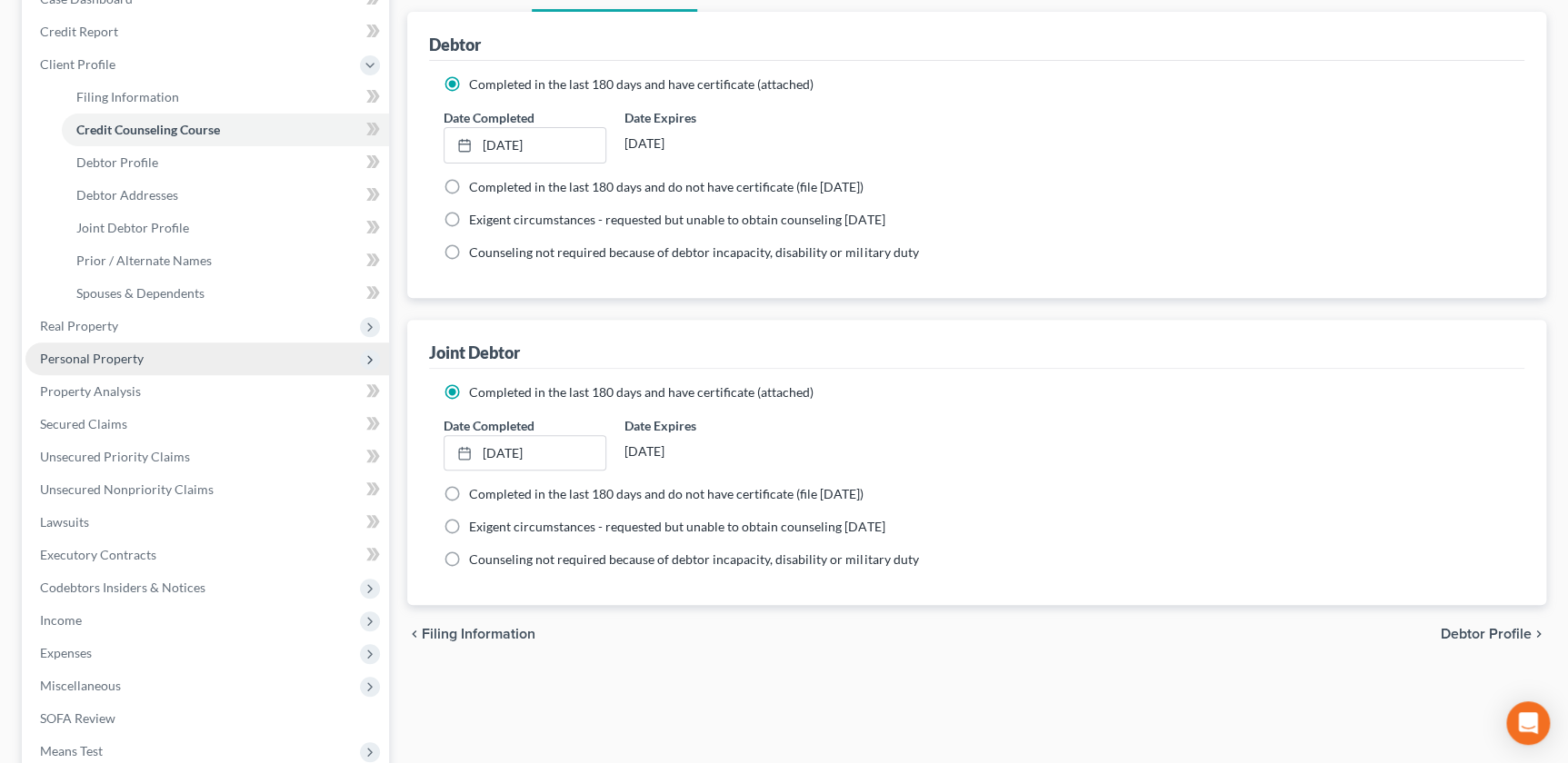
click at [115, 361] on span "Personal Property" at bounding box center [92, 359] width 103 height 16
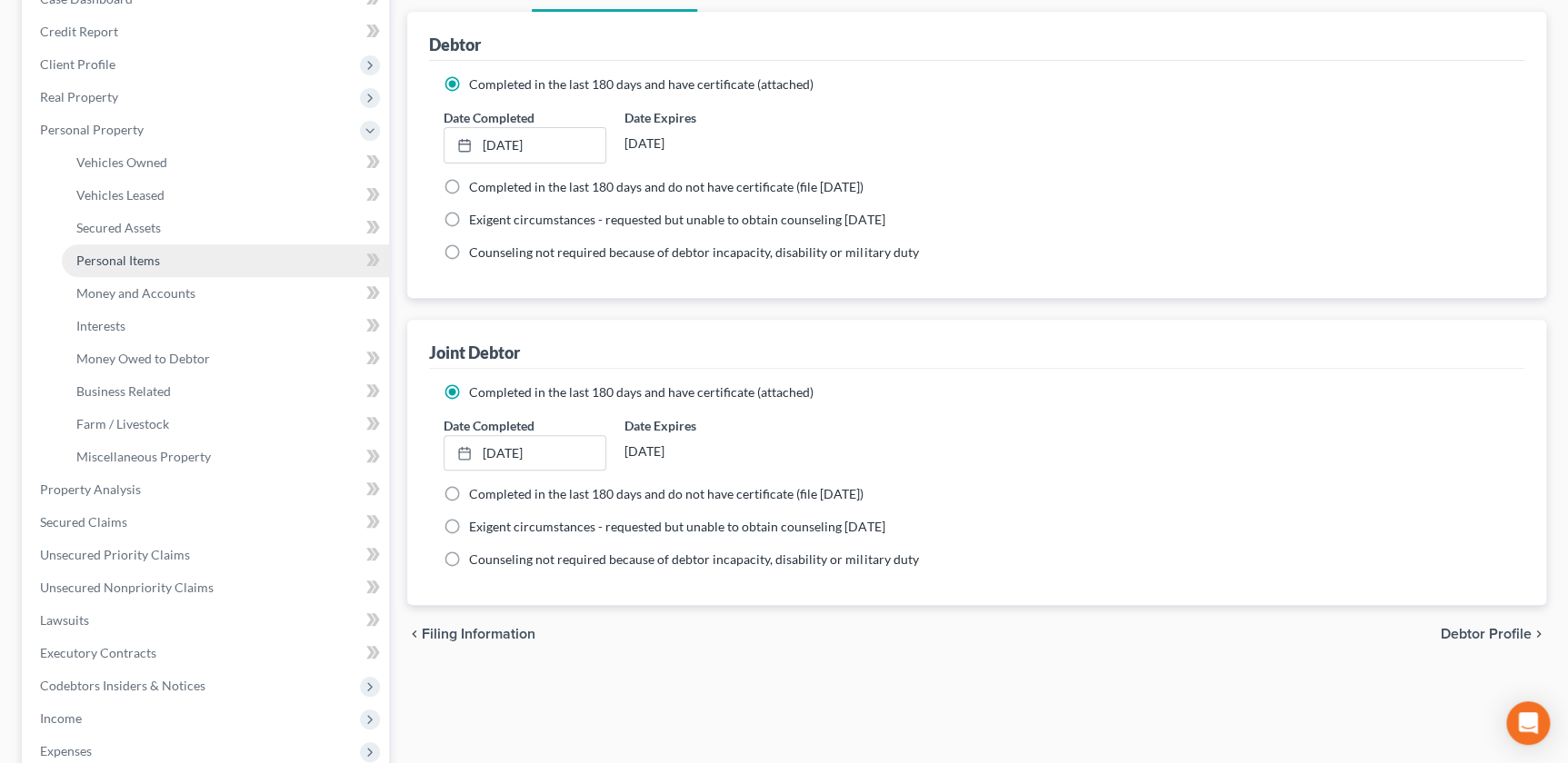
click at [119, 263] on span "Personal Items" at bounding box center [118, 260] width 84 height 16
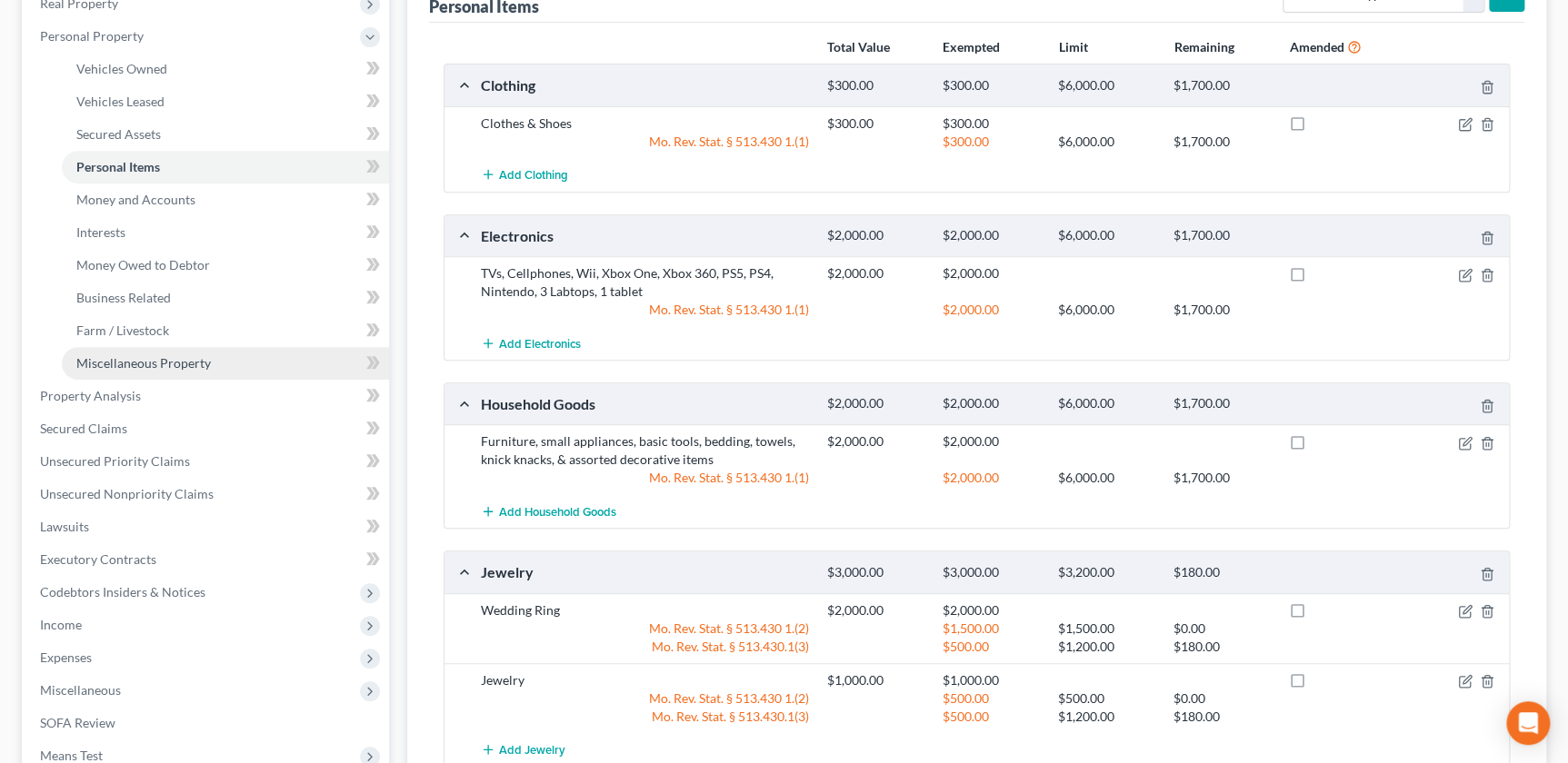
scroll to position [232, 0]
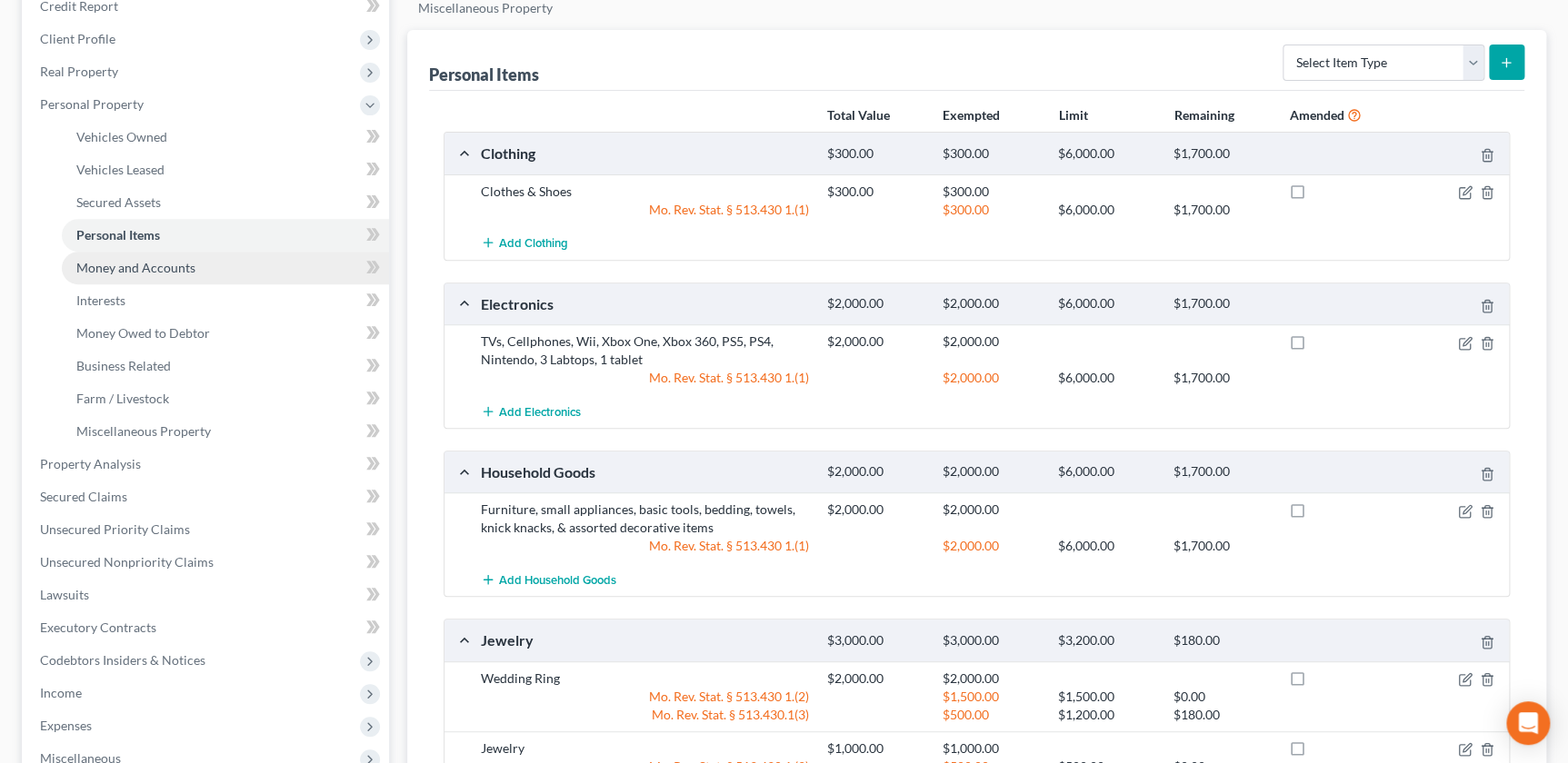
click at [118, 276] on link "Money and Accounts" at bounding box center [225, 268] width 327 height 33
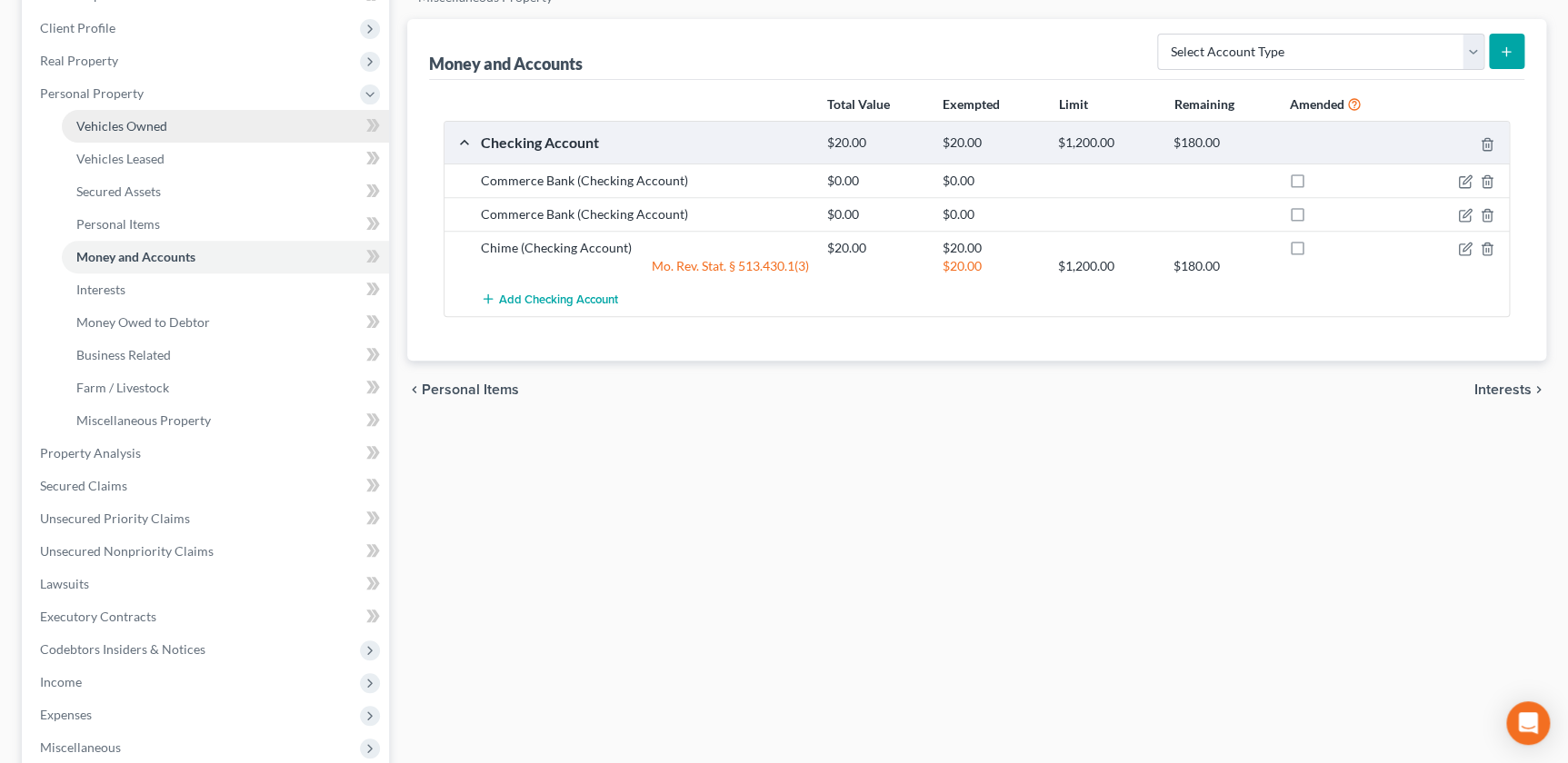
scroll to position [248, 0]
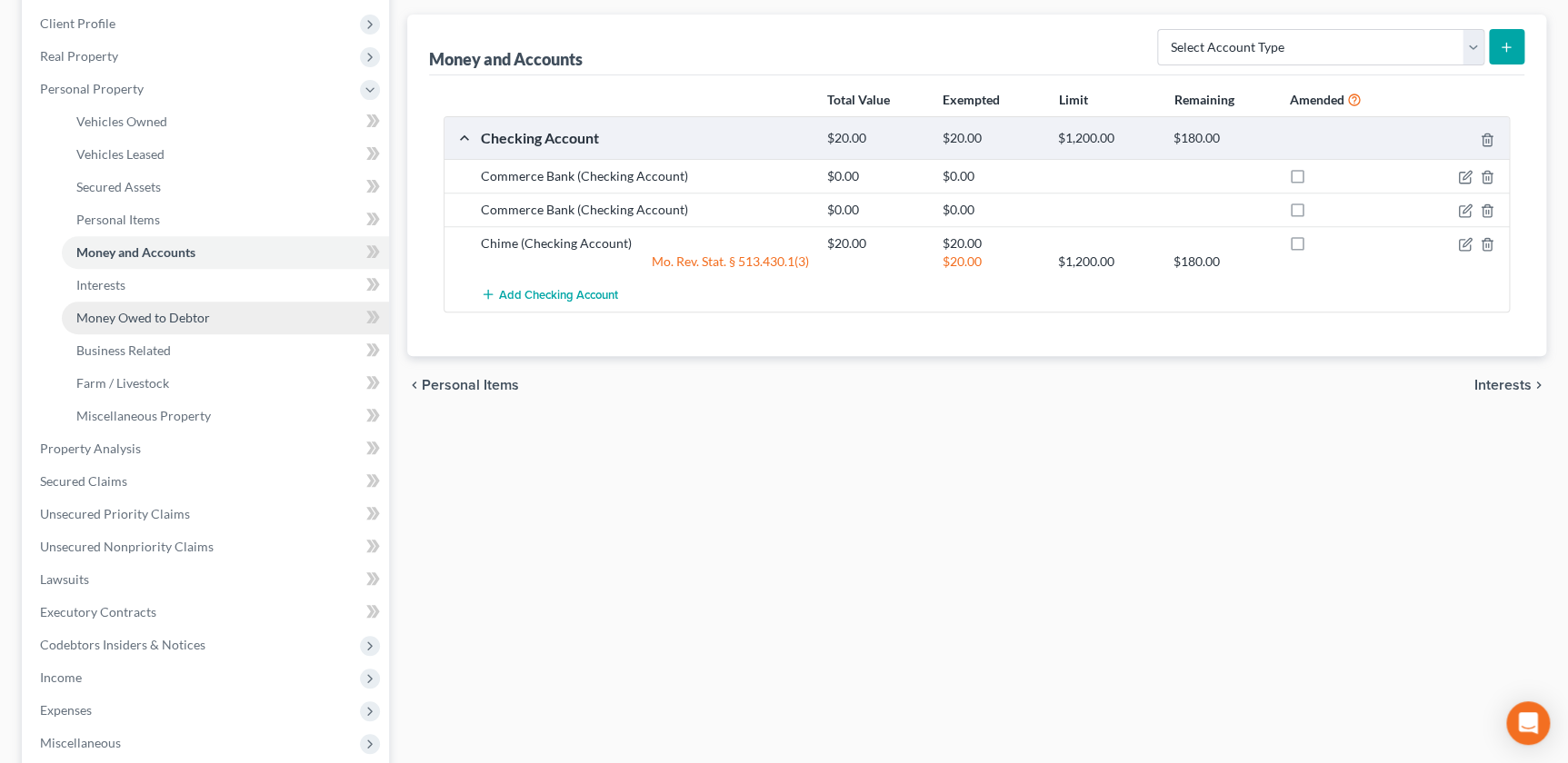
click at [114, 320] on span "Money Owed to Debtor" at bounding box center [142, 318] width 134 height 16
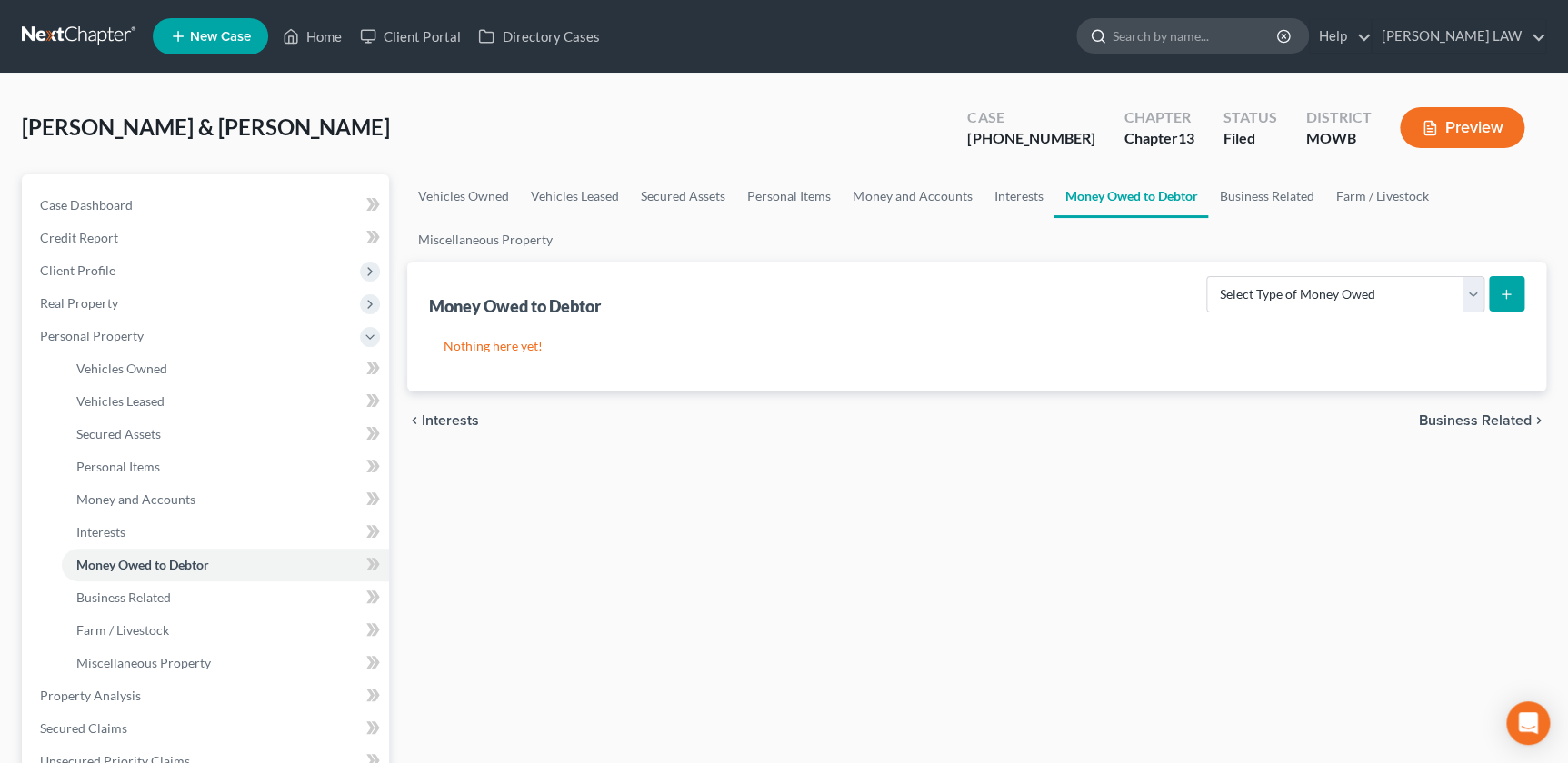
click at [1194, 26] on input "search" at bounding box center [1195, 36] width 167 height 34
type input "block"
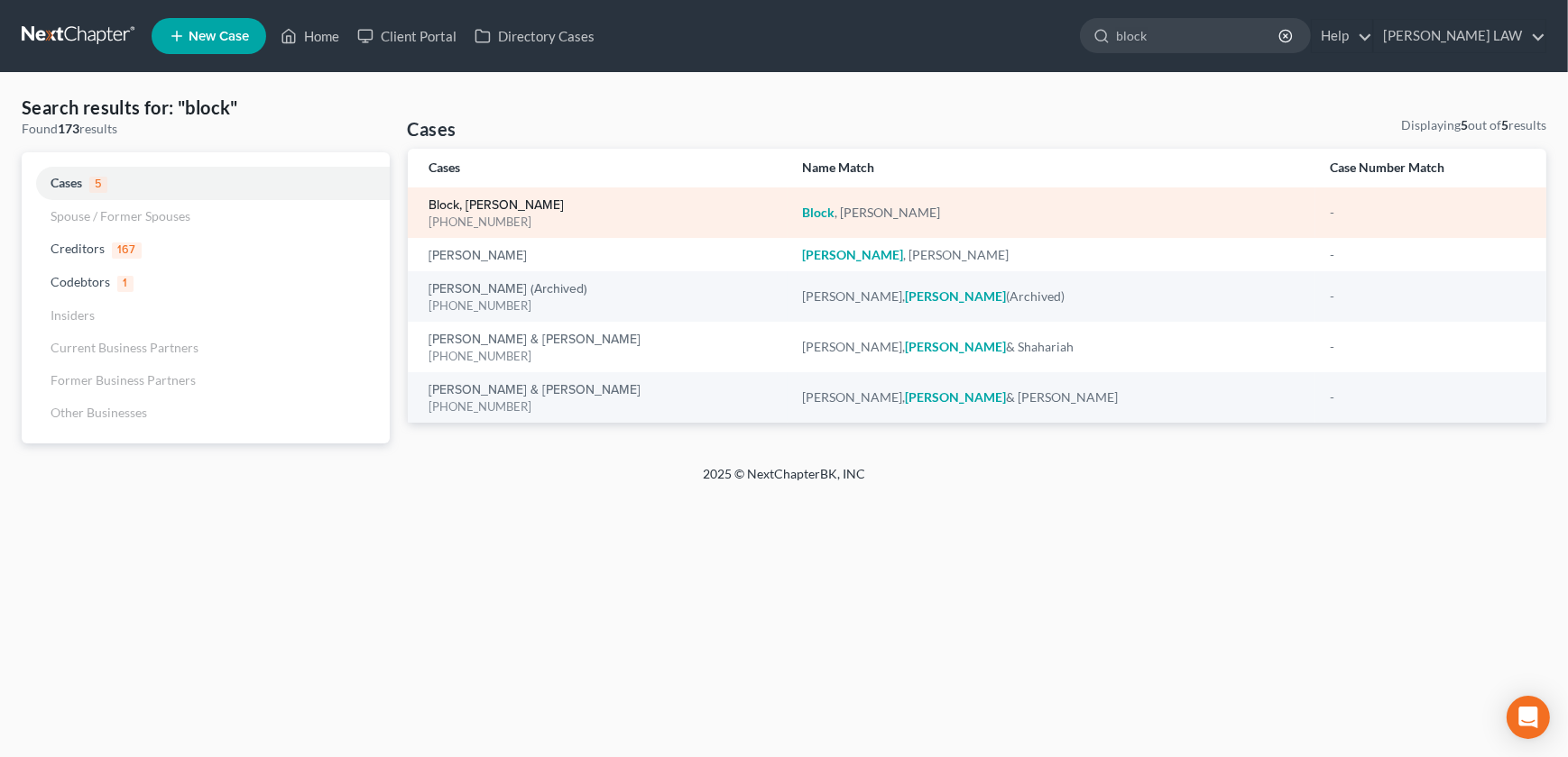
click at [461, 207] on link "Block, [PERSON_NAME]" at bounding box center [497, 205] width 135 height 13
select select "0"
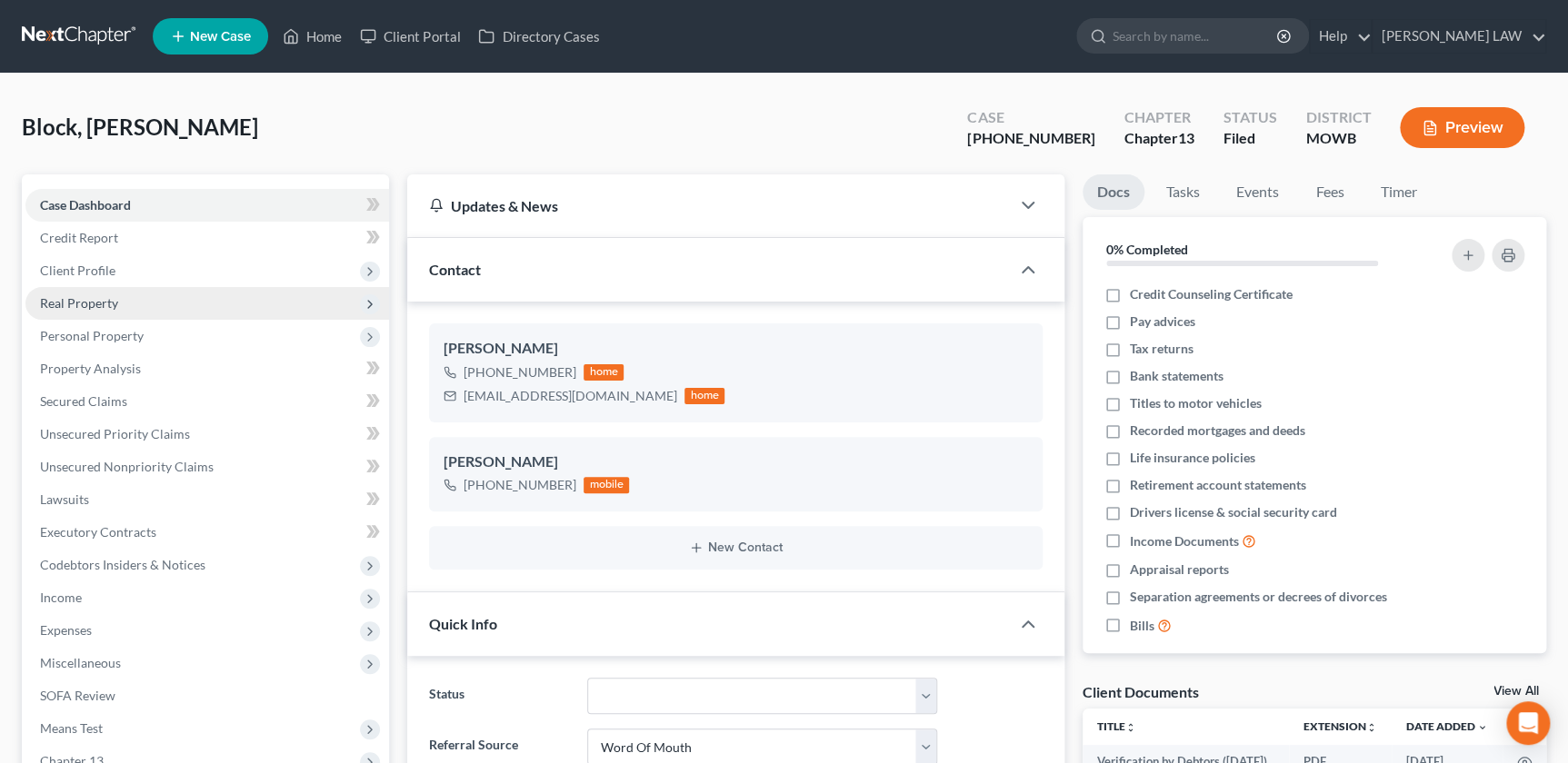
click at [111, 310] on span "Real Property" at bounding box center [207, 304] width 363 height 33
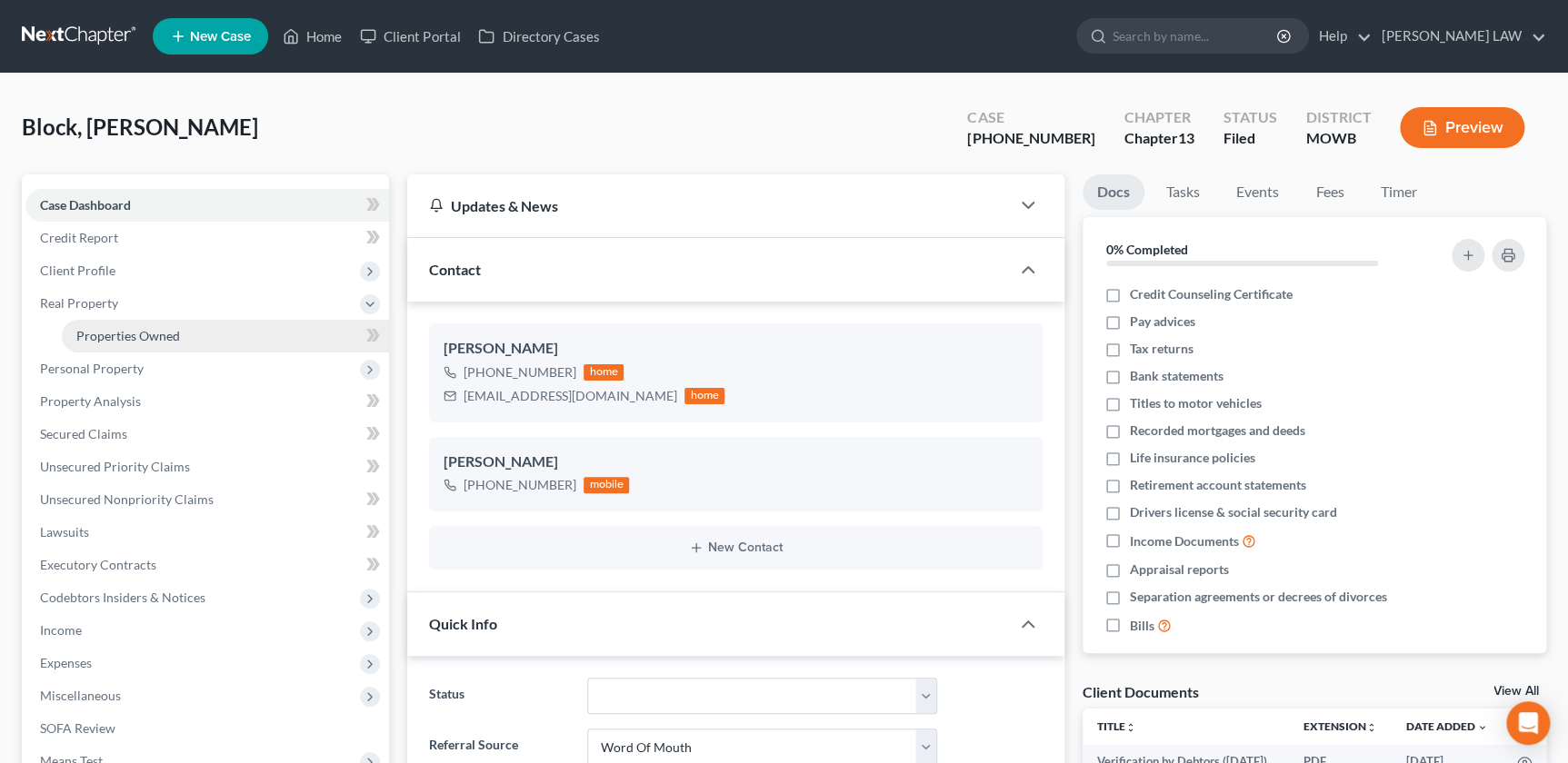
click at [130, 336] on span "Properties Owned" at bounding box center [128, 336] width 103 height 16
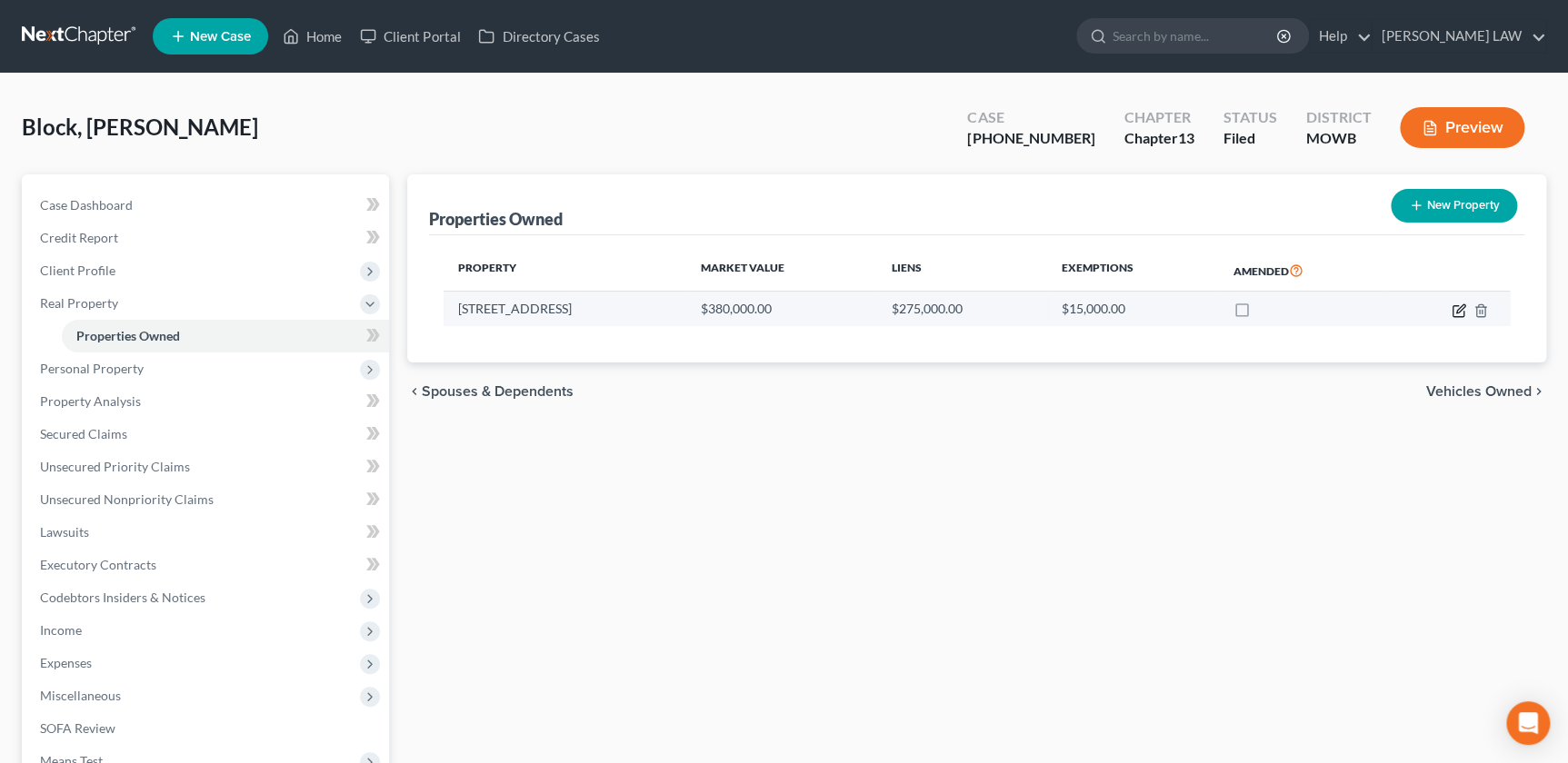
click at [1454, 309] on icon "button" at bounding box center [1458, 310] width 15 height 15
select select "26"
select select "0"
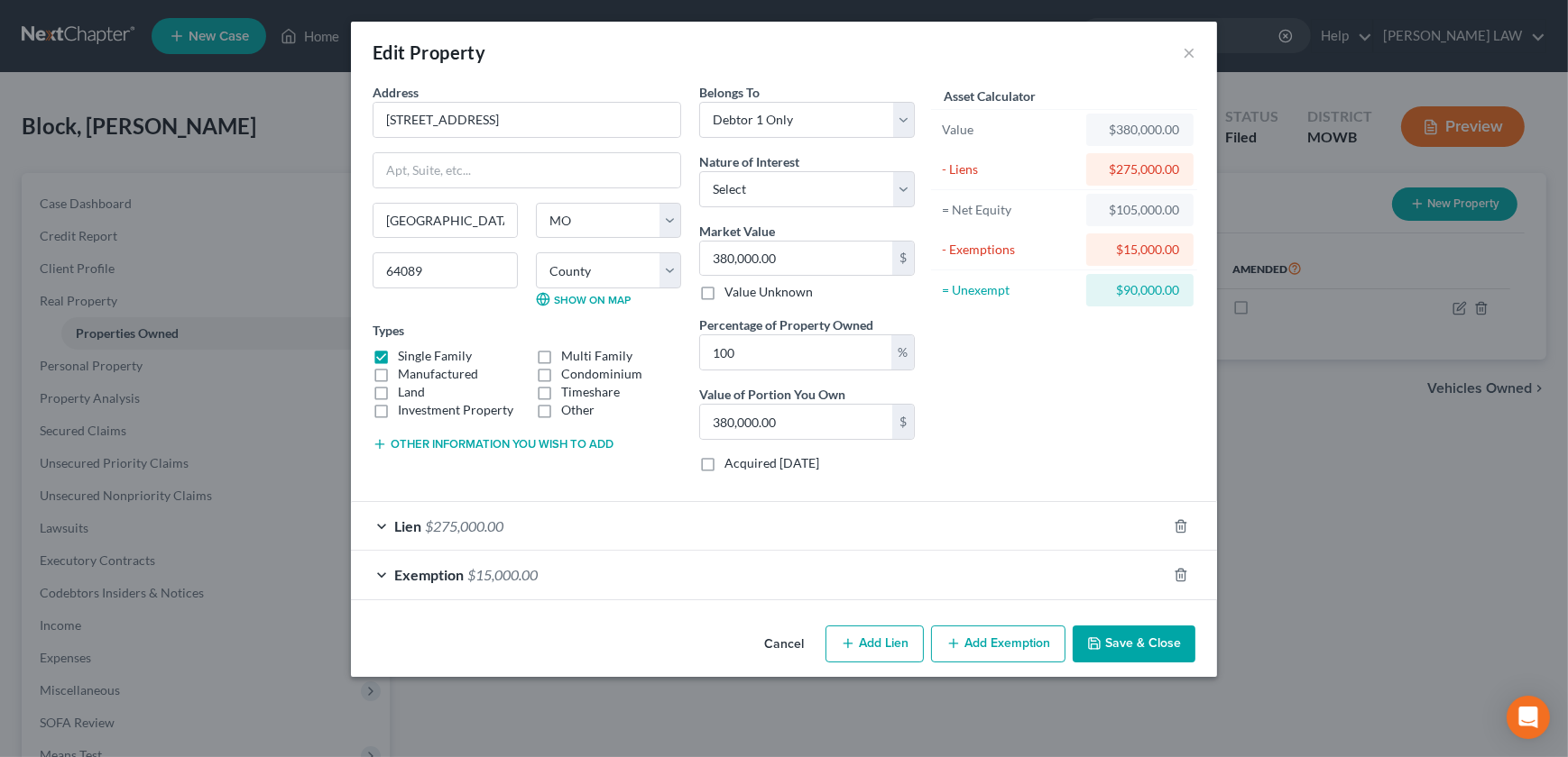
click at [657, 540] on div "Lien $275,000.00" at bounding box center [758, 525] width 815 height 47
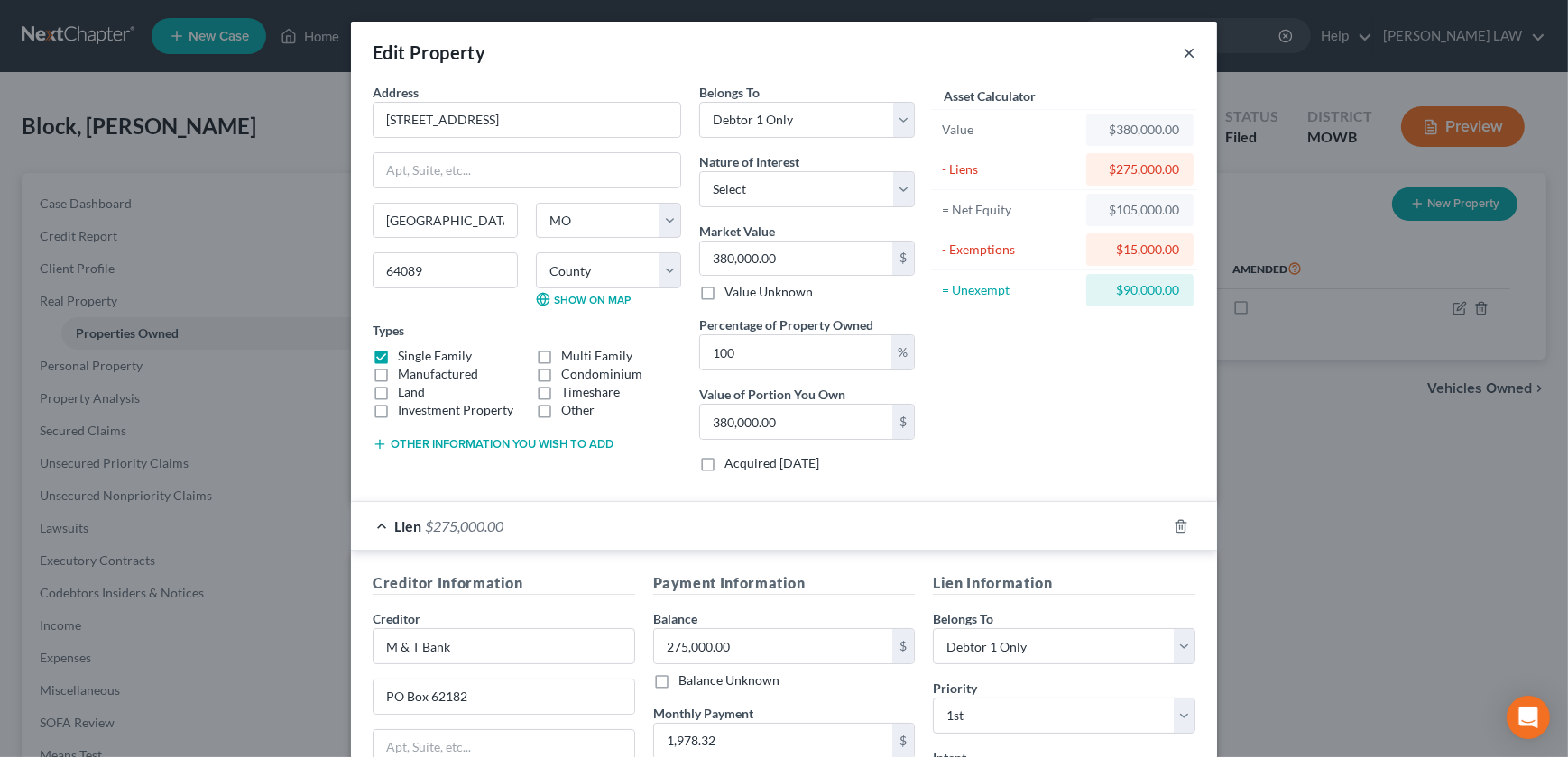
click at [1188, 60] on button "×" at bounding box center [1189, 52] width 13 height 21
